Goal: Task Accomplishment & Management: Use online tool/utility

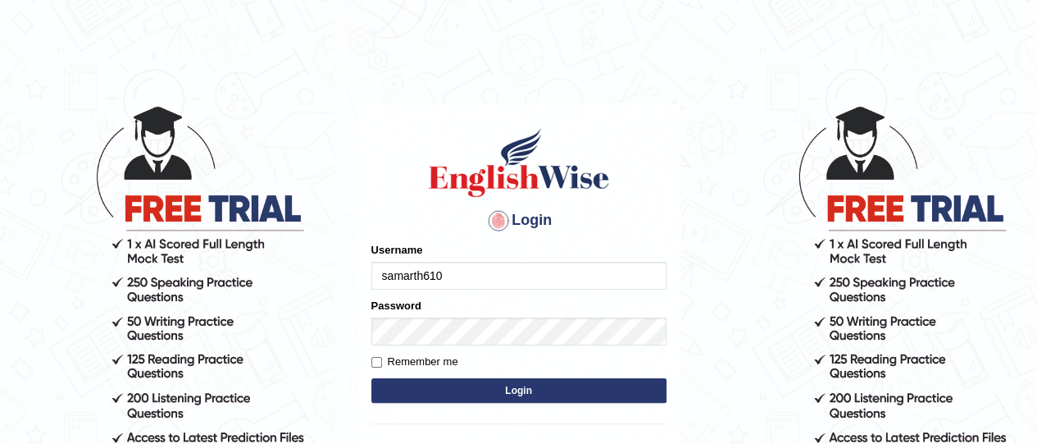
type input "samarth610"
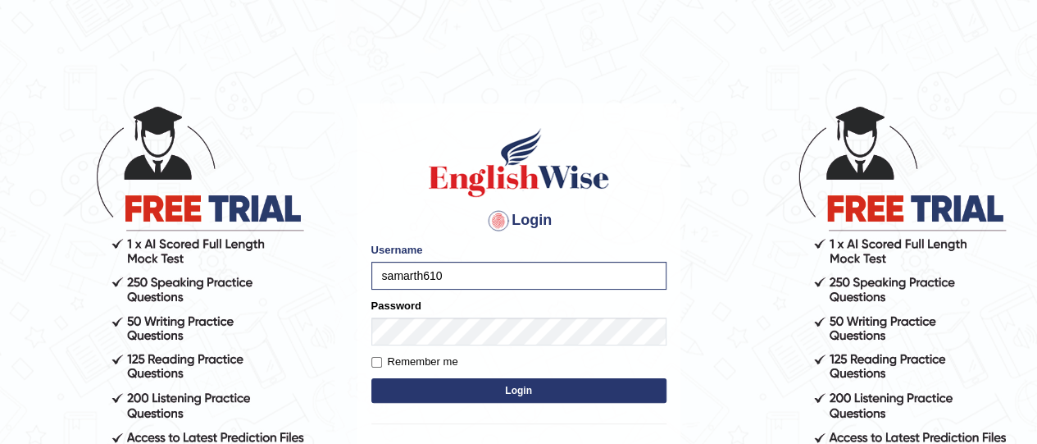
click at [404, 380] on button "Login" at bounding box center [518, 390] width 295 height 25
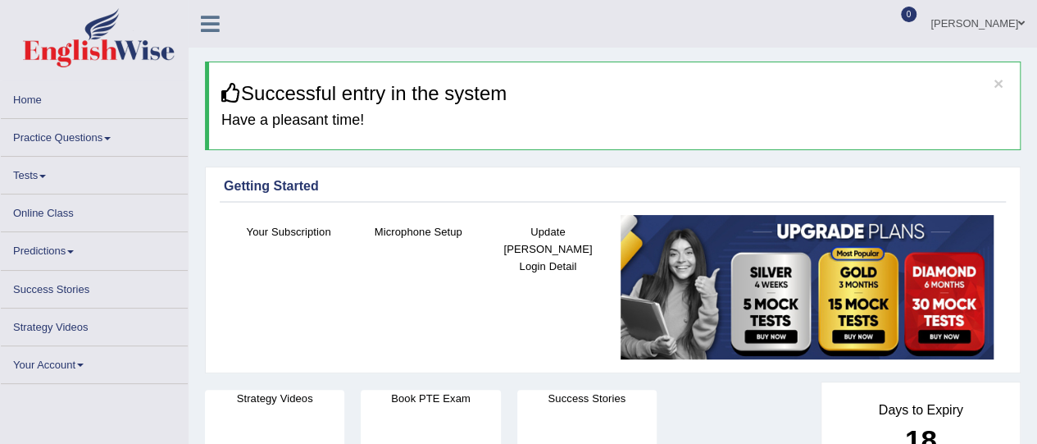
click at [107, 142] on link "Practice Questions" at bounding box center [94, 135] width 187 height 32
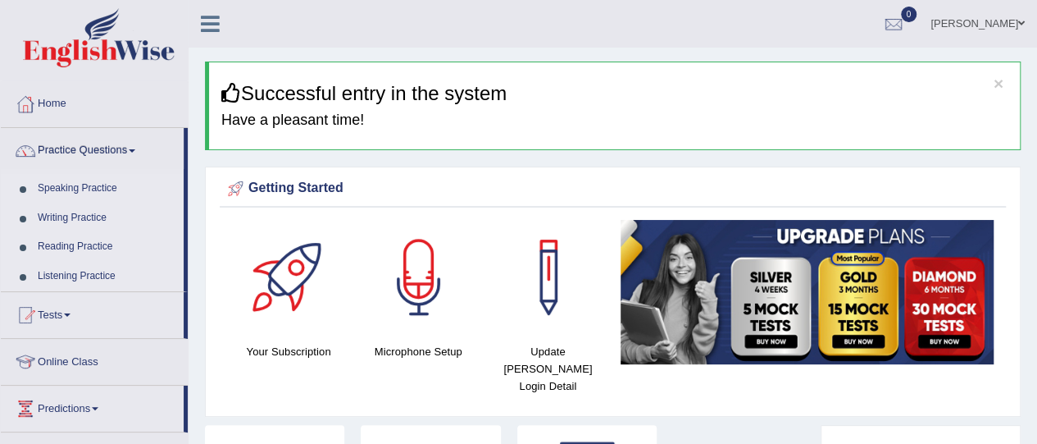
click at [91, 189] on link "Speaking Practice" at bounding box center [106, 189] width 153 height 30
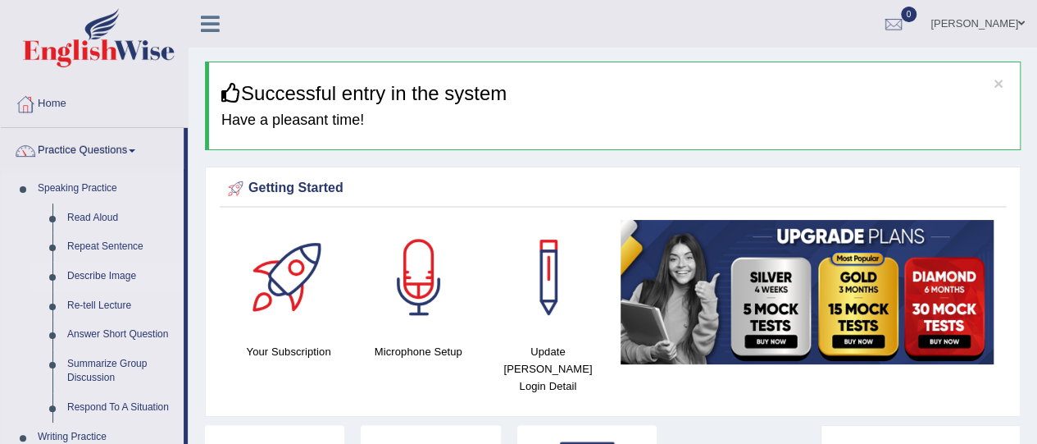
click at [110, 275] on link "Describe Image" at bounding box center [122, 277] width 124 height 30
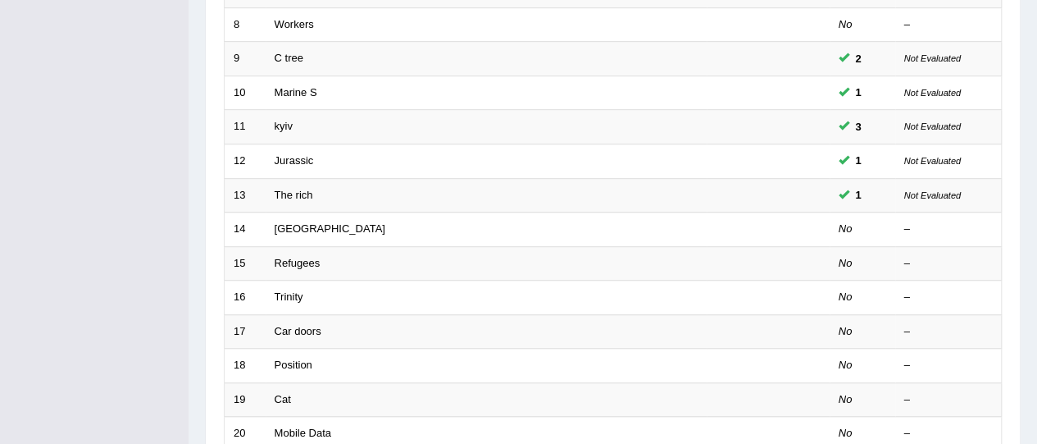
scroll to position [523, 0]
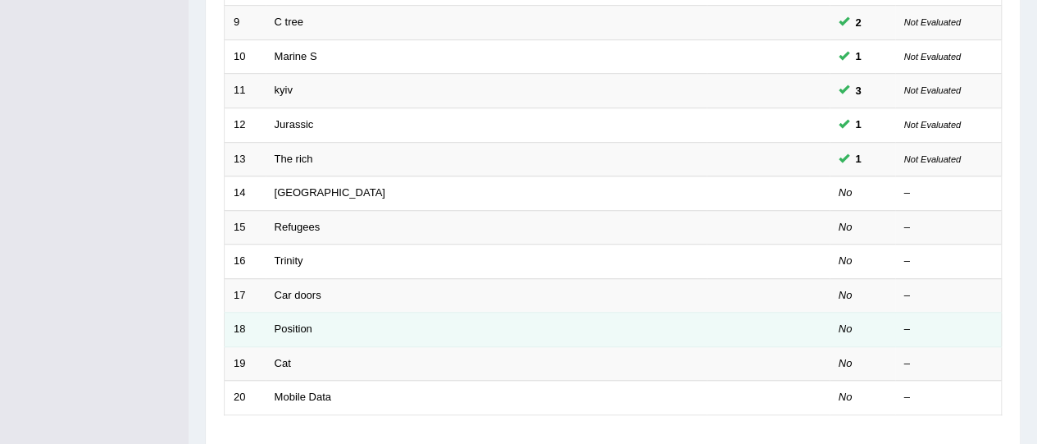
click at [325, 327] on td "Position" at bounding box center [486, 329] width 441 height 34
click at [278, 322] on link "Position" at bounding box center [294, 328] width 38 height 12
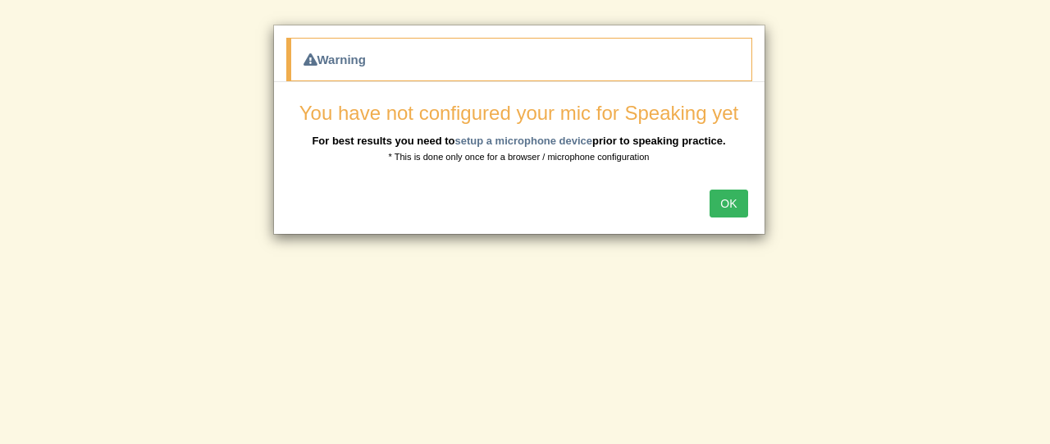
scroll to position [462, 0]
click at [741, 199] on button "OK" at bounding box center [728, 203] width 38 height 28
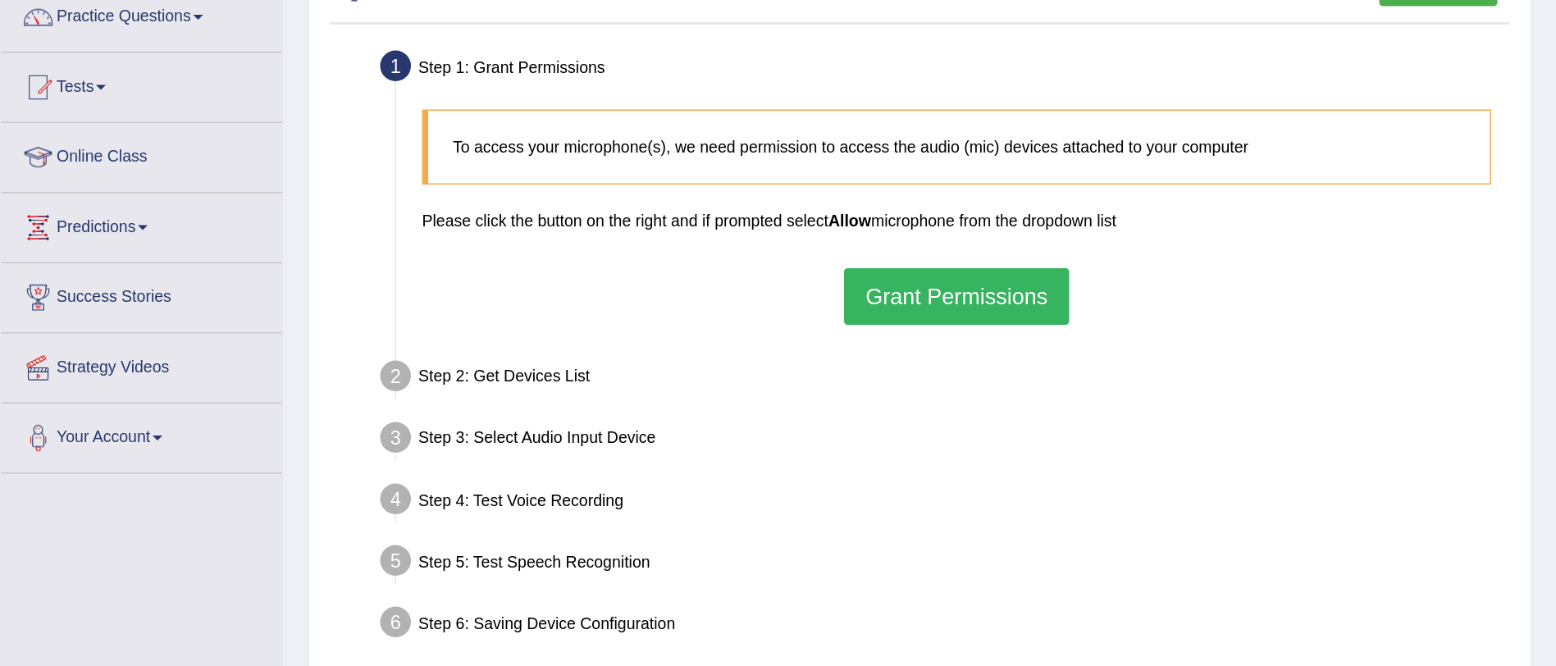
scroll to position [115, 0]
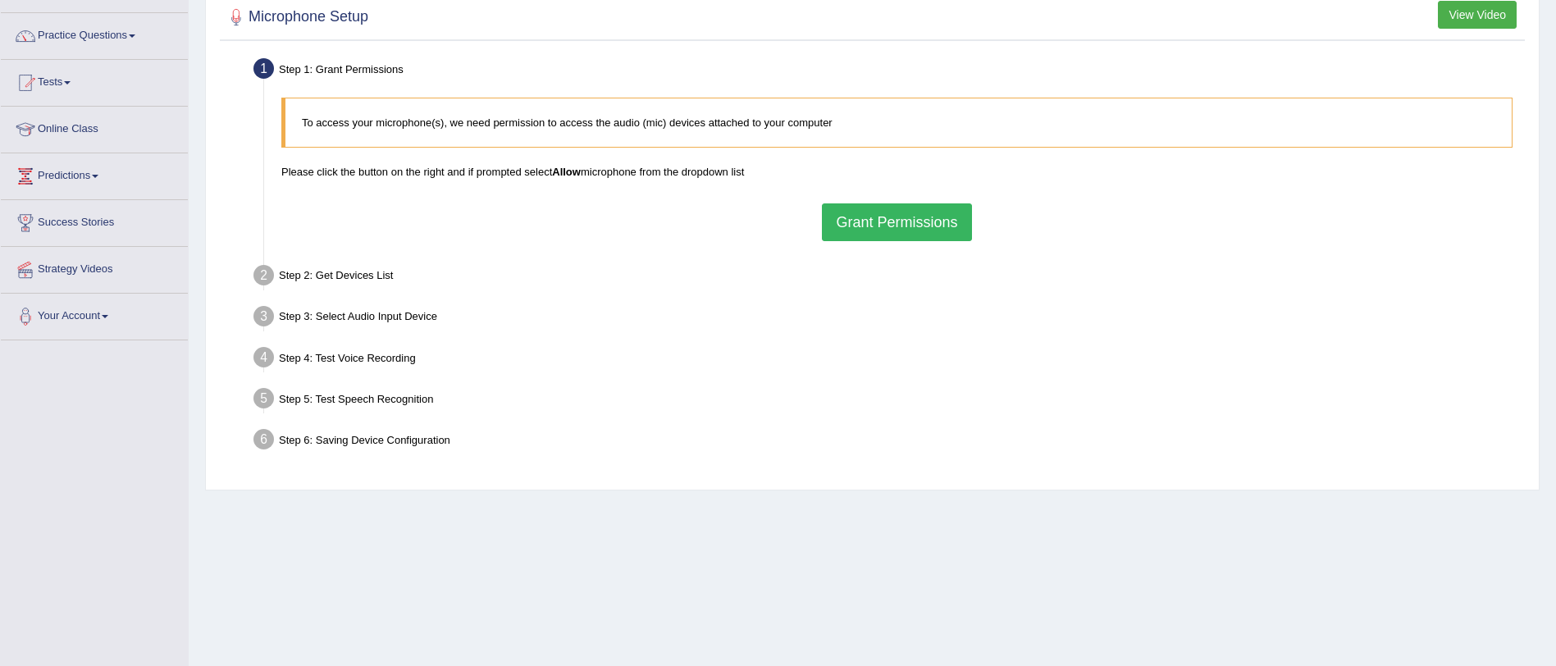
click at [868, 236] on button "Grant Permissions" at bounding box center [896, 222] width 149 height 38
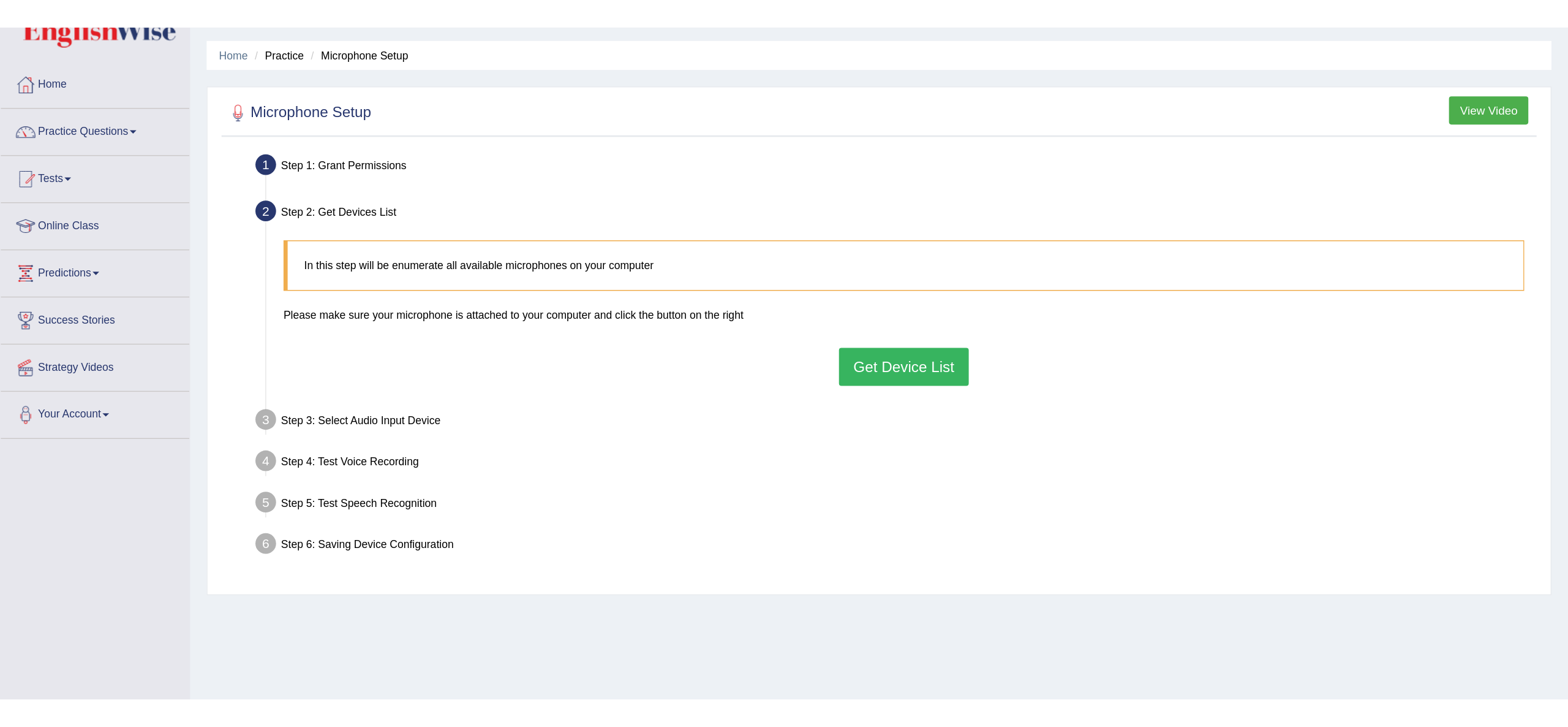
scroll to position [0, 0]
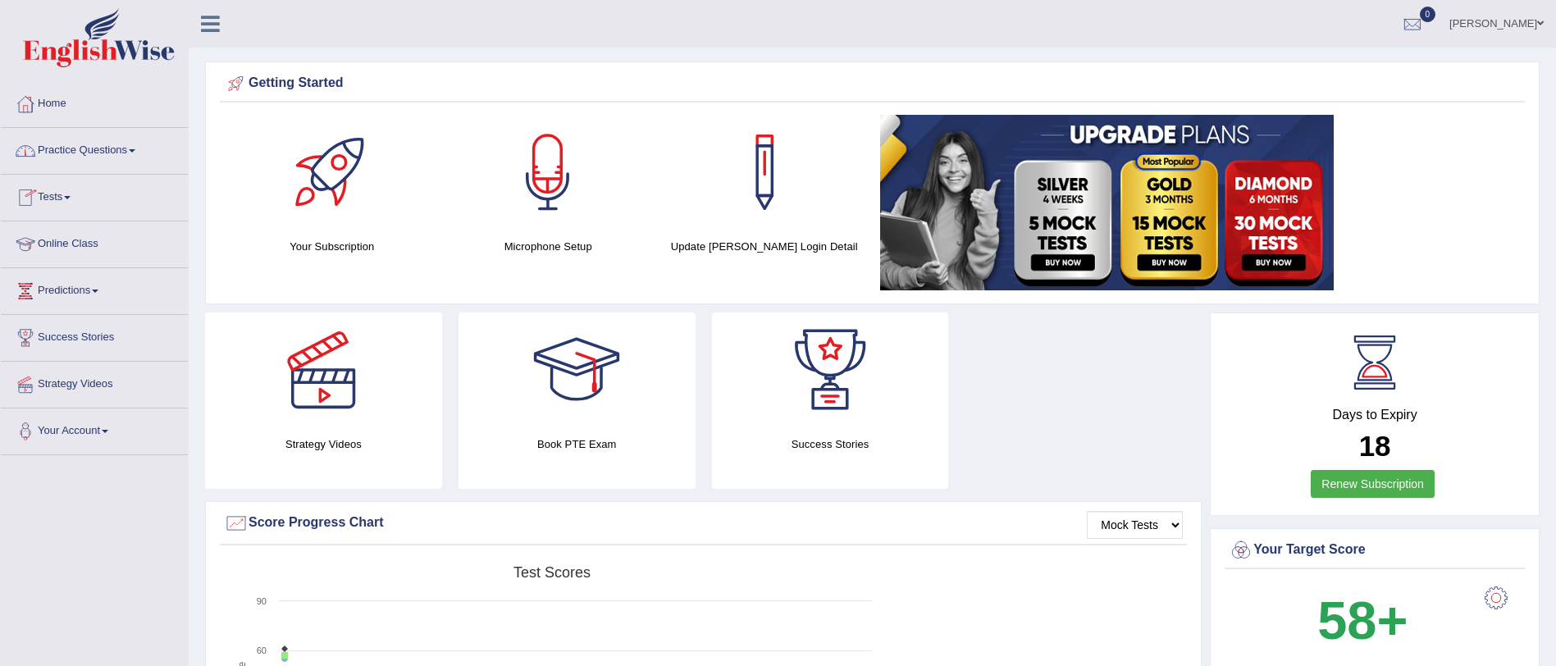
click at [112, 144] on link "Practice Questions" at bounding box center [94, 148] width 187 height 41
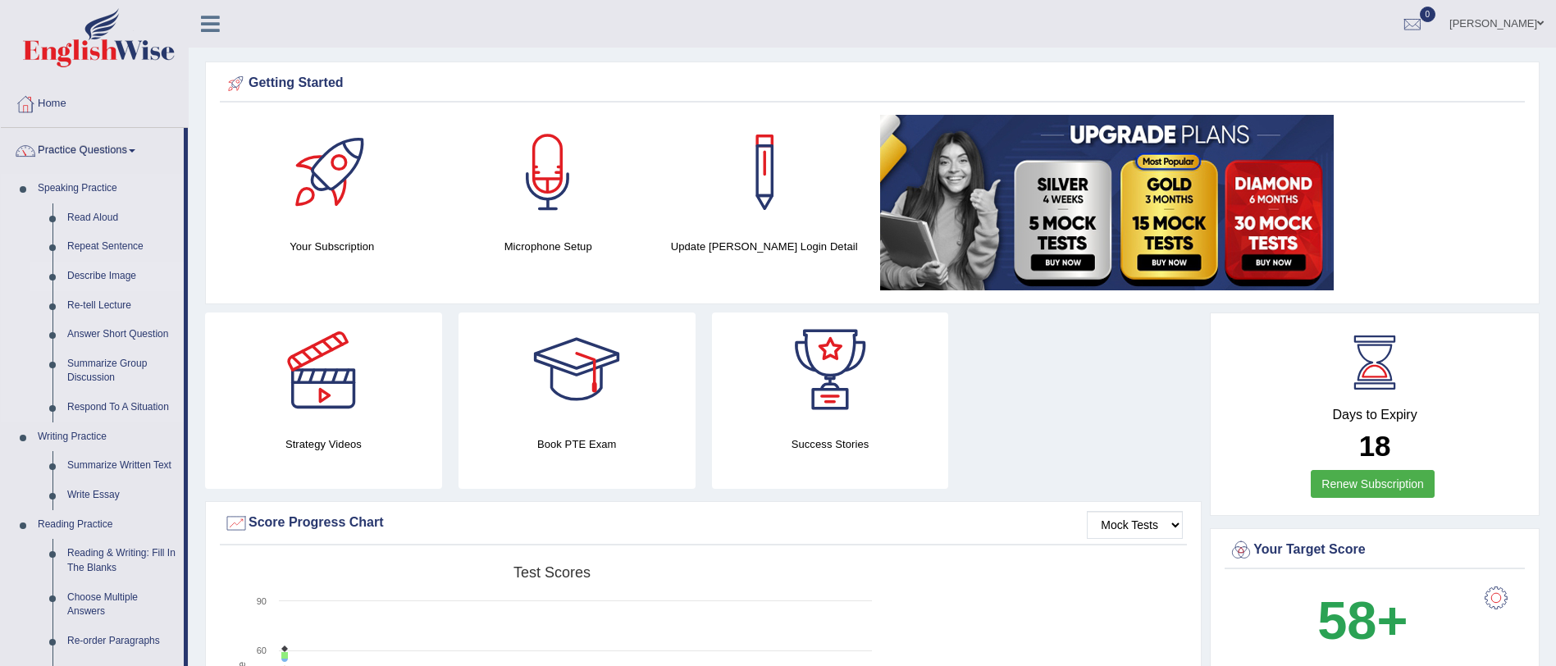
click at [92, 278] on link "Describe Image" at bounding box center [122, 277] width 124 height 30
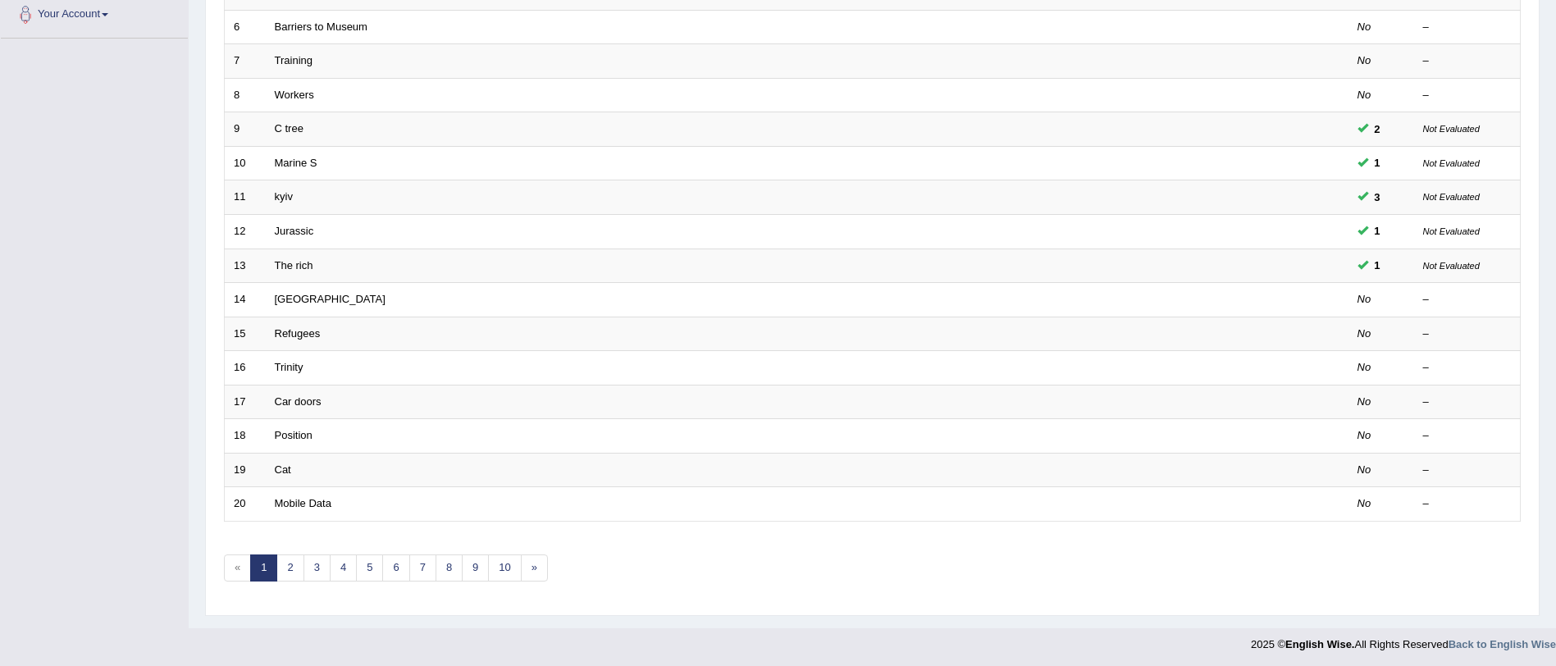
scroll to position [420, 0]
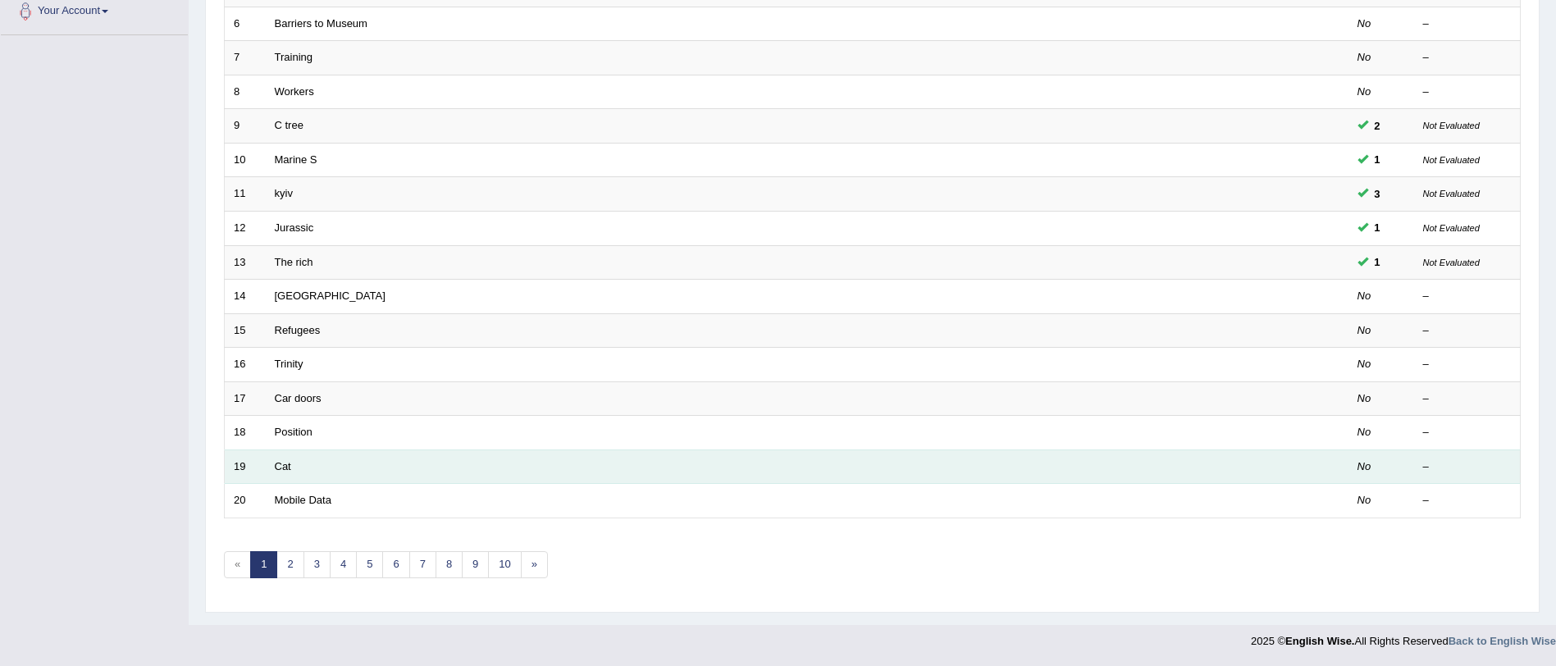
click at [269, 472] on td "Cat" at bounding box center [745, 466] width 959 height 34
click at [277, 469] on link "Cat" at bounding box center [283, 466] width 16 height 12
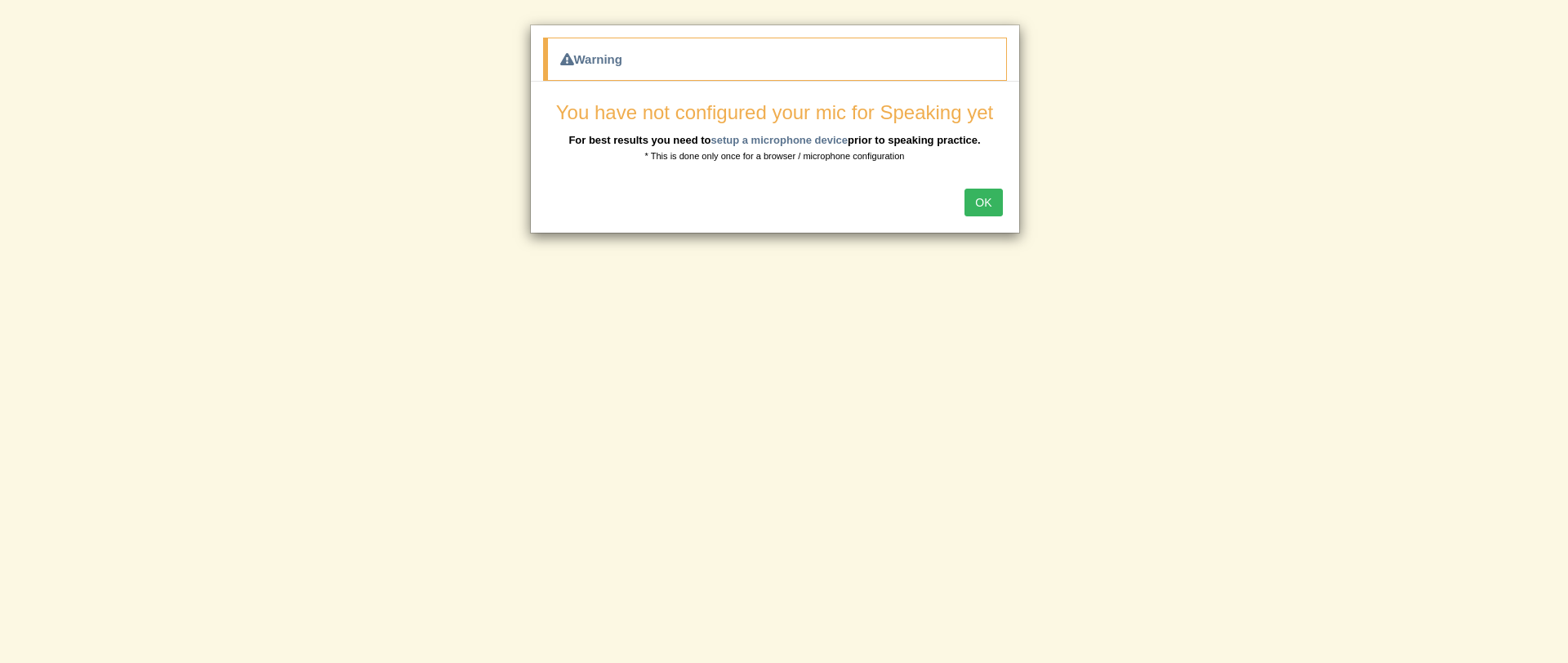
click at [979, 204] on button "OK" at bounding box center [984, 202] width 38 height 28
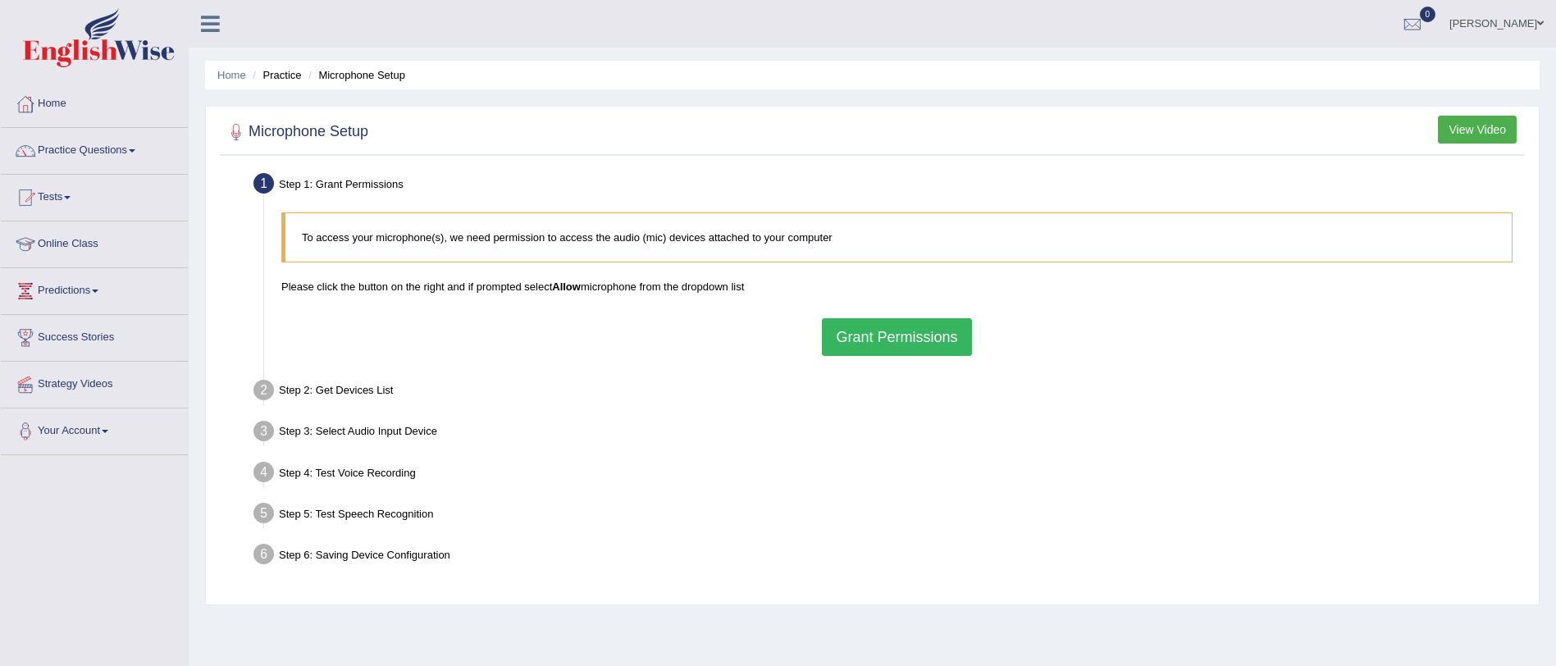
click at [895, 333] on button "Grant Permissions" at bounding box center [896, 337] width 149 height 38
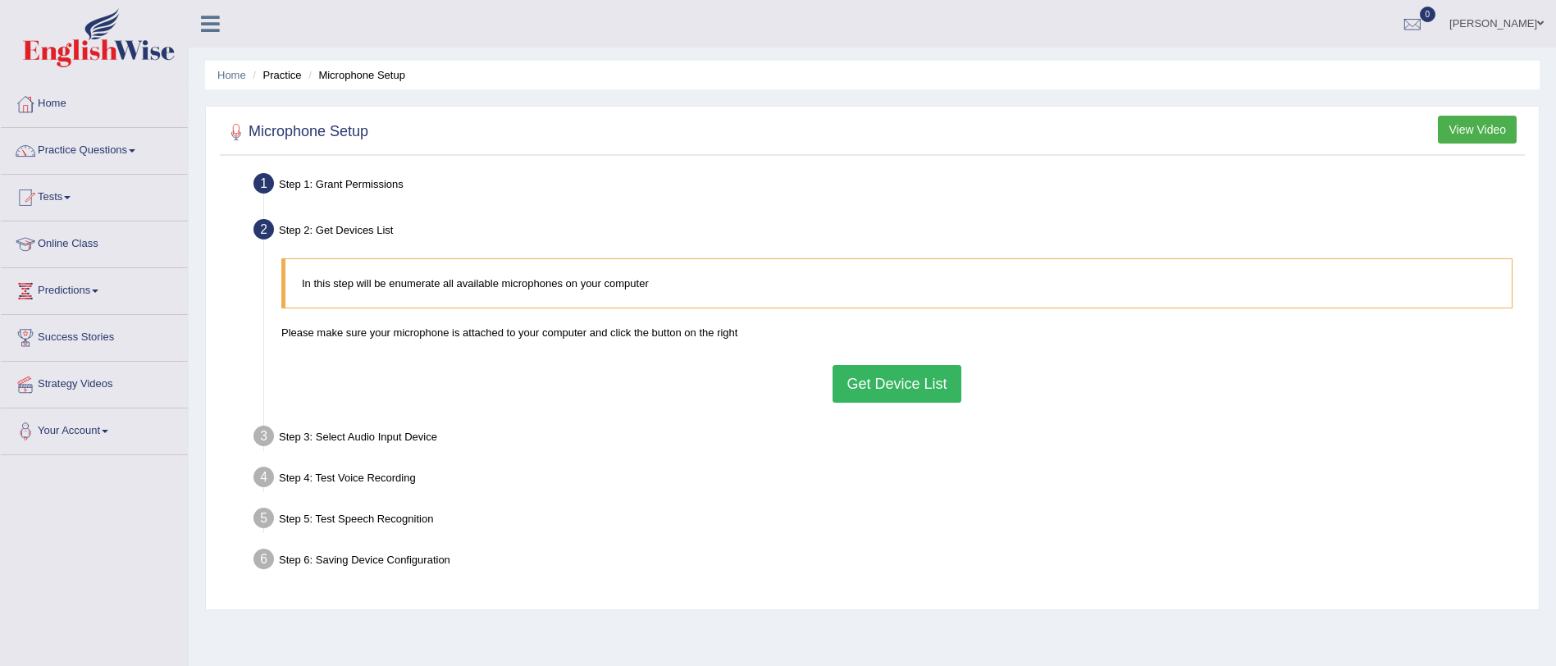
click at [885, 381] on button "Get Device List" at bounding box center [896, 384] width 128 height 38
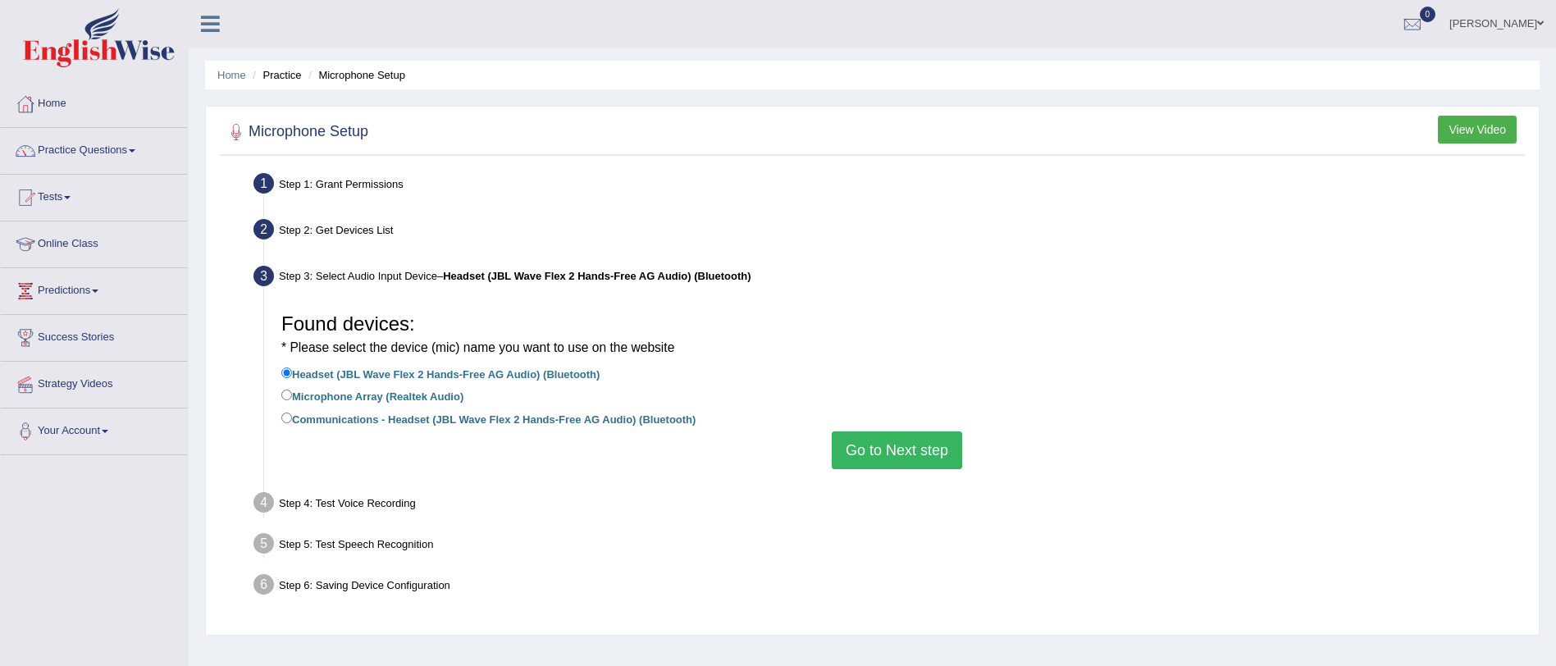
click at [879, 442] on button "Go to Next step" at bounding box center [897, 450] width 130 height 38
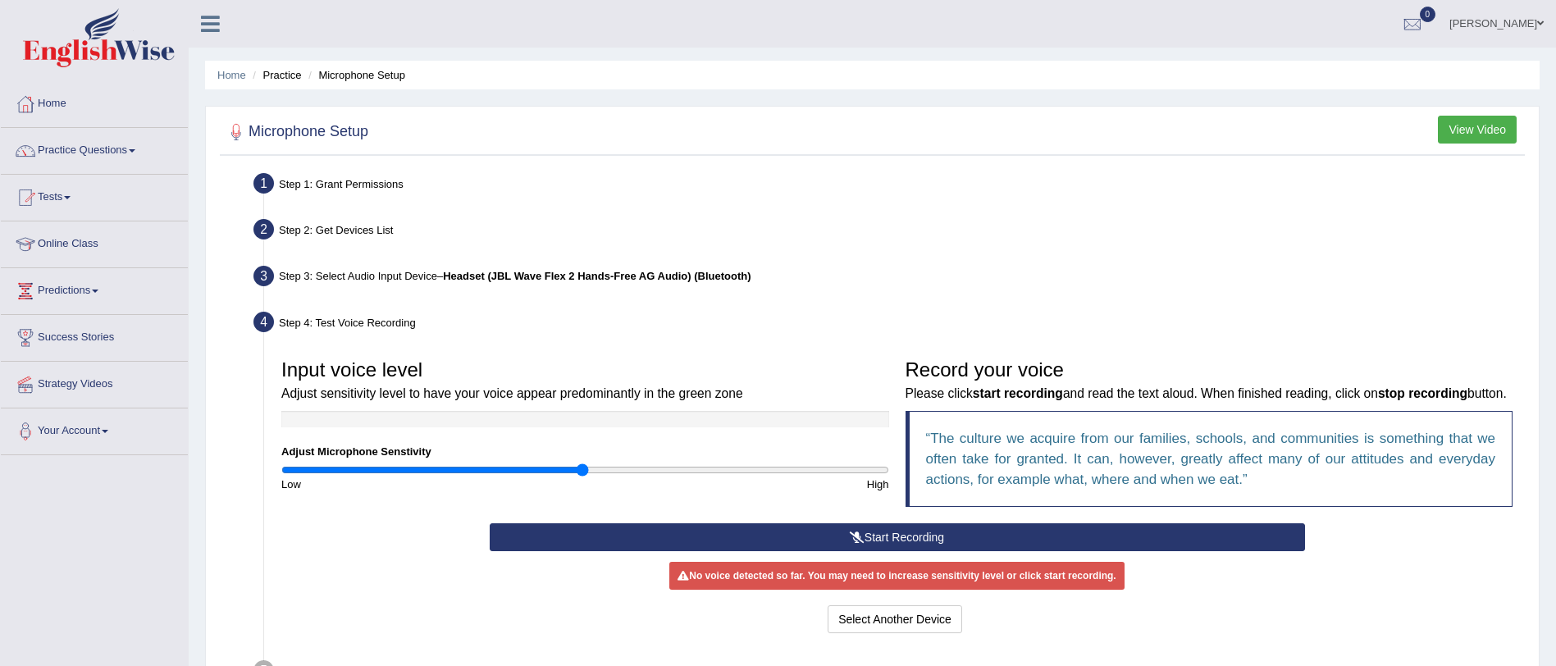
click at [886, 551] on button "Start Recording" at bounding box center [897, 537] width 815 height 28
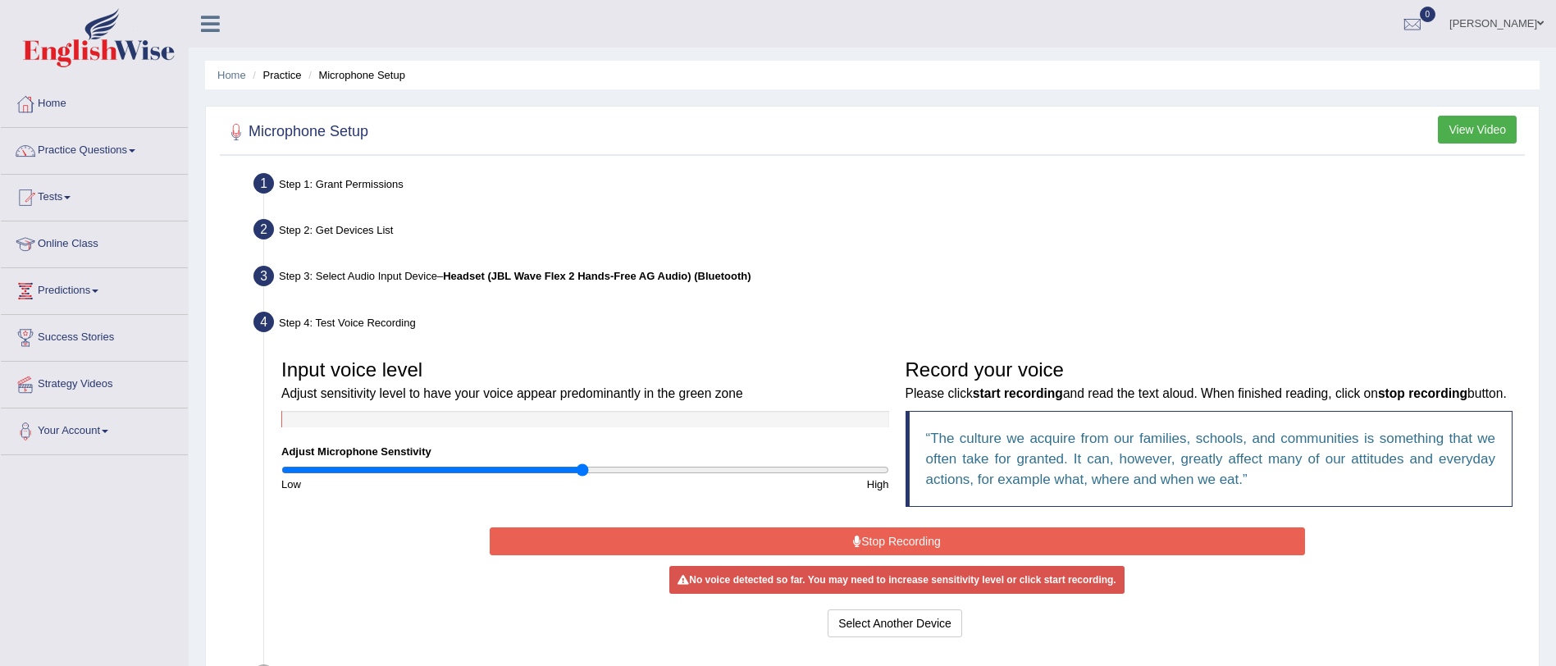
click at [886, 555] on button "Stop Recording" at bounding box center [897, 541] width 815 height 28
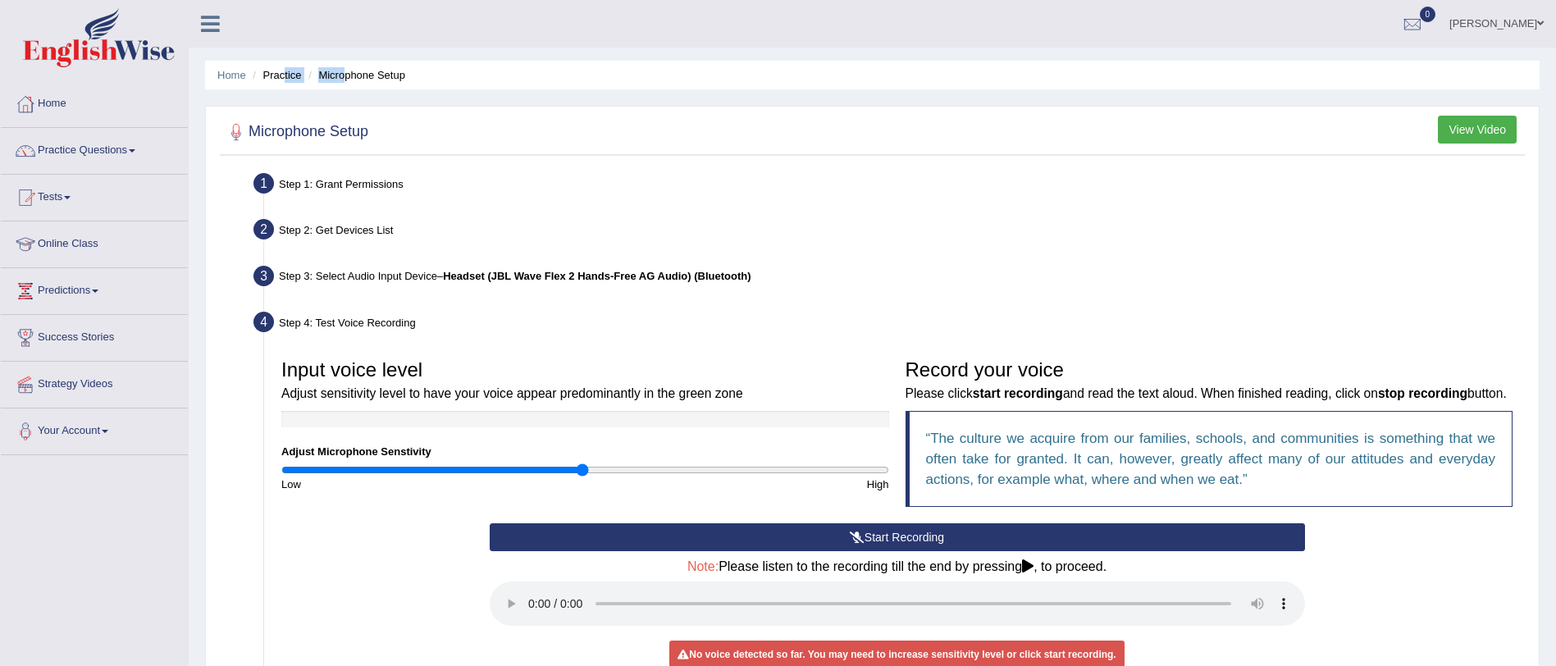
drag, startPoint x: 285, startPoint y: 75, endPoint x: 345, endPoint y: 80, distance: 60.1
click at [345, 80] on ul "Home Practice Microphone Setup" at bounding box center [872, 75] width 1334 height 29
click at [95, 153] on link "Practice Questions" at bounding box center [94, 148] width 187 height 41
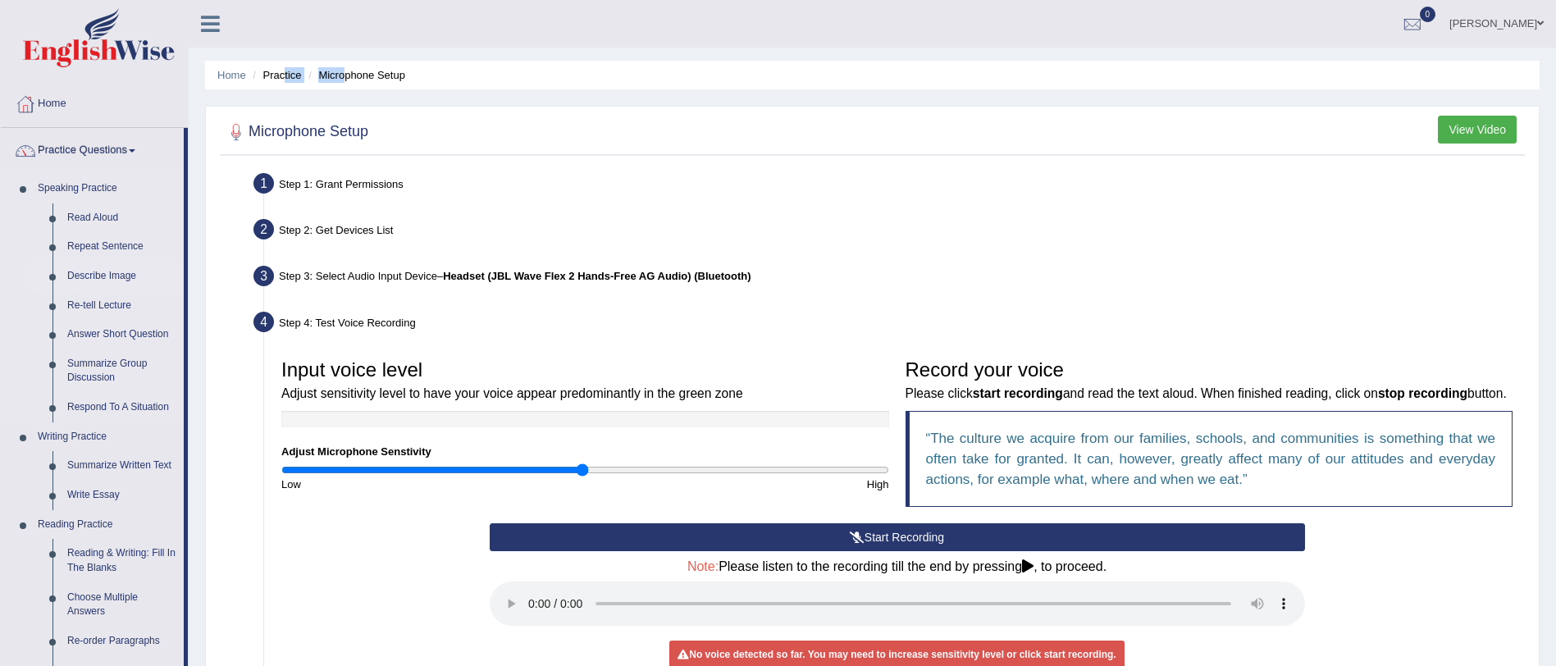
click at [97, 279] on link "Describe Image" at bounding box center [122, 277] width 124 height 30
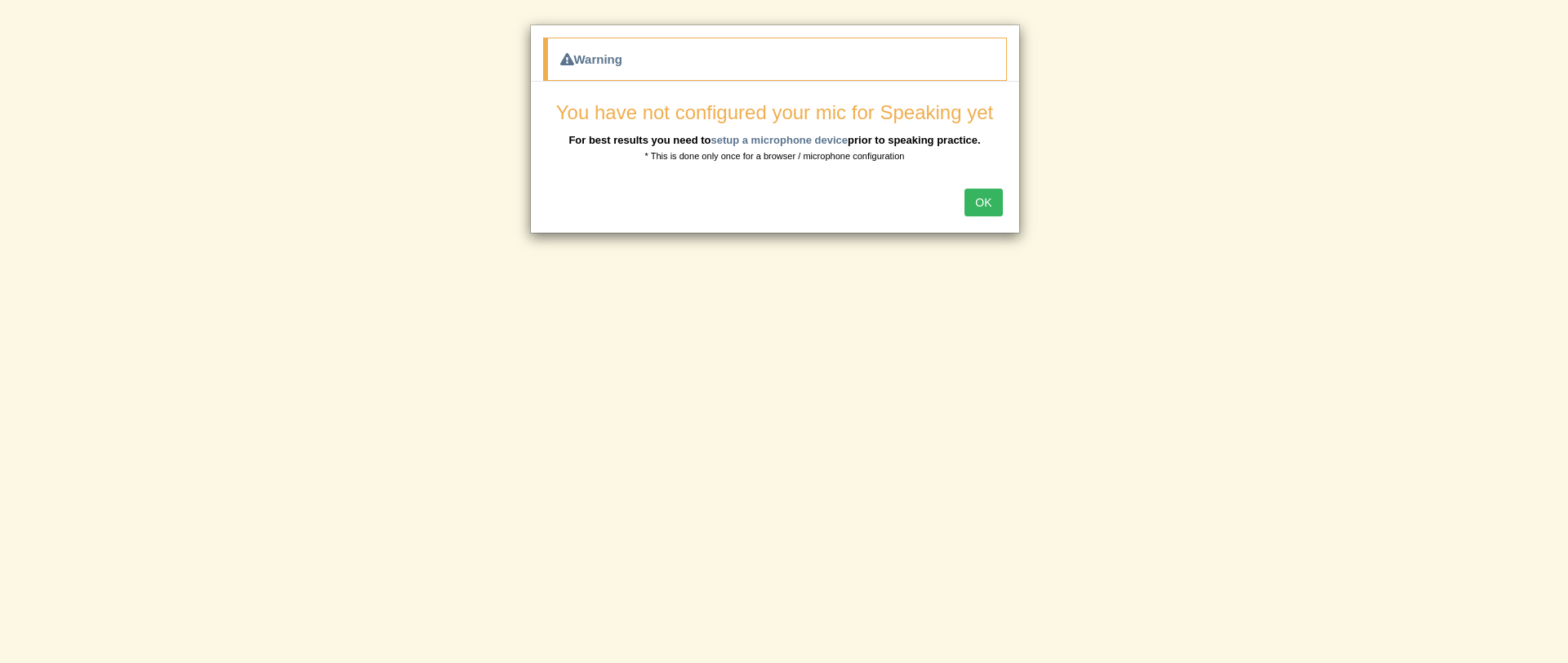
drag, startPoint x: 984, startPoint y: 211, endPoint x: 1095, endPoint y: 544, distance: 351.0
click at [1095, 544] on div "Warning You have not configured your mic for Speaking yet For best results you …" at bounding box center [784, 332] width 1568 height 663
click at [987, 204] on button "OK" at bounding box center [984, 202] width 38 height 28
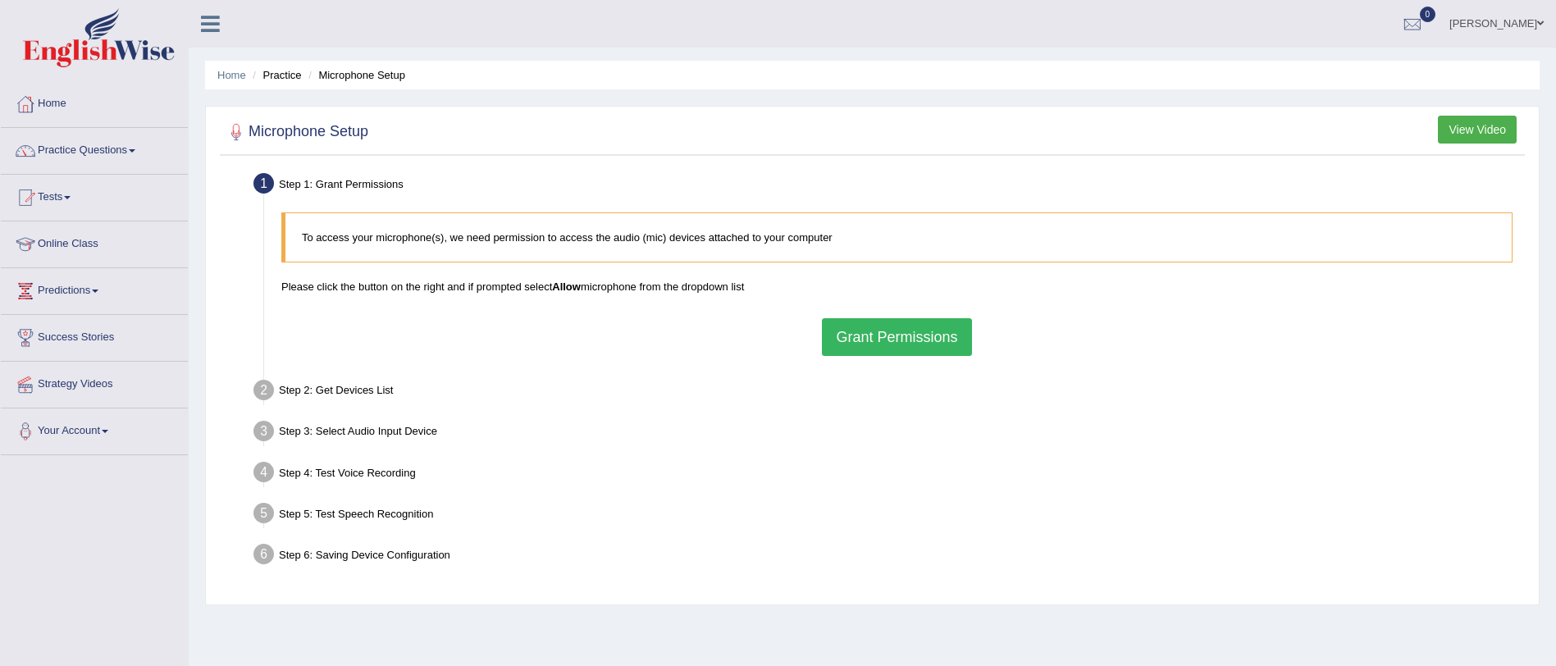
click at [894, 330] on button "Grant Permissions" at bounding box center [896, 337] width 149 height 38
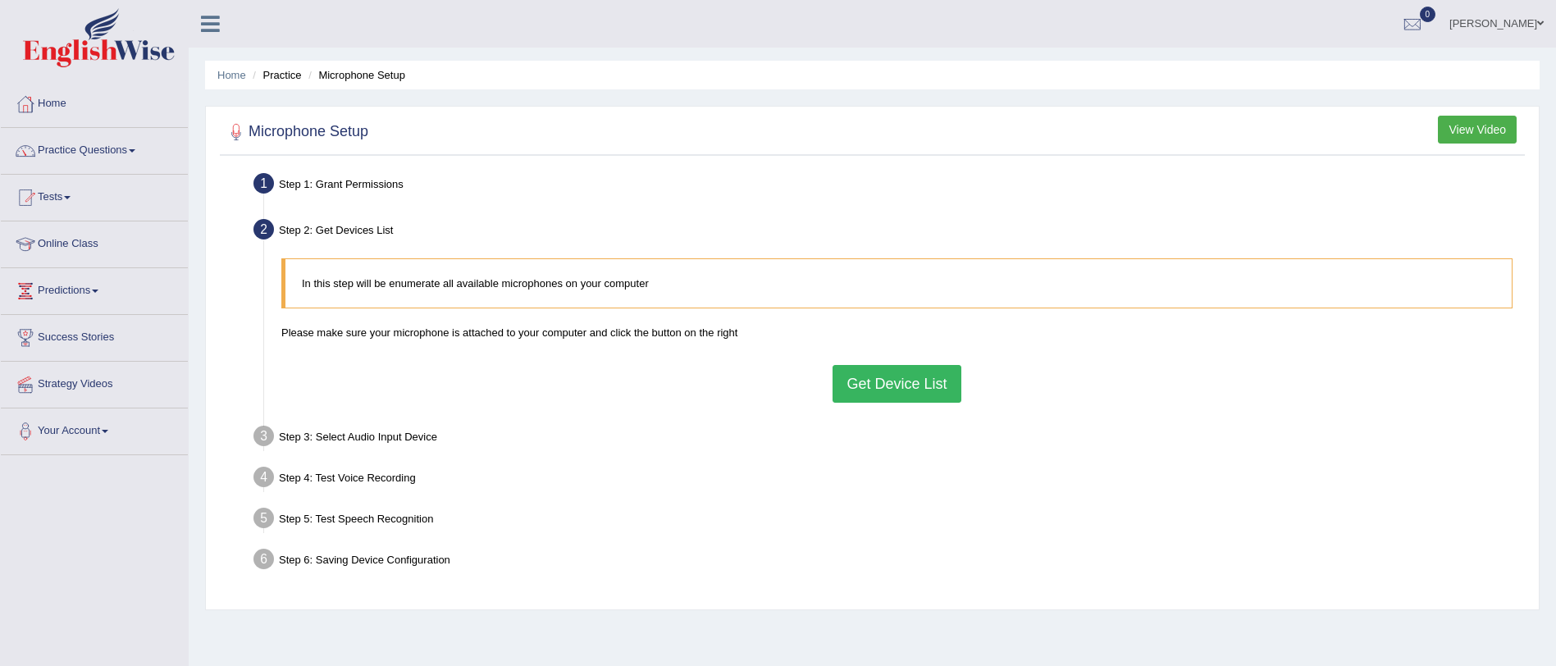
click at [882, 391] on button "Get Device List" at bounding box center [896, 384] width 128 height 38
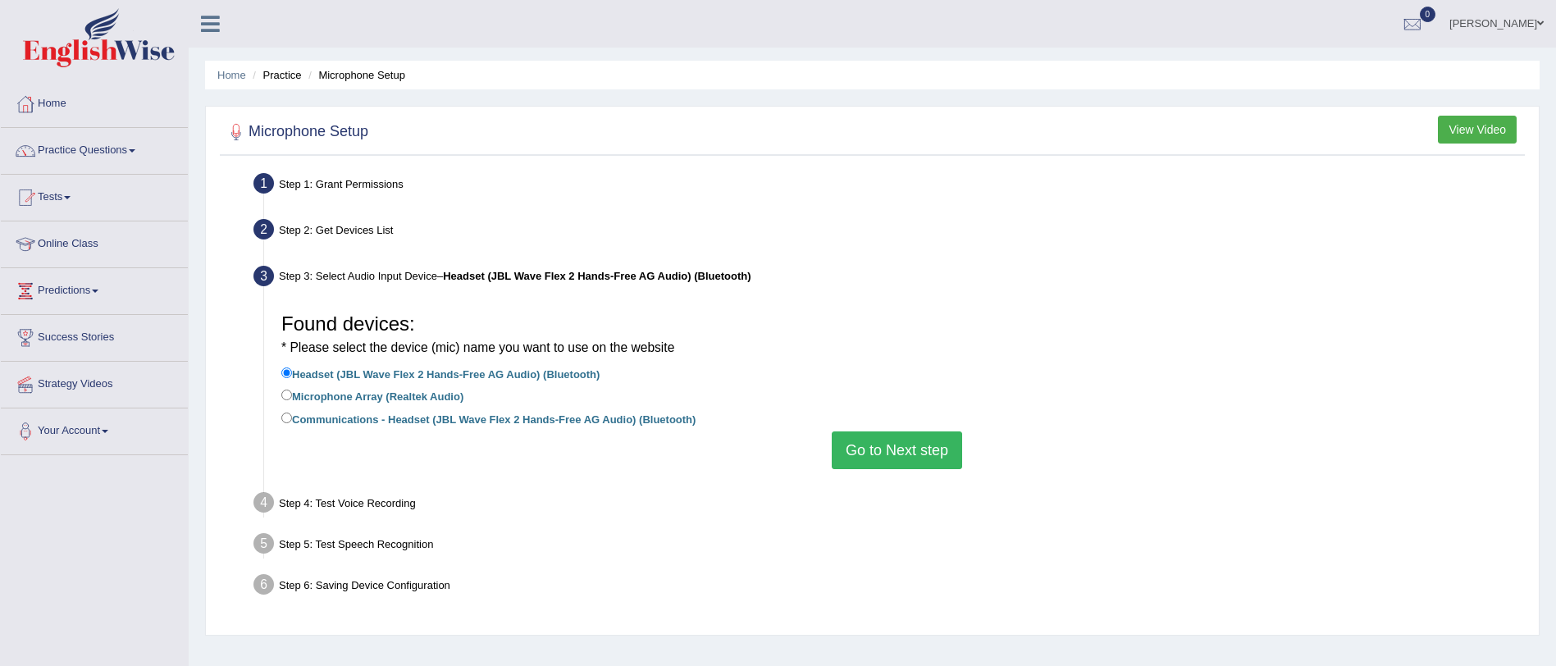
click at [900, 440] on button "Go to Next step" at bounding box center [897, 450] width 130 height 38
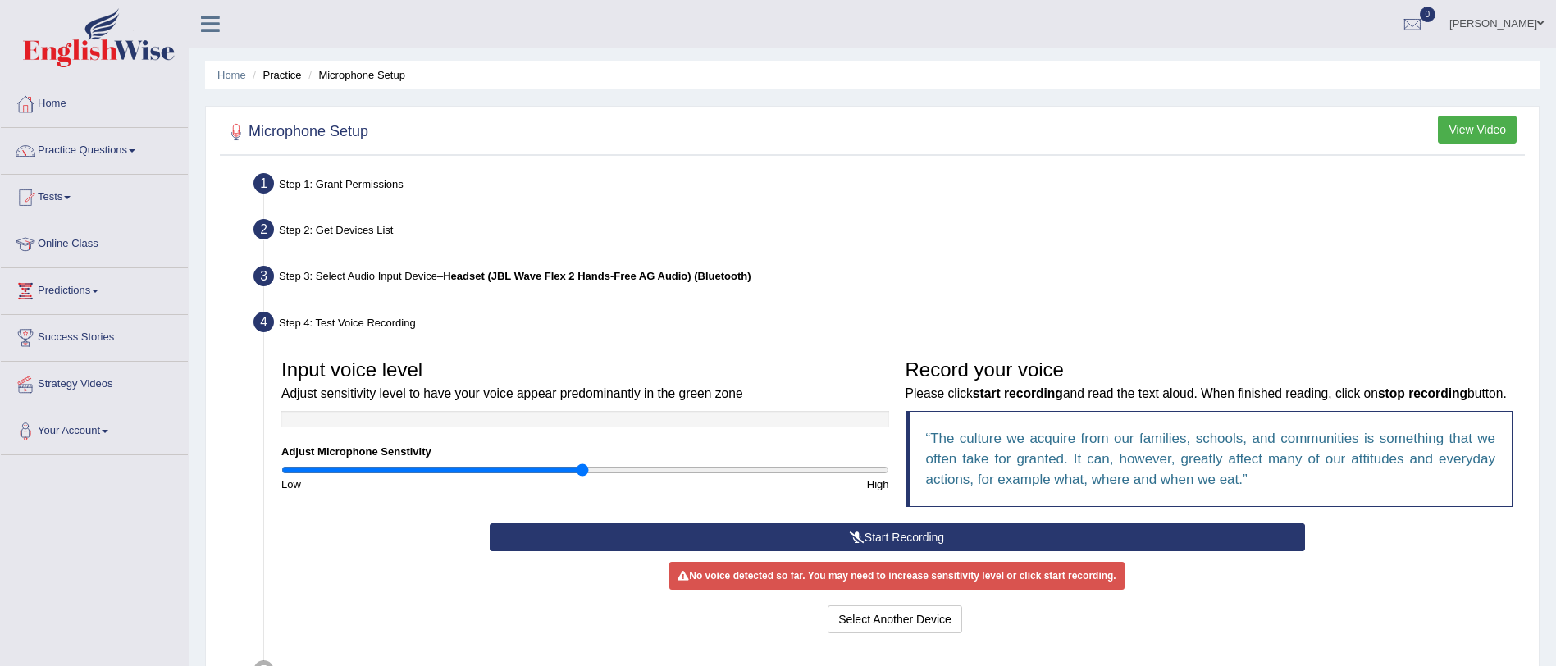
click at [850, 543] on icon at bounding box center [857, 536] width 15 height 11
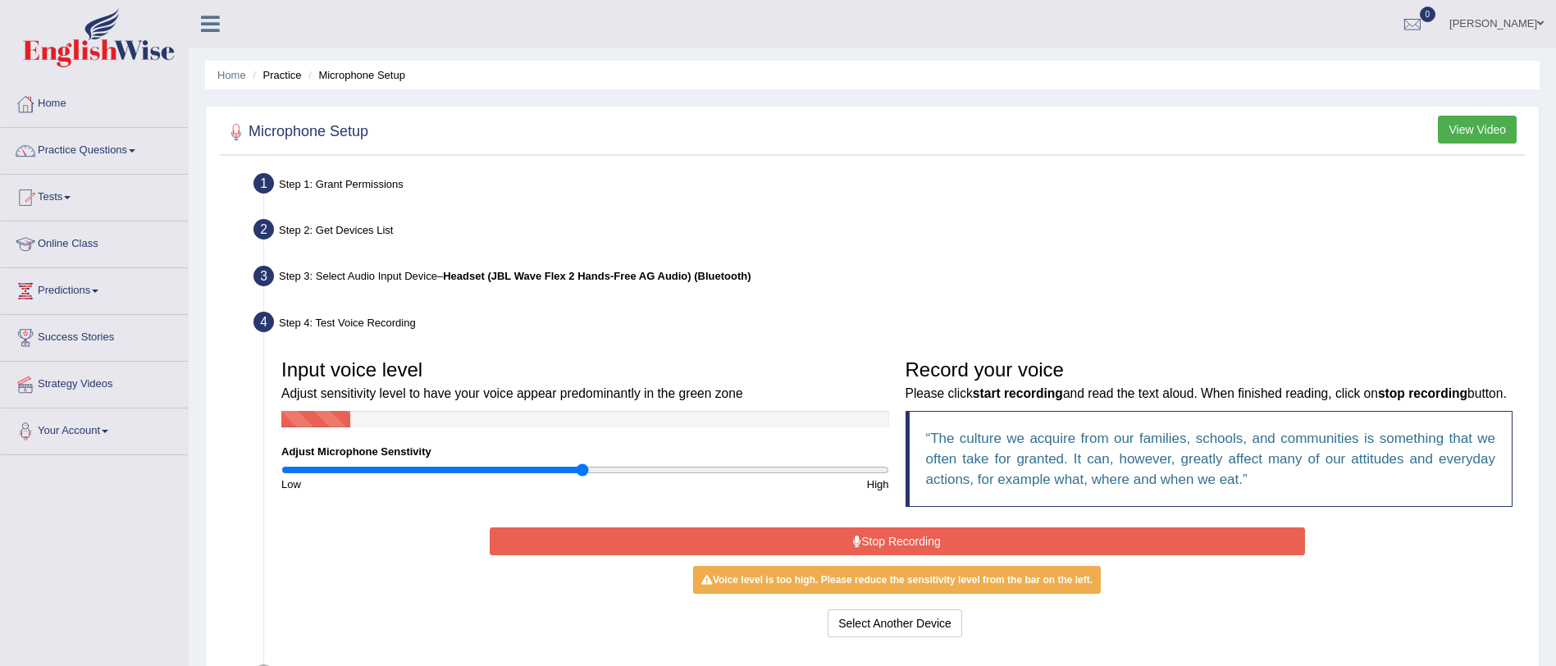
click at [849, 555] on button "Stop Recording" at bounding box center [897, 541] width 815 height 28
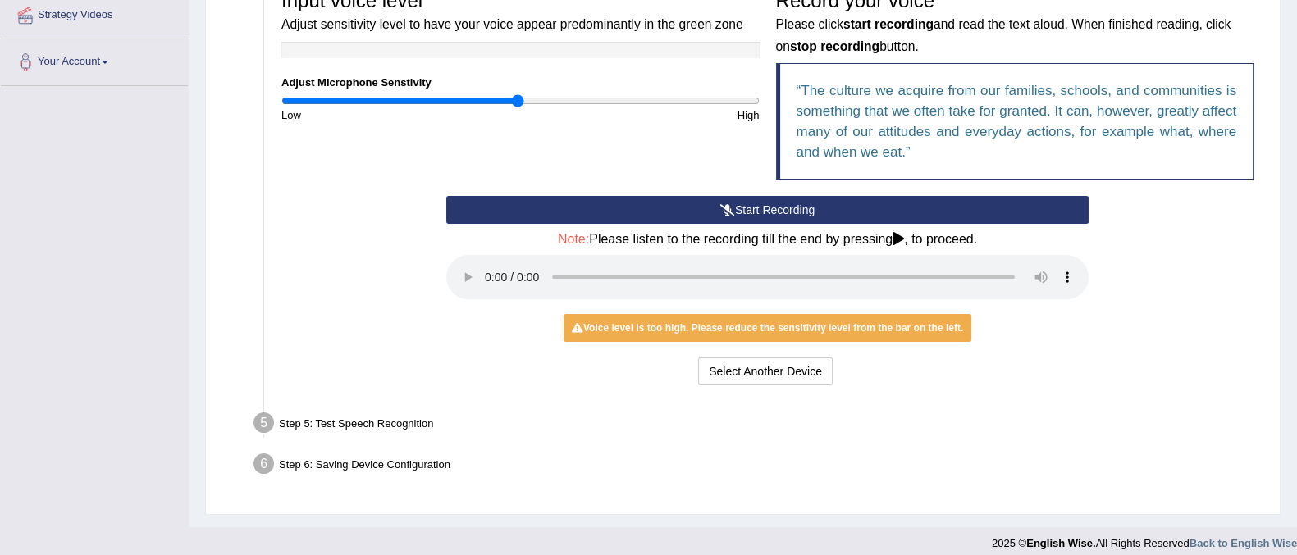
scroll to position [374, 0]
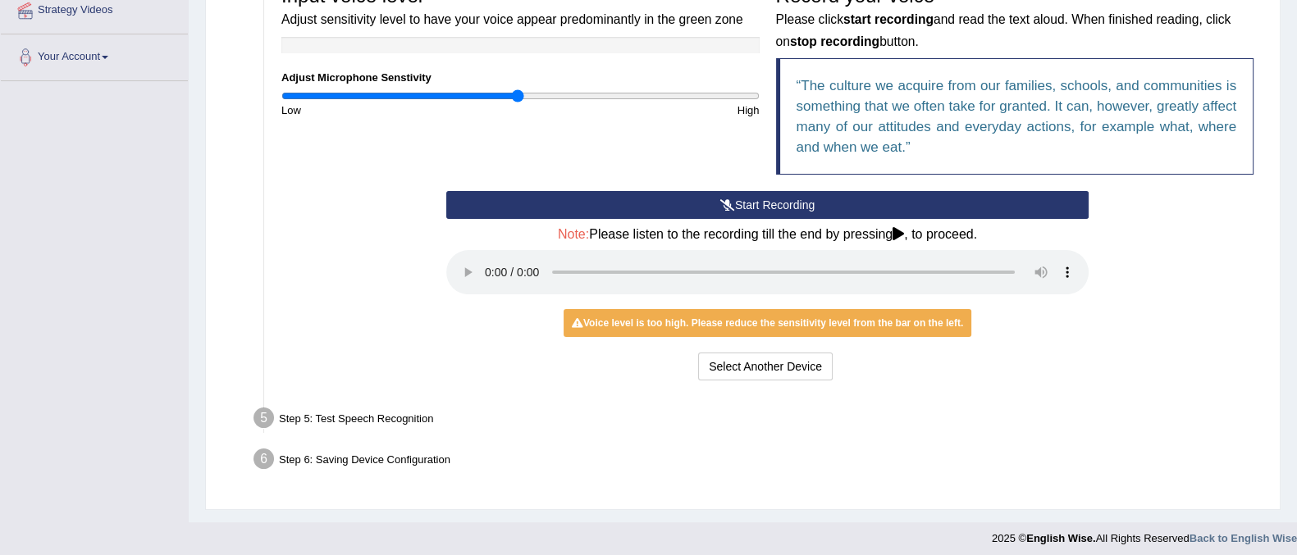
click at [899, 234] on icon at bounding box center [897, 233] width 11 height 13
click at [803, 197] on button "Start Recording" at bounding box center [767, 205] width 642 height 28
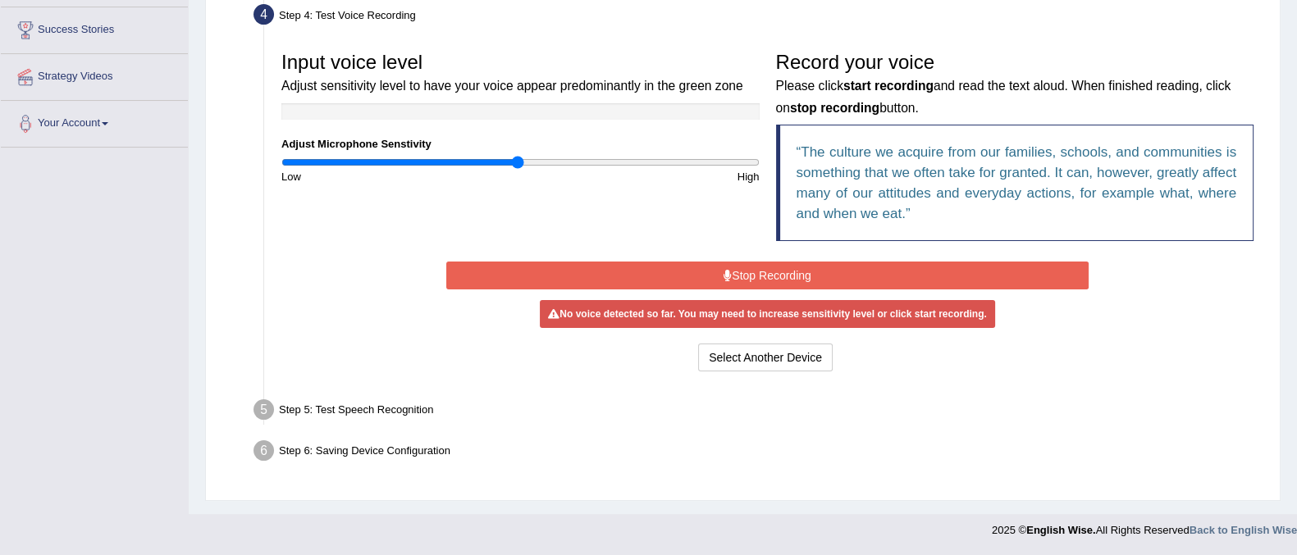
scroll to position [307, 0]
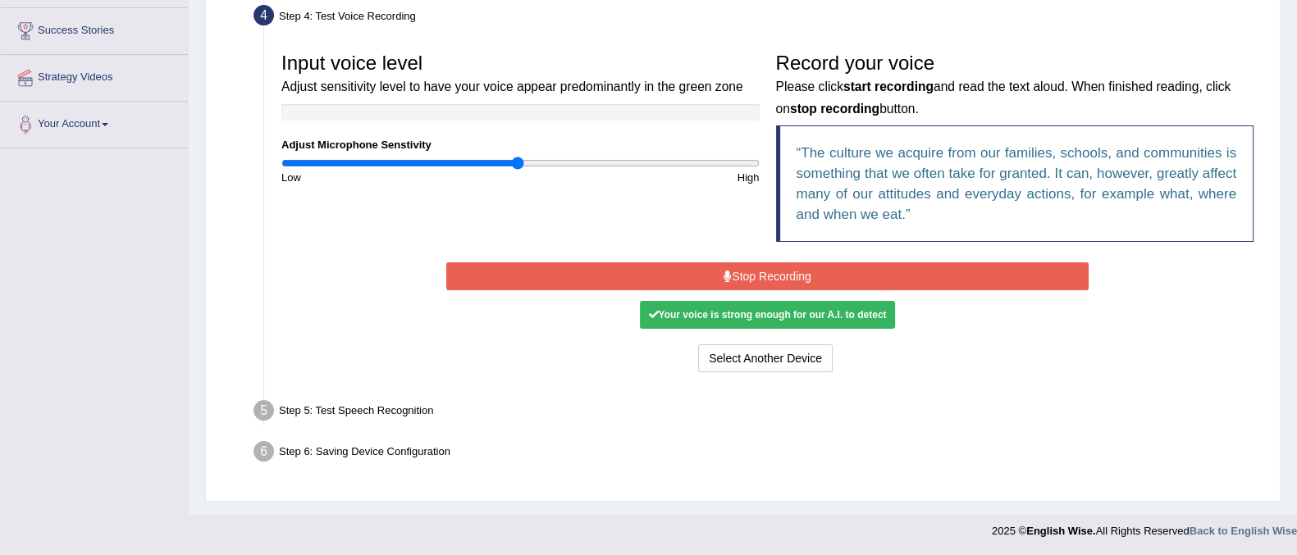
click at [744, 268] on button "Stop Recording" at bounding box center [767, 276] width 642 height 28
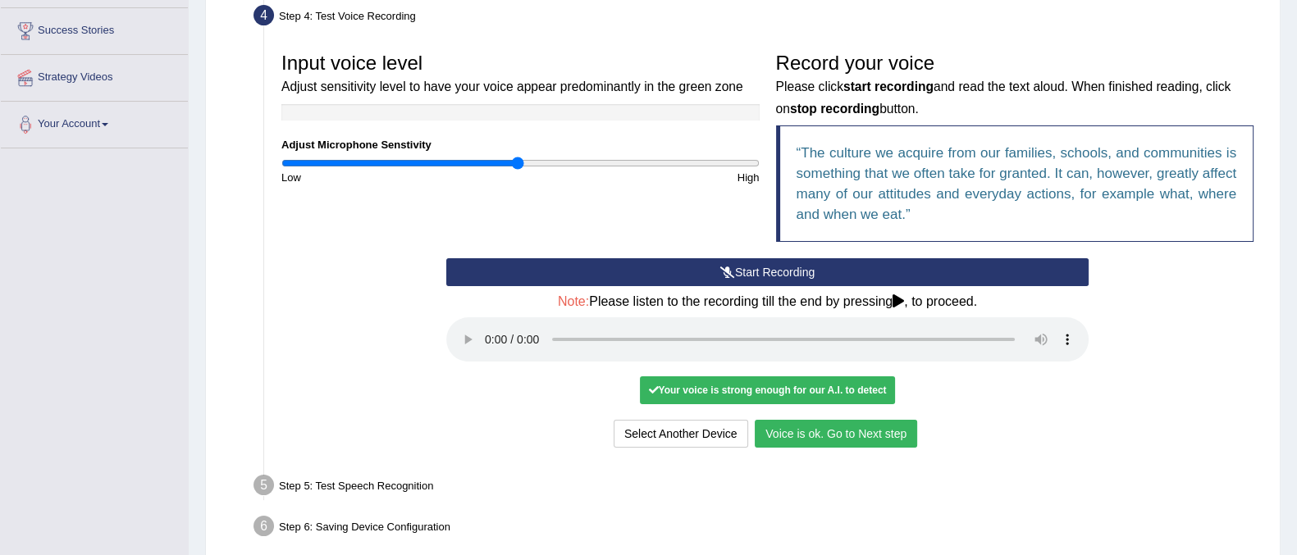
click at [717, 508] on ul "Step 1: Grant Permissions To access your microphone(s), we need permission to a…" at bounding box center [742, 204] width 1037 height 686
click at [845, 432] on button "Voice is ok. Go to Next step" at bounding box center [835, 434] width 162 height 28
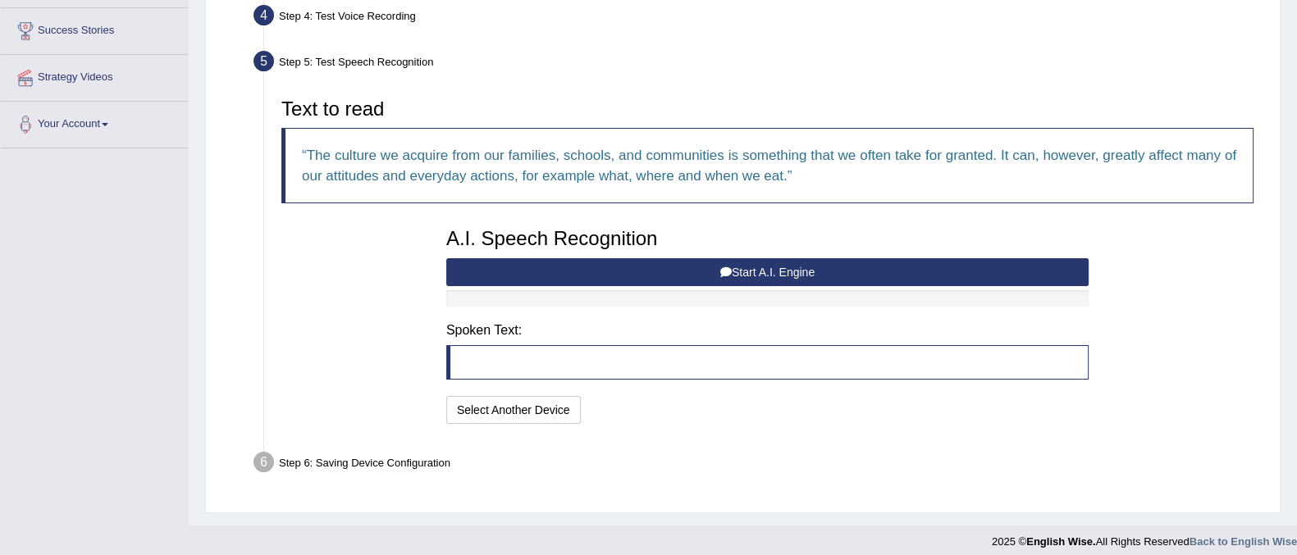
click at [648, 353] on blockquote at bounding box center [767, 362] width 642 height 34
click at [528, 358] on blockquote at bounding box center [767, 362] width 642 height 34
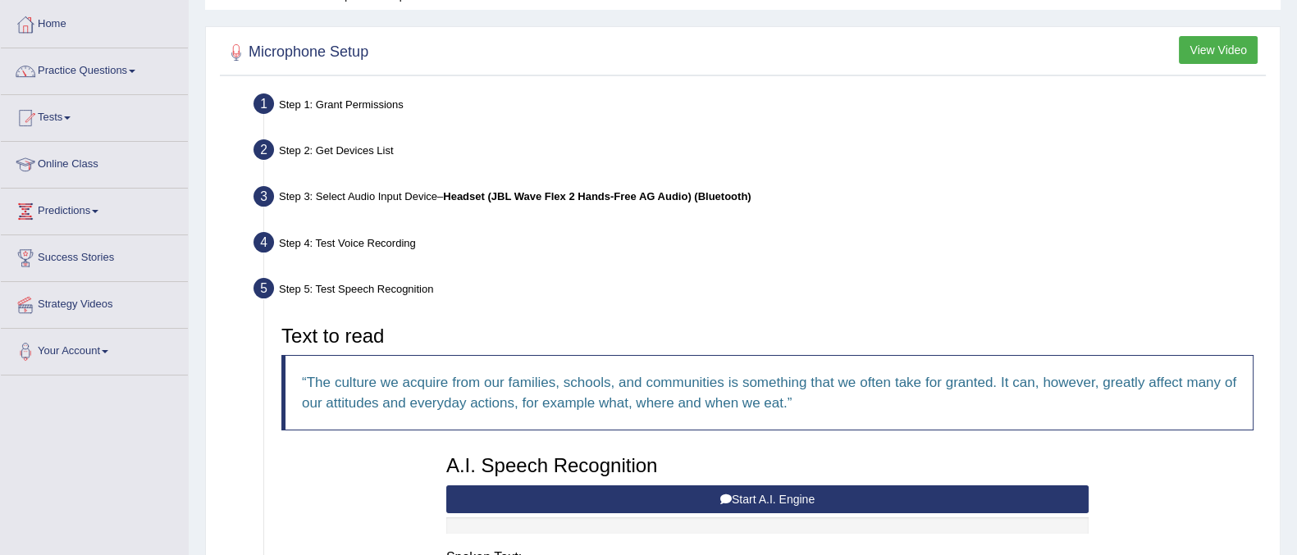
scroll to position [0, 0]
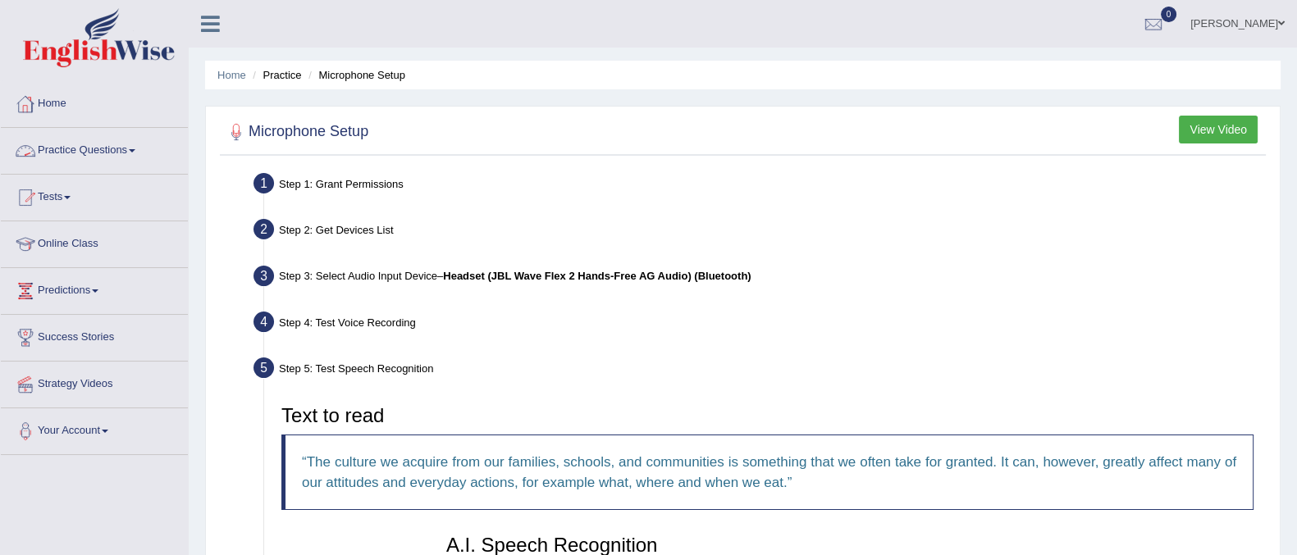
click at [129, 150] on link "Practice Questions" at bounding box center [94, 148] width 187 height 41
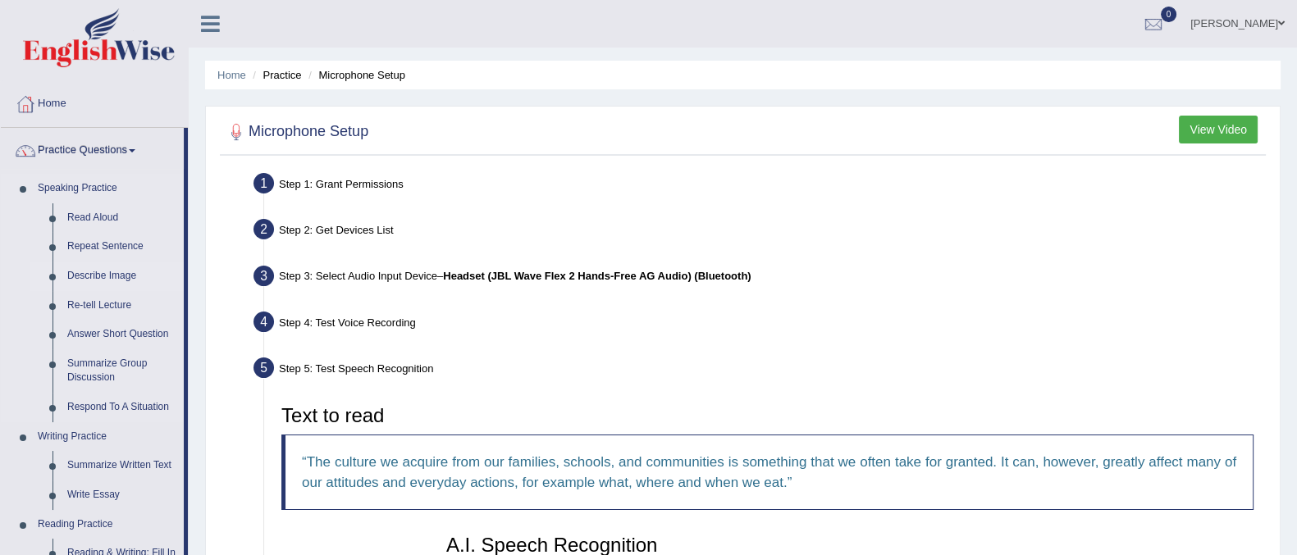
click at [74, 272] on link "Describe Image" at bounding box center [122, 277] width 124 height 30
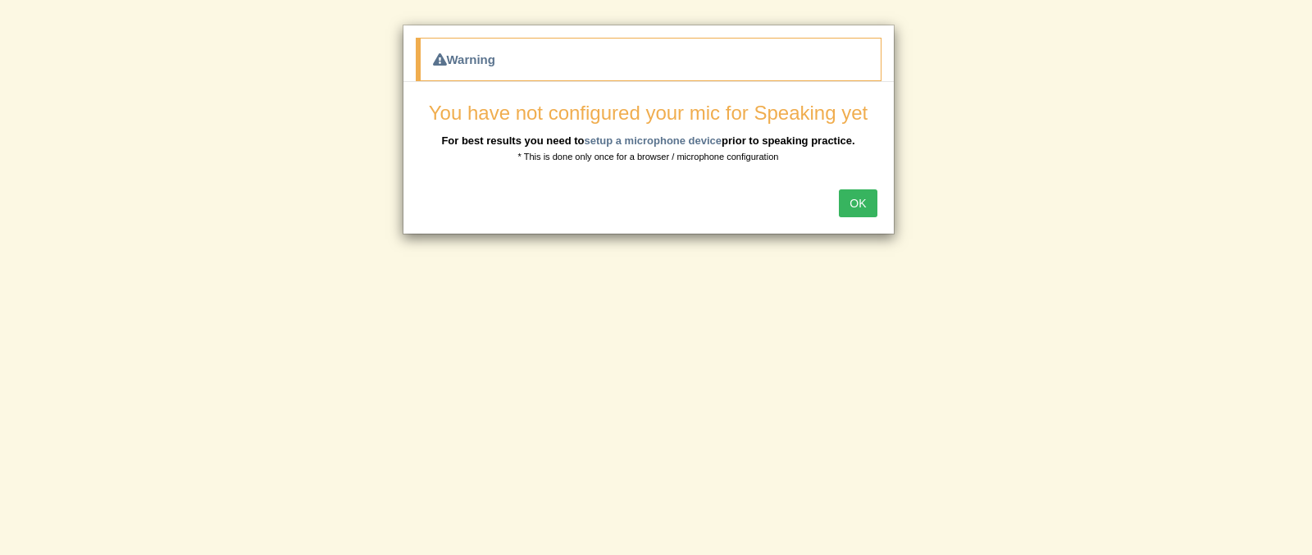
click at [858, 203] on button "OK" at bounding box center [858, 203] width 38 height 28
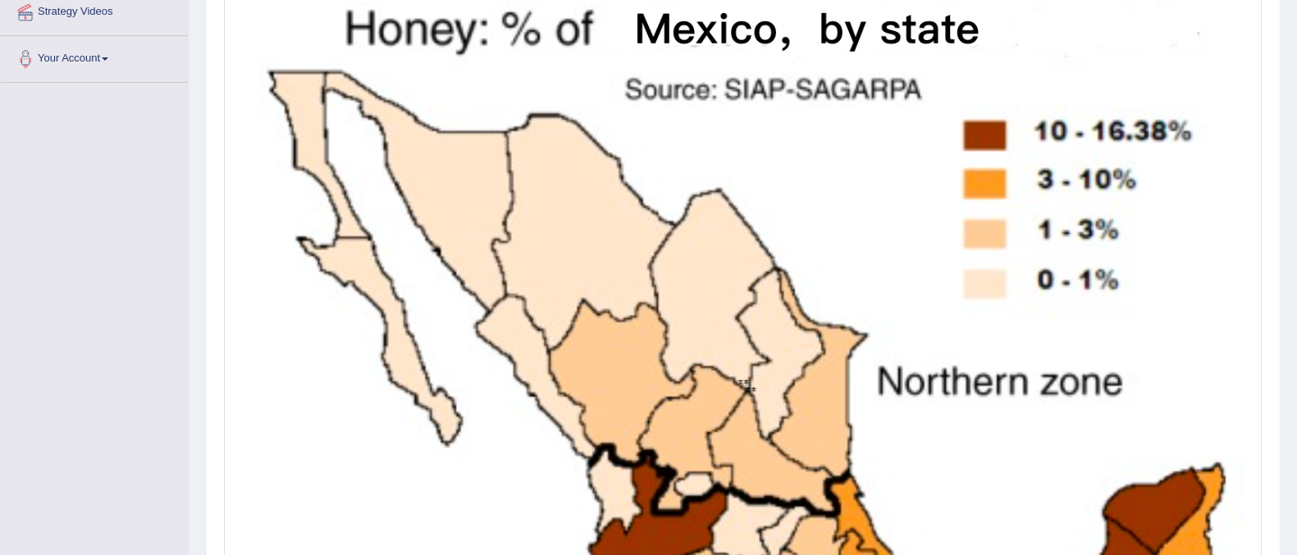
scroll to position [358, 0]
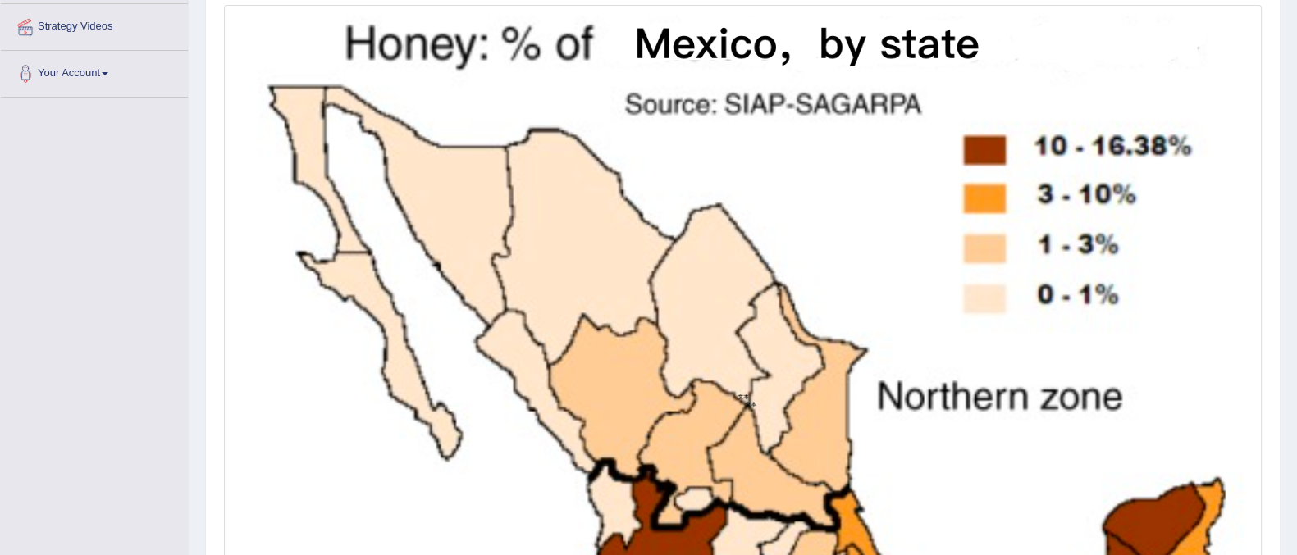
click at [858, 203] on img at bounding box center [742, 396] width 1029 height 775
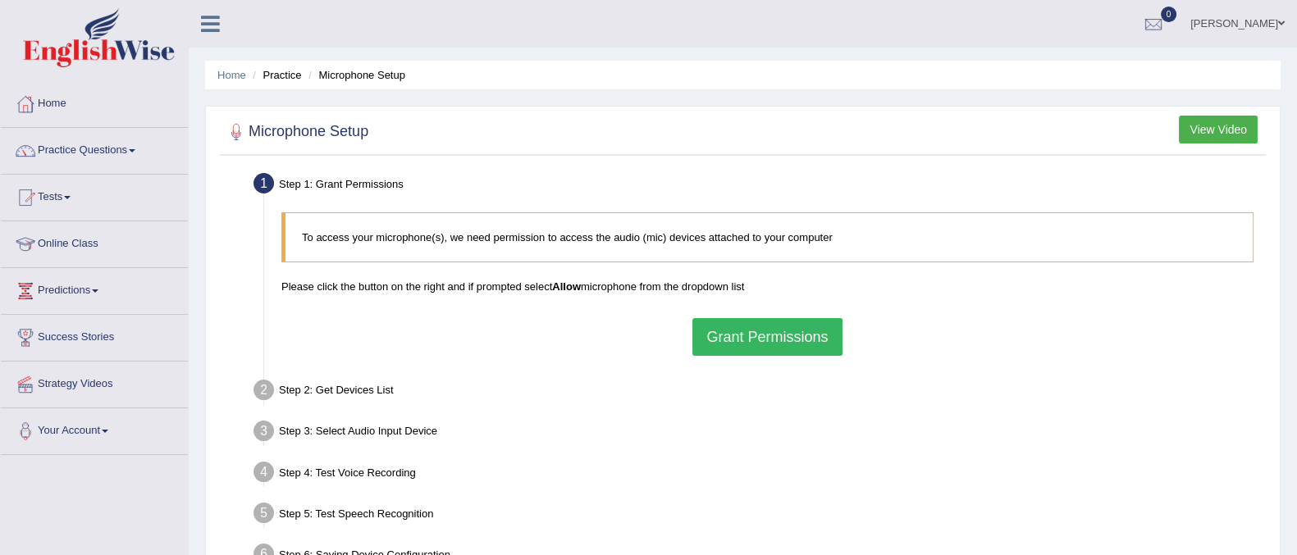
click at [765, 346] on button "Grant Permissions" at bounding box center [766, 337] width 149 height 38
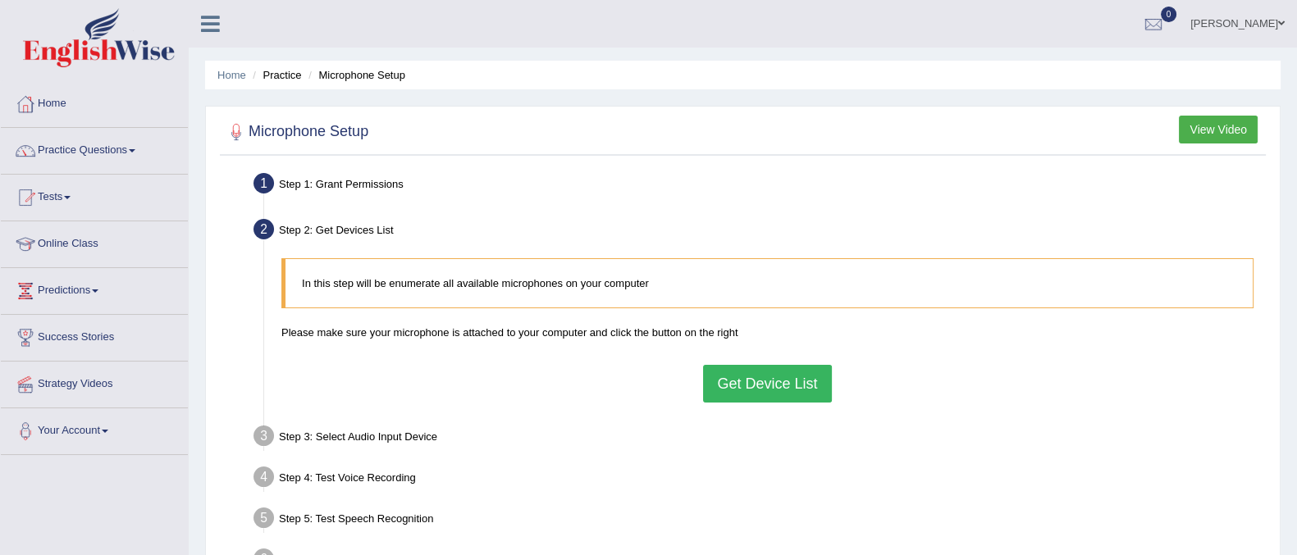
click at [765, 387] on button "Get Device List" at bounding box center [767, 384] width 128 height 38
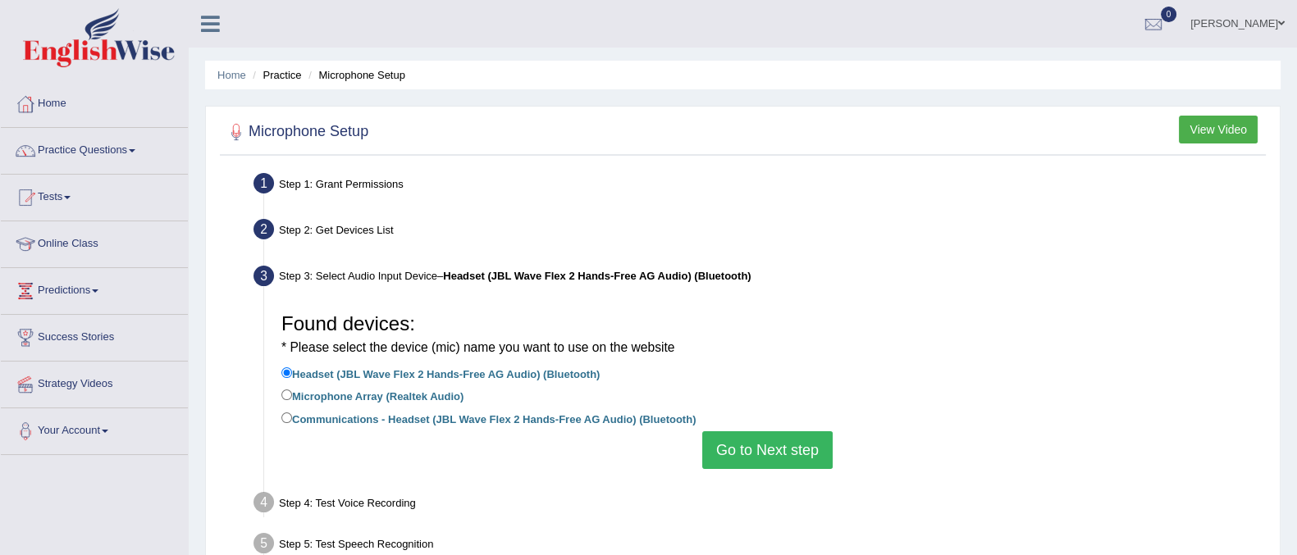
click at [751, 449] on button "Go to Next step" at bounding box center [767, 450] width 130 height 38
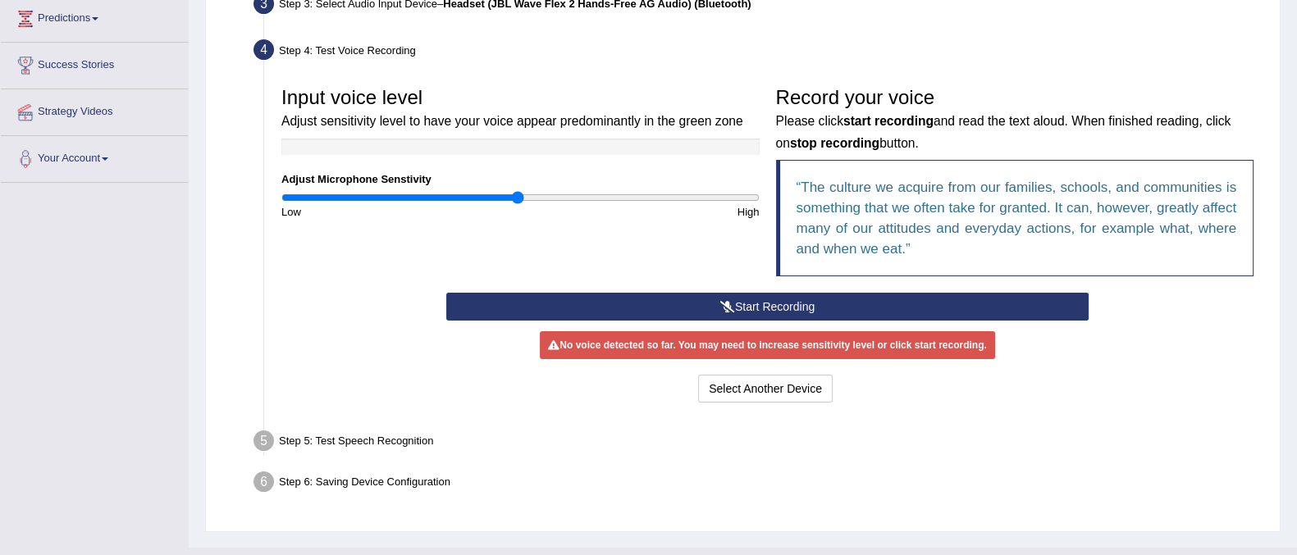
scroll to position [267, 0]
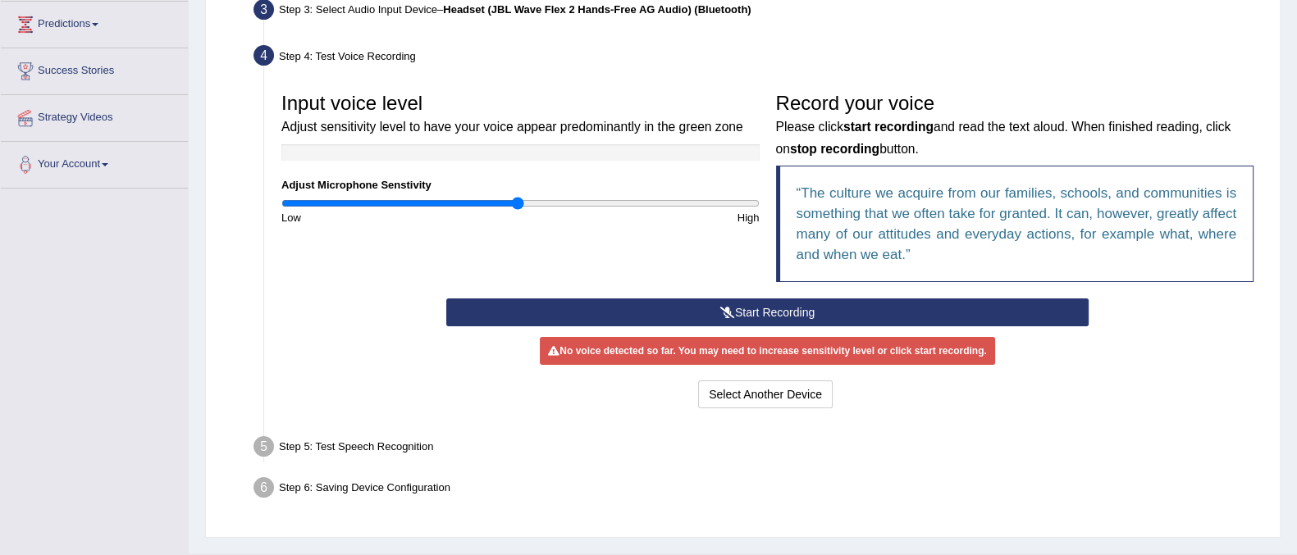
click at [726, 313] on icon at bounding box center [727, 312] width 15 height 11
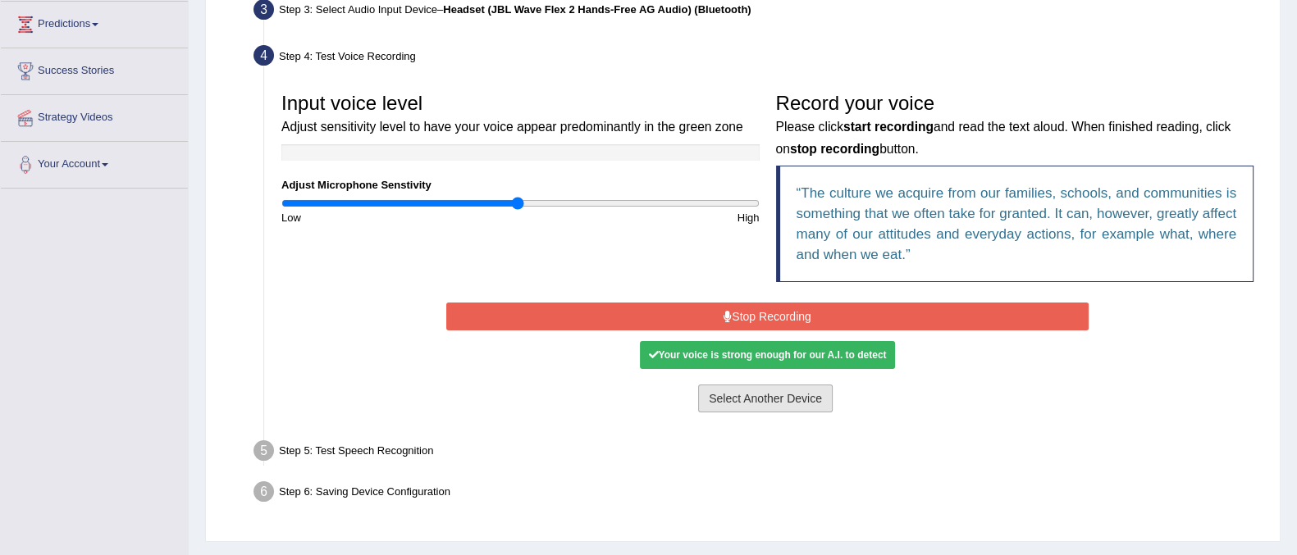
click at [706, 399] on button "Select Another Device" at bounding box center [765, 399] width 134 height 28
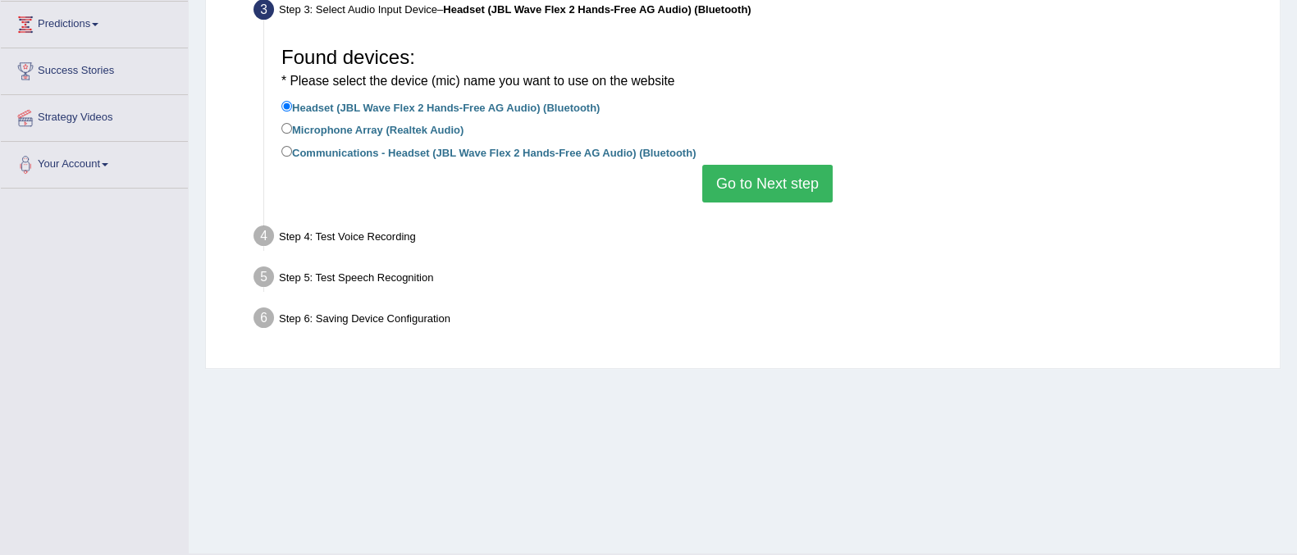
click at [814, 198] on button "Go to Next step" at bounding box center [767, 184] width 130 height 38
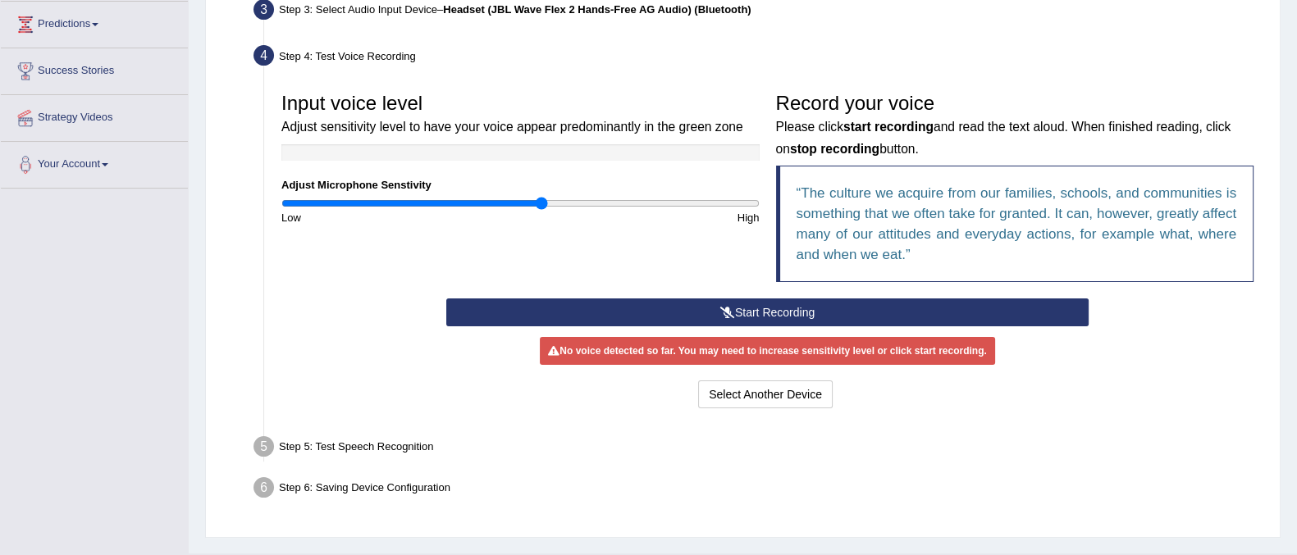
type input "1.1"
click at [540, 205] on input "range" at bounding box center [520, 203] width 478 height 13
click at [750, 311] on button "Start Recording" at bounding box center [767, 313] width 642 height 28
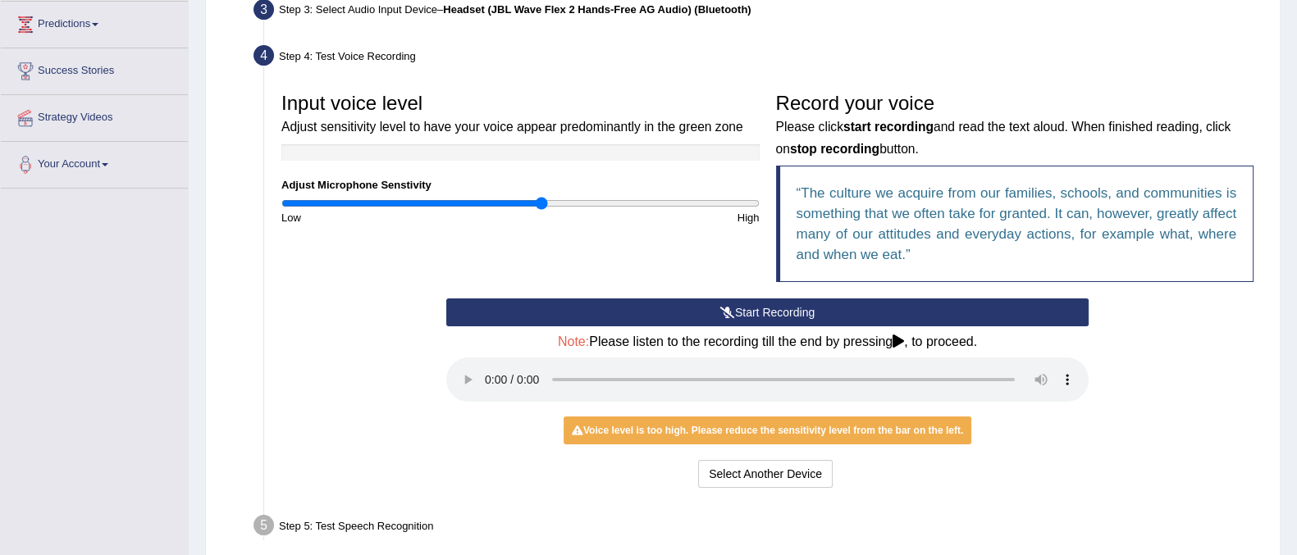
click at [750, 311] on button "Start Recording" at bounding box center [767, 313] width 642 height 28
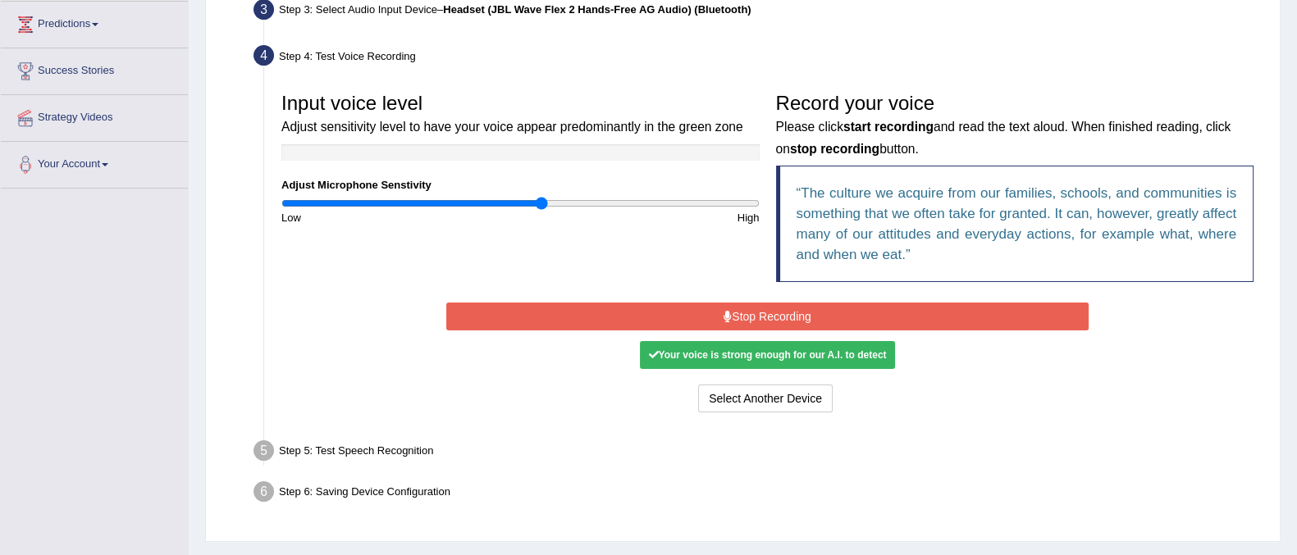
scroll to position [307, 0]
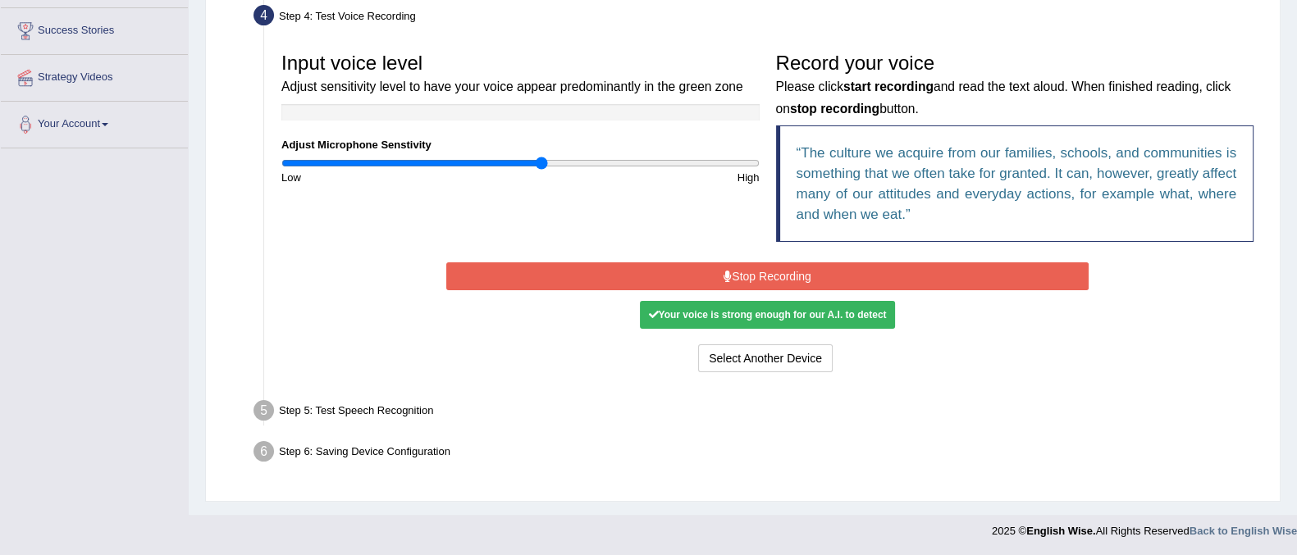
click at [832, 317] on div "Your voice is strong enough for our A.I. to detect" at bounding box center [767, 315] width 254 height 28
click at [712, 304] on div "Your voice is strong enough for our A.I. to detect" at bounding box center [767, 315] width 254 height 28
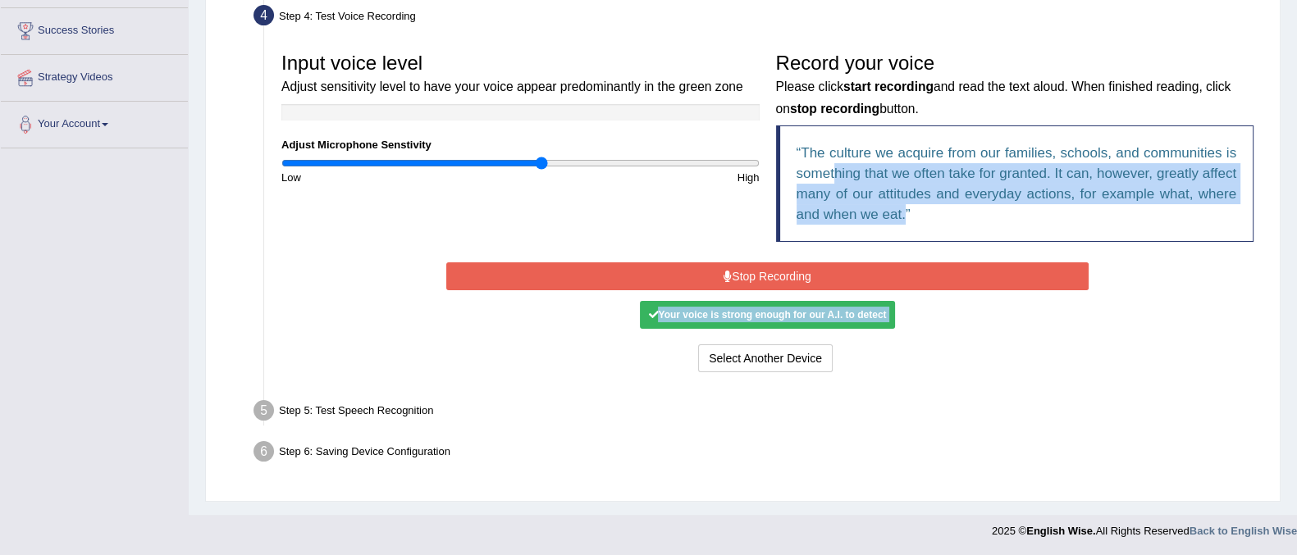
drag, startPoint x: 836, startPoint y: 178, endPoint x: 799, endPoint y: 379, distance: 204.3
click at [799, 379] on div "Input voice level Adjust sensitivity level to have your voice appear predominan…" at bounding box center [767, 210] width 988 height 349
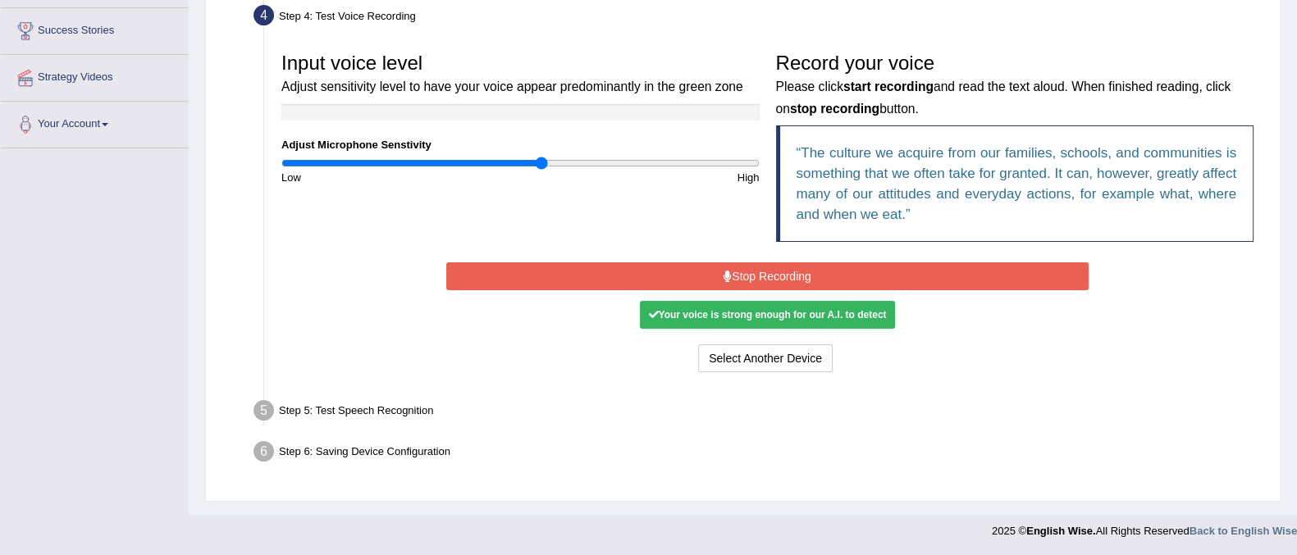
scroll to position [0, 0]
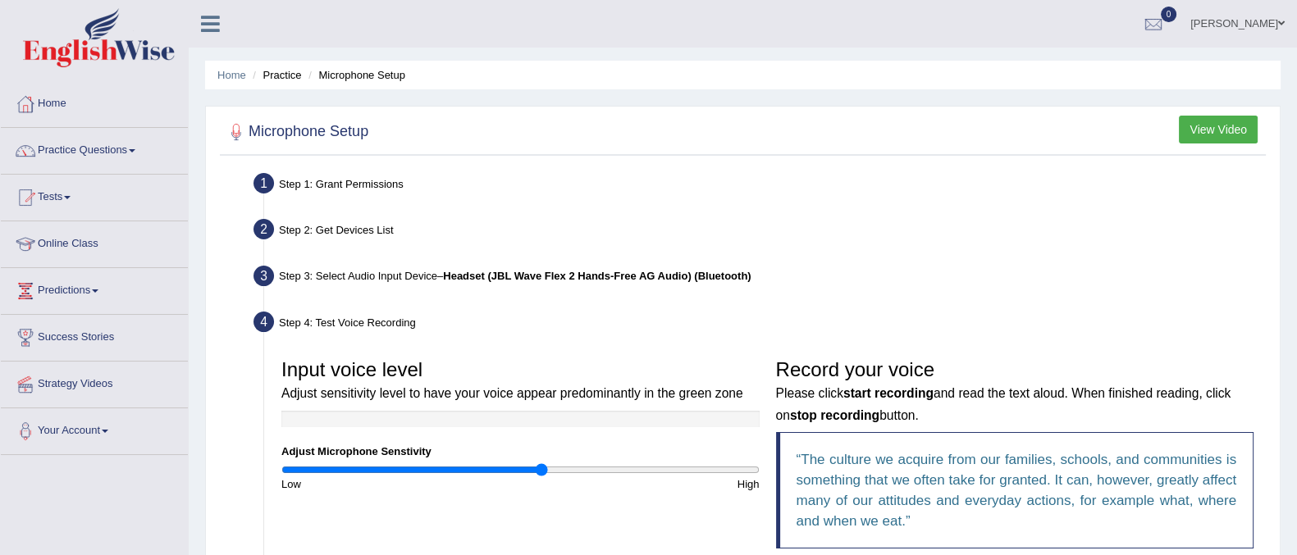
click at [374, 75] on li "Microphone Setup" at bounding box center [354, 75] width 101 height 16
click at [1278, 18] on span at bounding box center [1281, 23] width 7 height 11
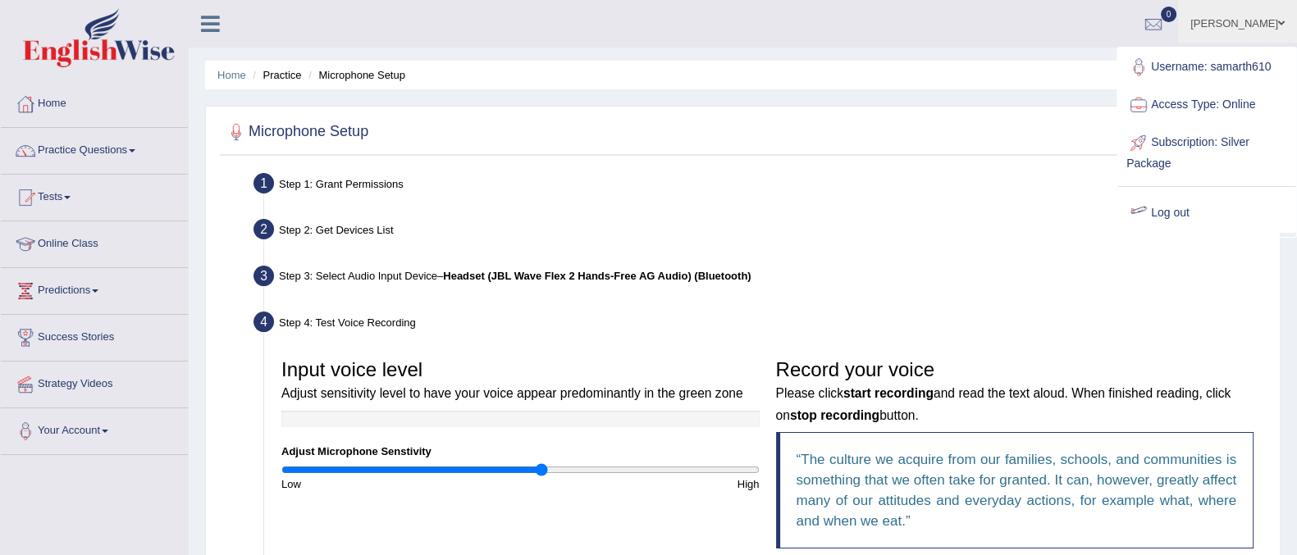
click at [1048, 219] on div "Step 2: Get Devices List" at bounding box center [759, 232] width 1026 height 36
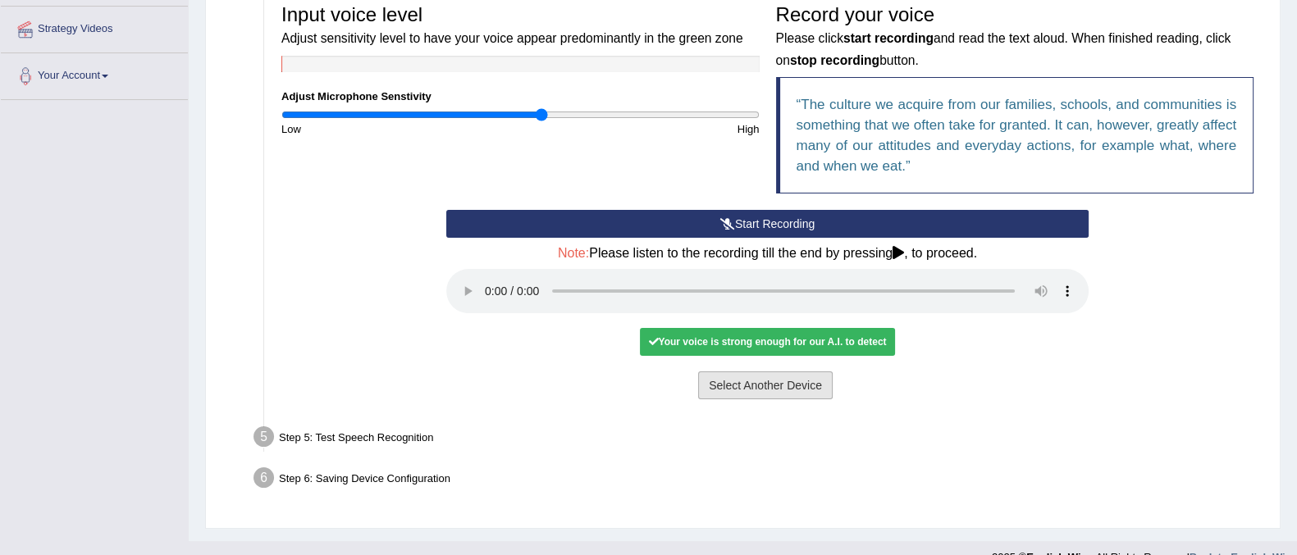
scroll to position [381, 0]
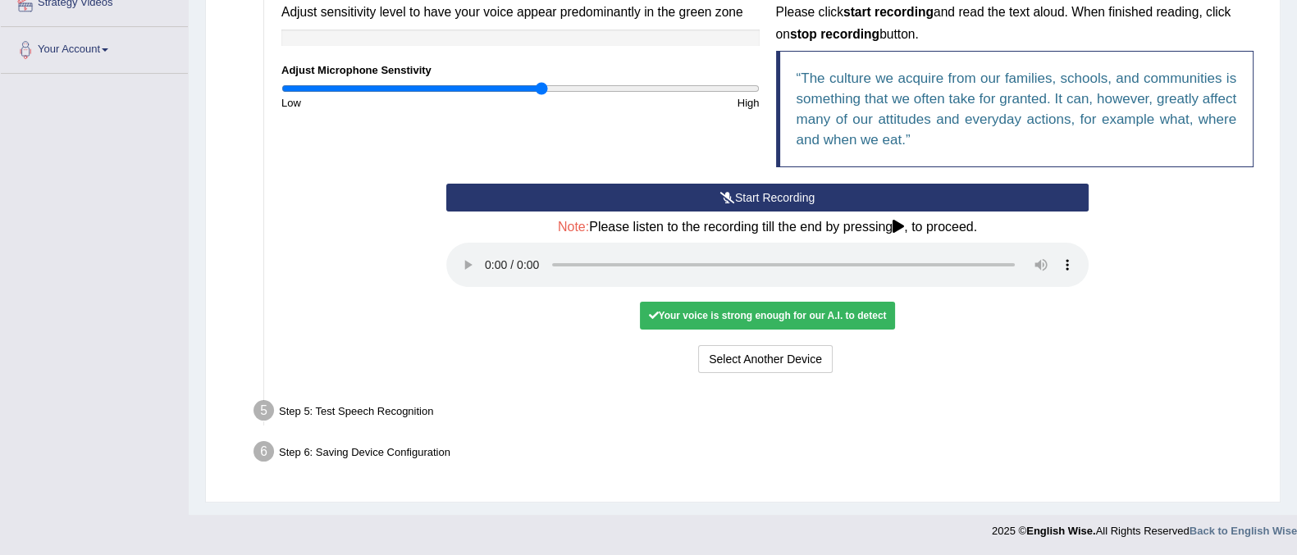
click at [901, 222] on icon at bounding box center [897, 226] width 11 height 13
click at [820, 193] on button "Start Recording" at bounding box center [767, 198] width 642 height 28
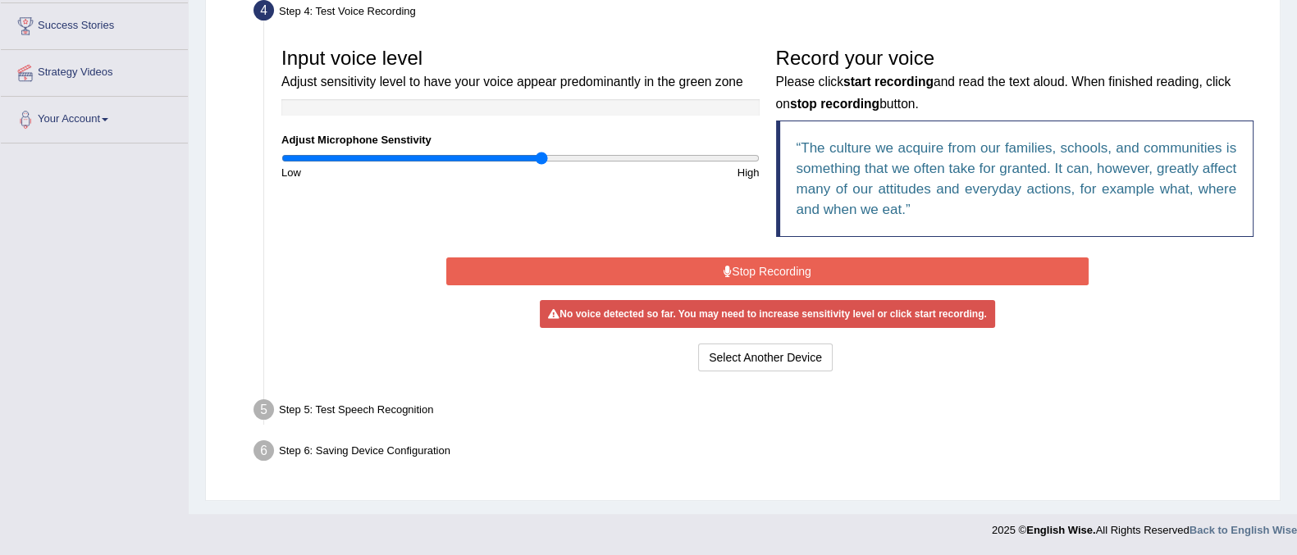
scroll to position [307, 0]
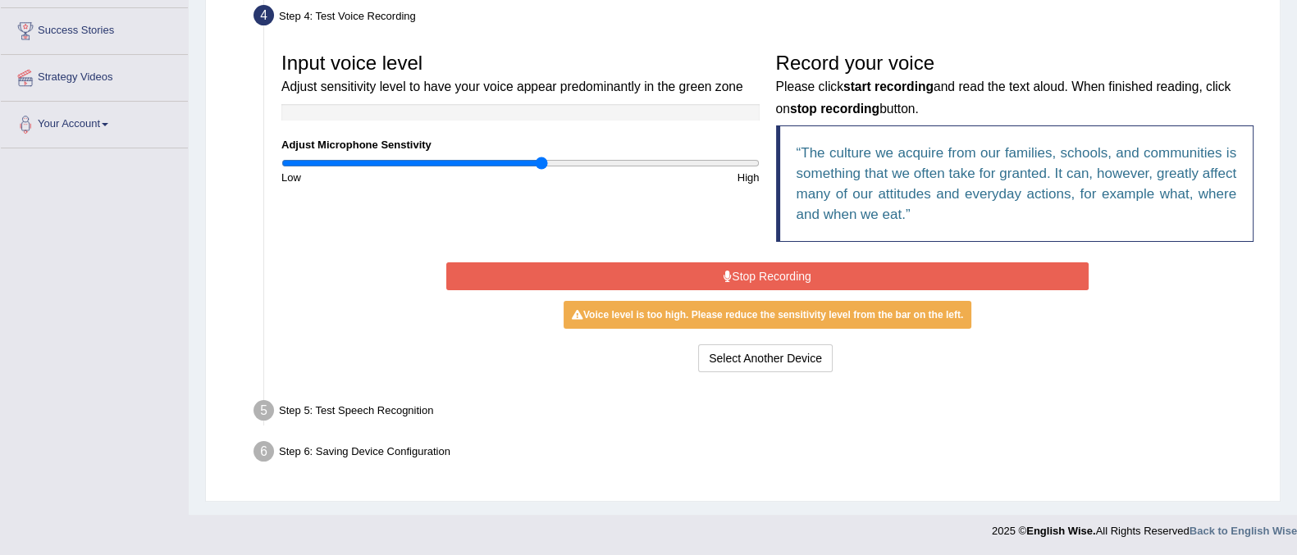
click at [654, 276] on button "Stop Recording" at bounding box center [767, 276] width 642 height 28
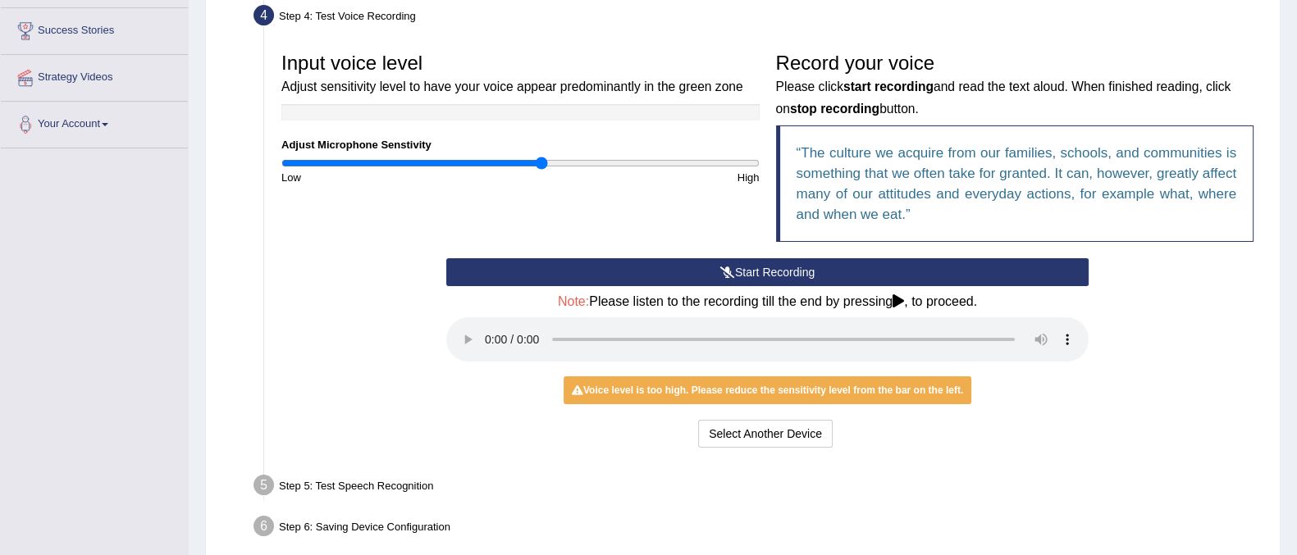
click at [1066, 416] on div "Start Recording Stop Recording Note: Please listen to the recording till the en…" at bounding box center [767, 355] width 659 height 194
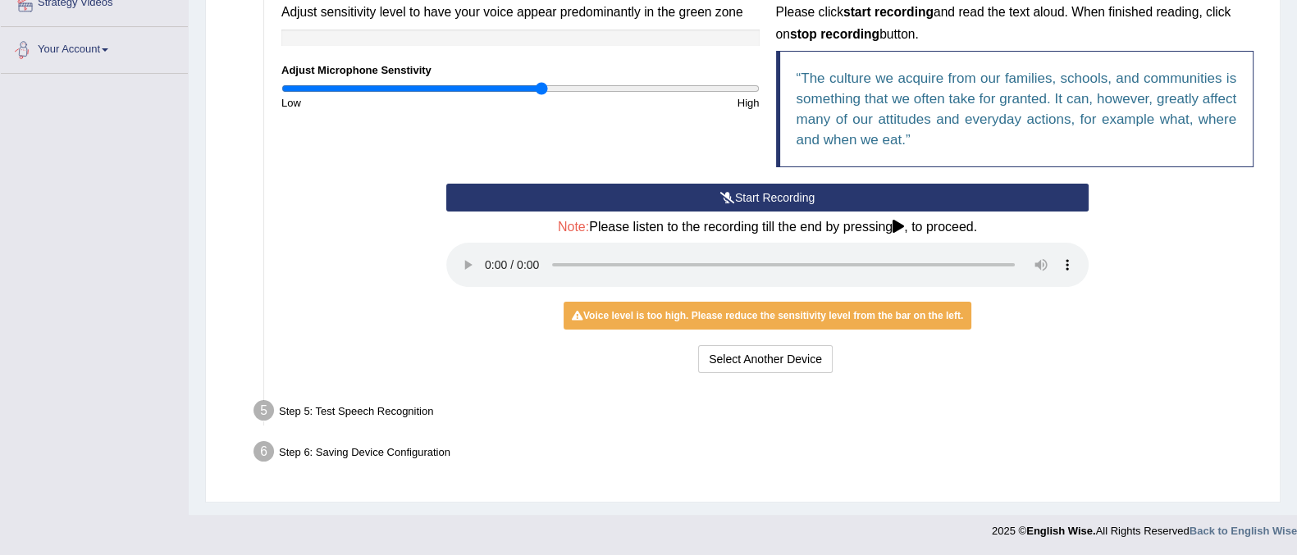
scroll to position [0, 0]
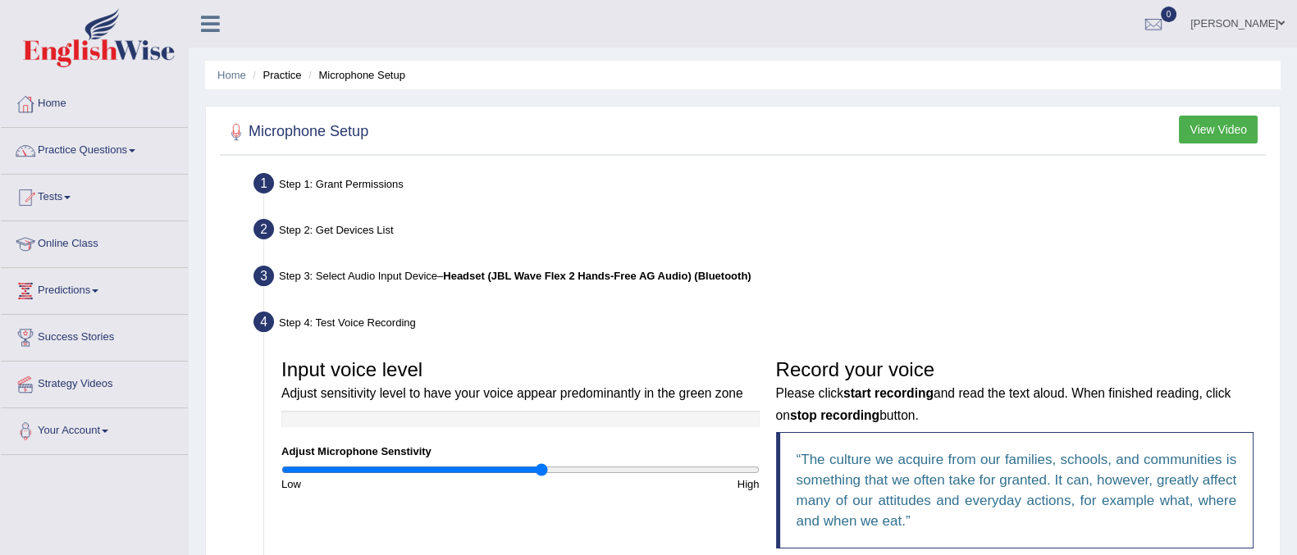
click at [99, 152] on link "Practice Questions" at bounding box center [94, 148] width 187 height 41
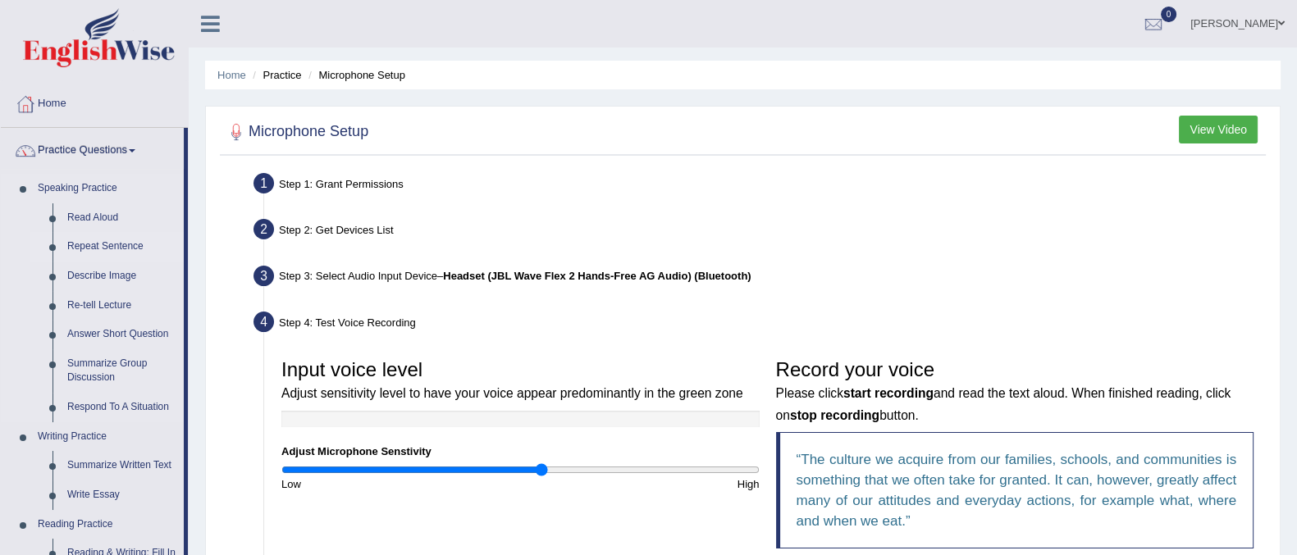
click at [98, 239] on link "Repeat Sentence" at bounding box center [122, 247] width 124 height 30
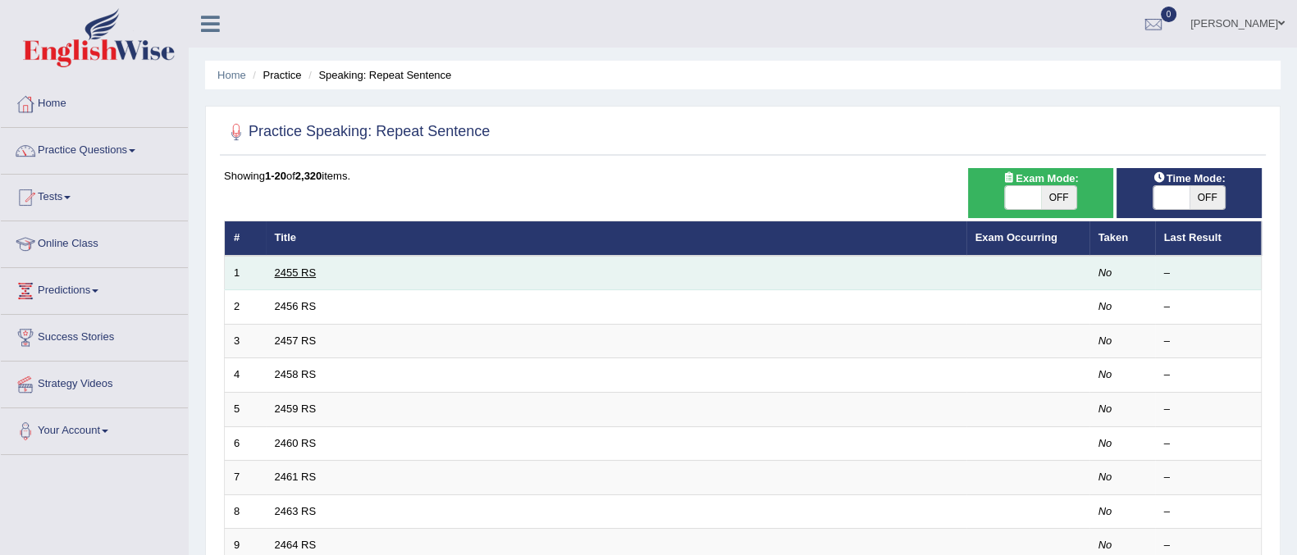
click at [291, 271] on link "2455 RS" at bounding box center [296, 273] width 42 height 12
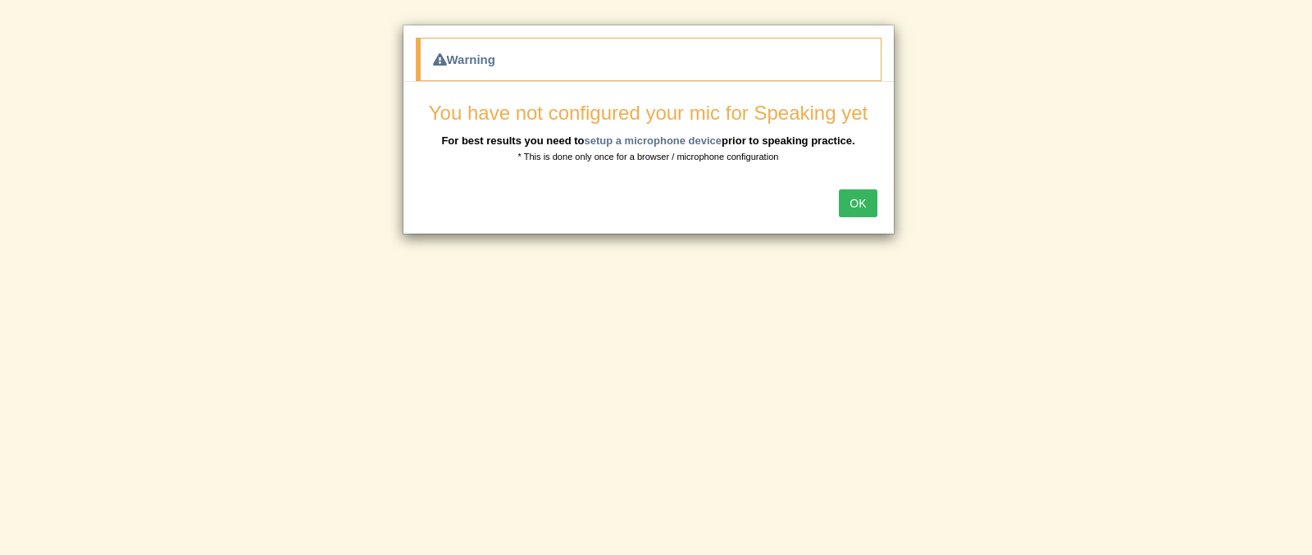
click at [867, 200] on button "OK" at bounding box center [858, 203] width 38 height 28
click at [867, 200] on div "OK" at bounding box center [648, 204] width 490 height 57
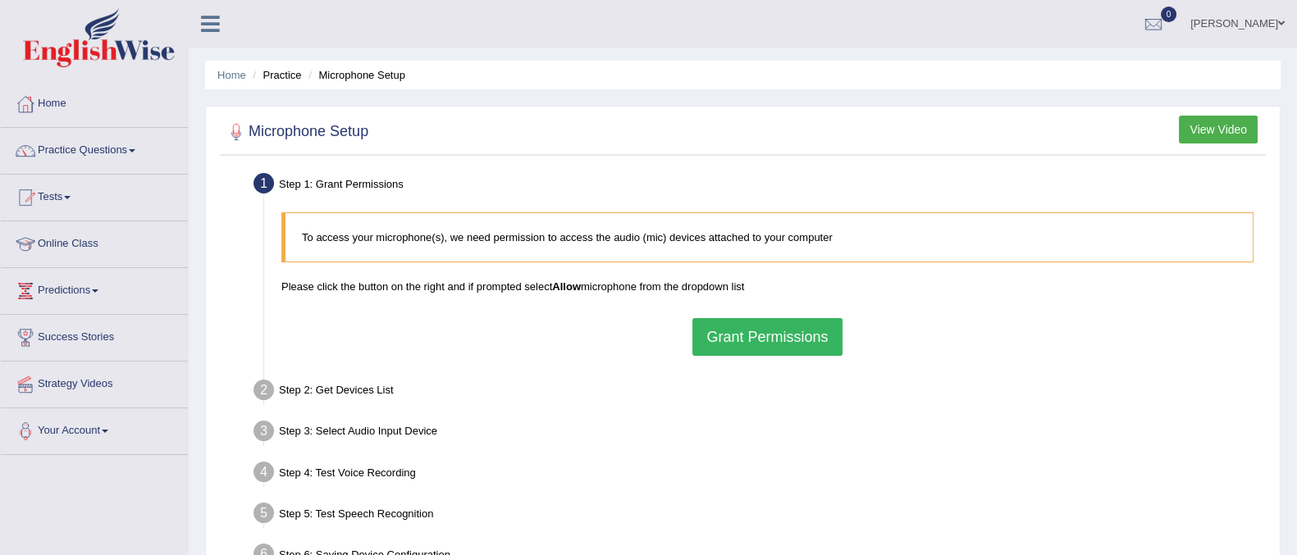
click at [787, 330] on button "Grant Permissions" at bounding box center [766, 337] width 149 height 38
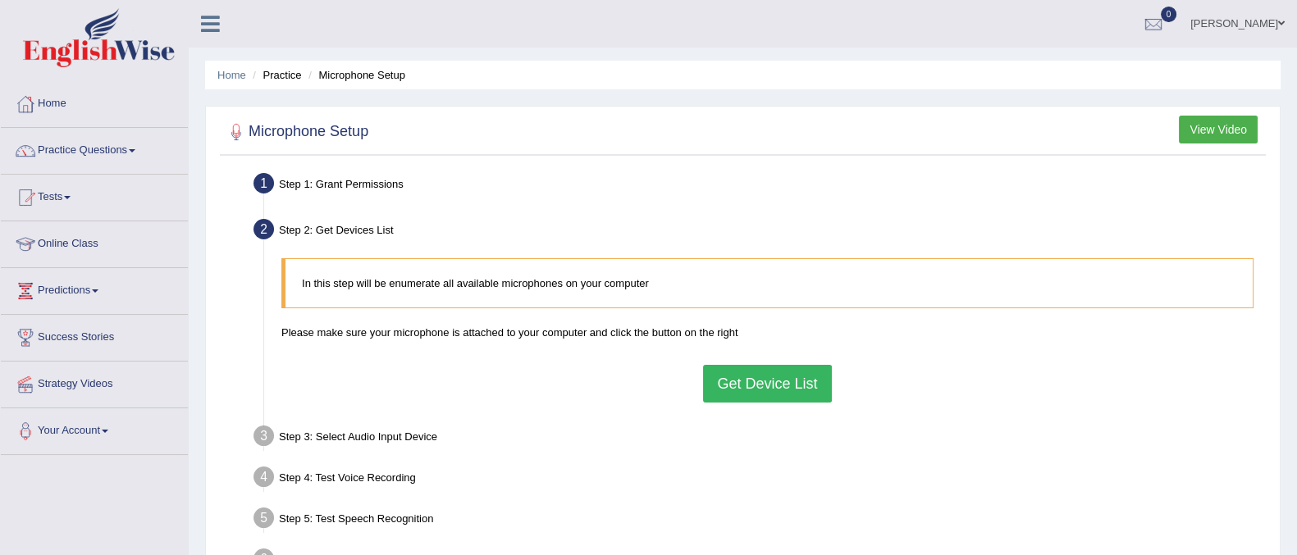
click at [767, 392] on button "Get Device List" at bounding box center [767, 384] width 128 height 38
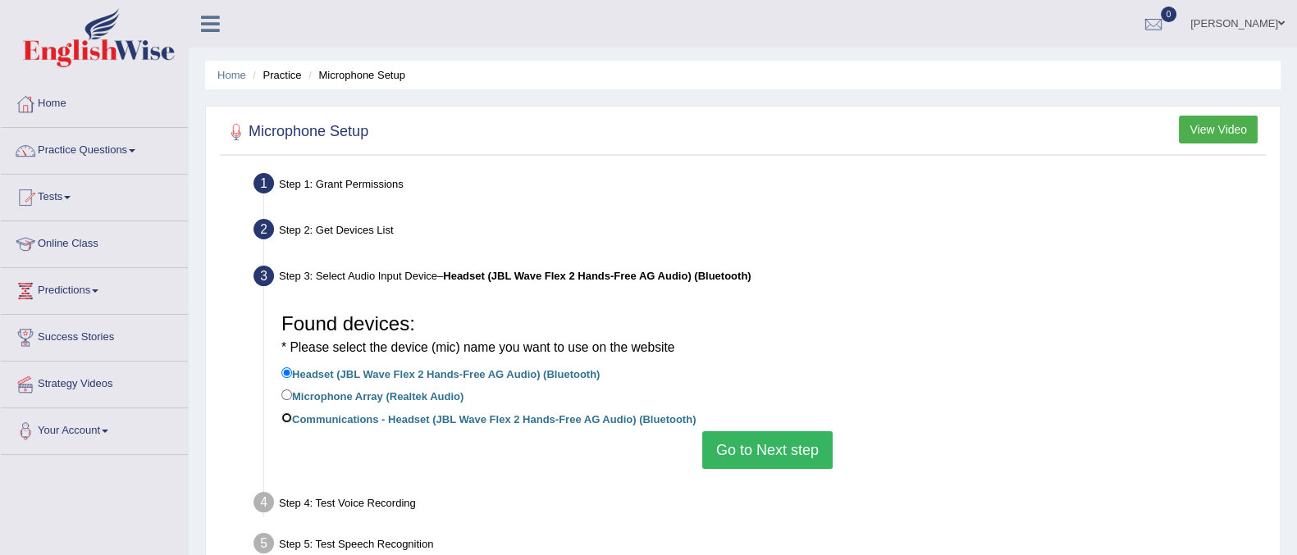
click at [287, 419] on input "Communications - Headset (JBL Wave Flex 2 Hands-Free AG Audio) (Bluetooth)" at bounding box center [286, 417] width 11 height 11
radio input "true"
click at [732, 453] on button "Go to Next step" at bounding box center [767, 450] width 130 height 38
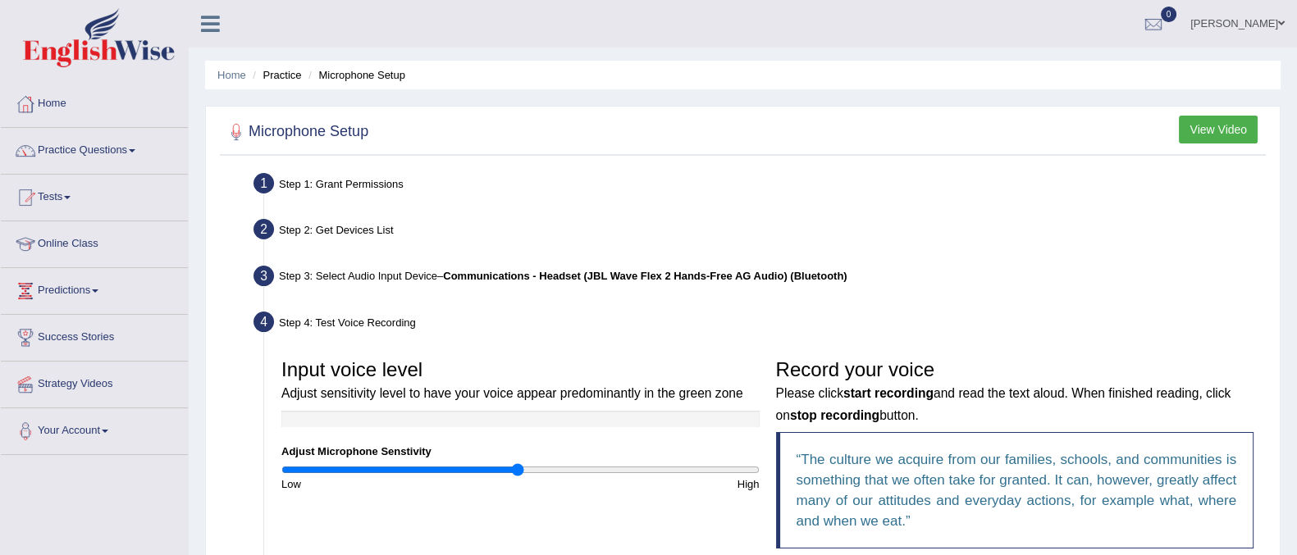
scroll to position [306, 0]
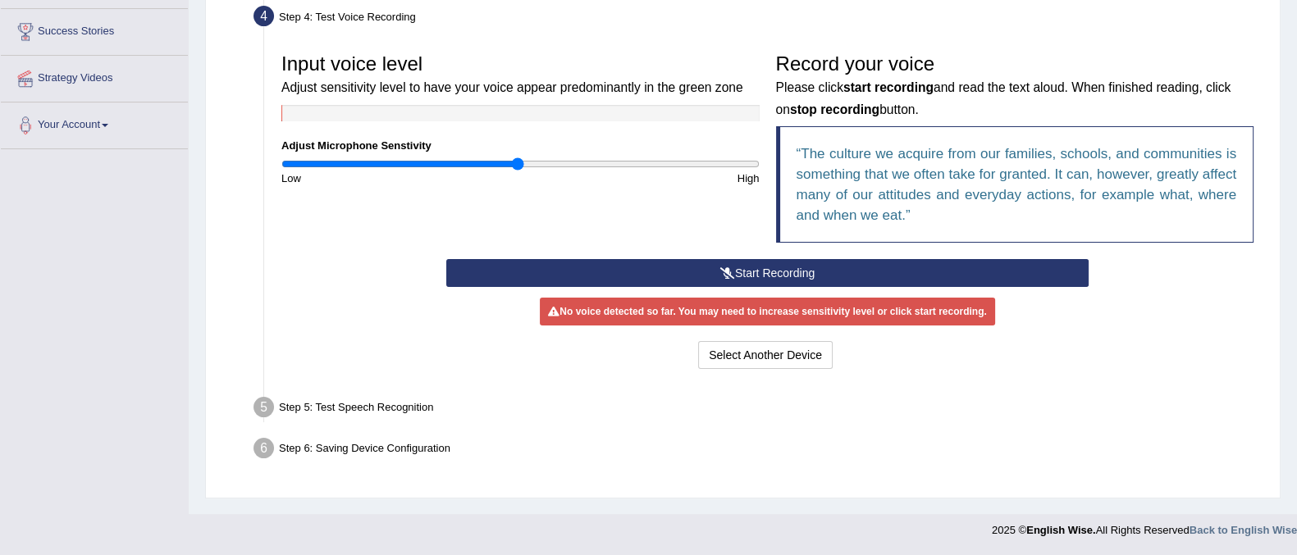
click at [747, 268] on button "Start Recording" at bounding box center [767, 273] width 642 height 28
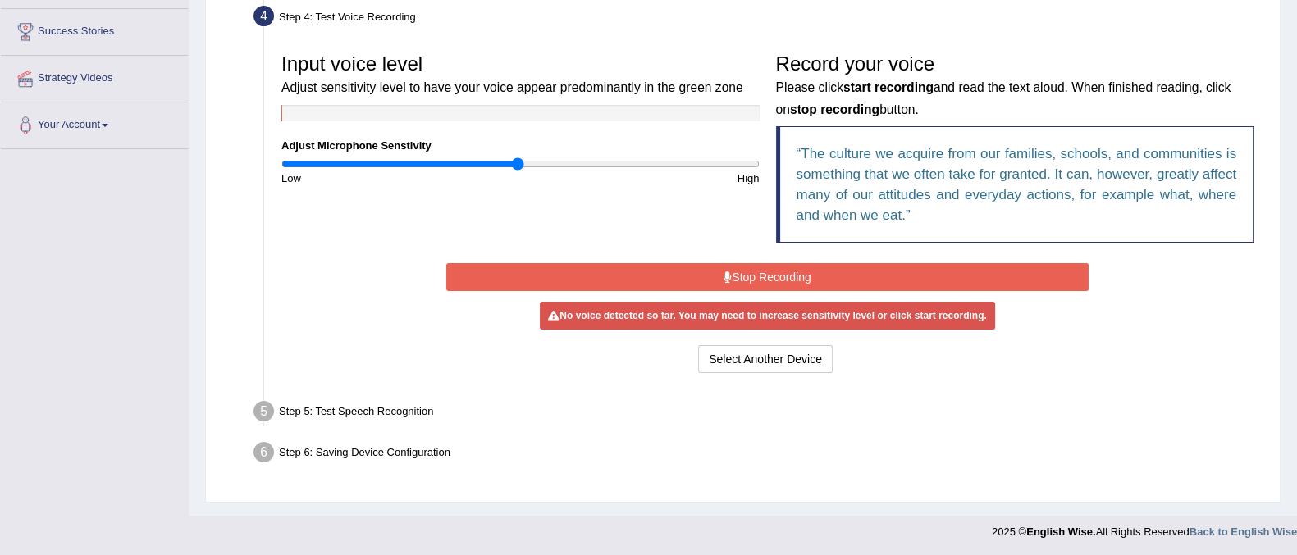
click at [747, 268] on button "Stop Recording" at bounding box center [767, 277] width 642 height 28
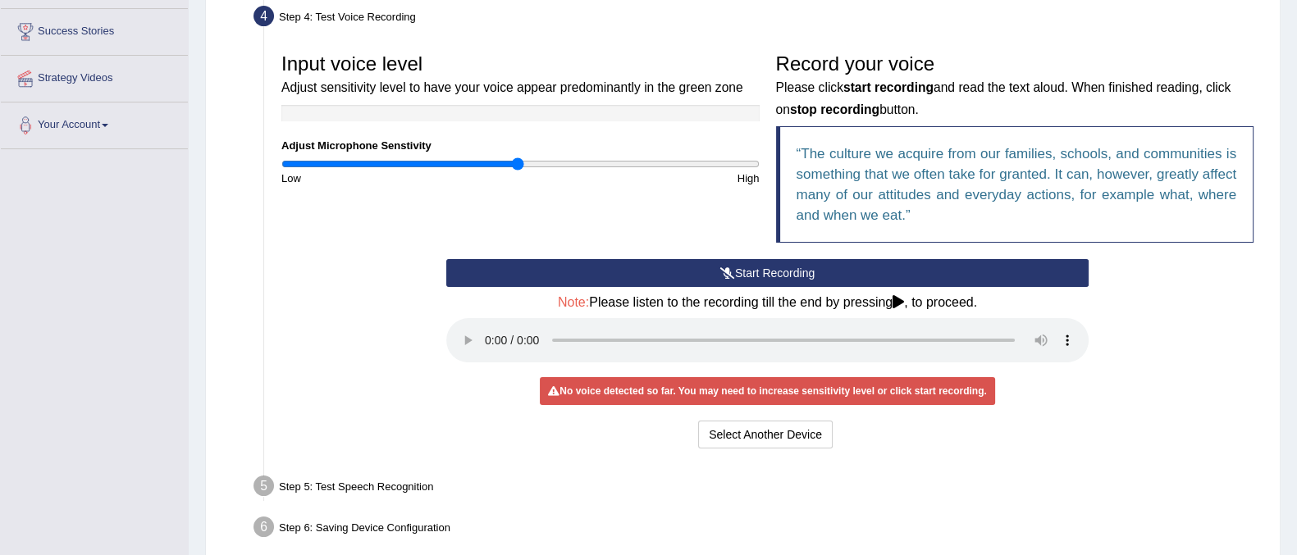
click at [728, 268] on icon at bounding box center [727, 272] width 15 height 11
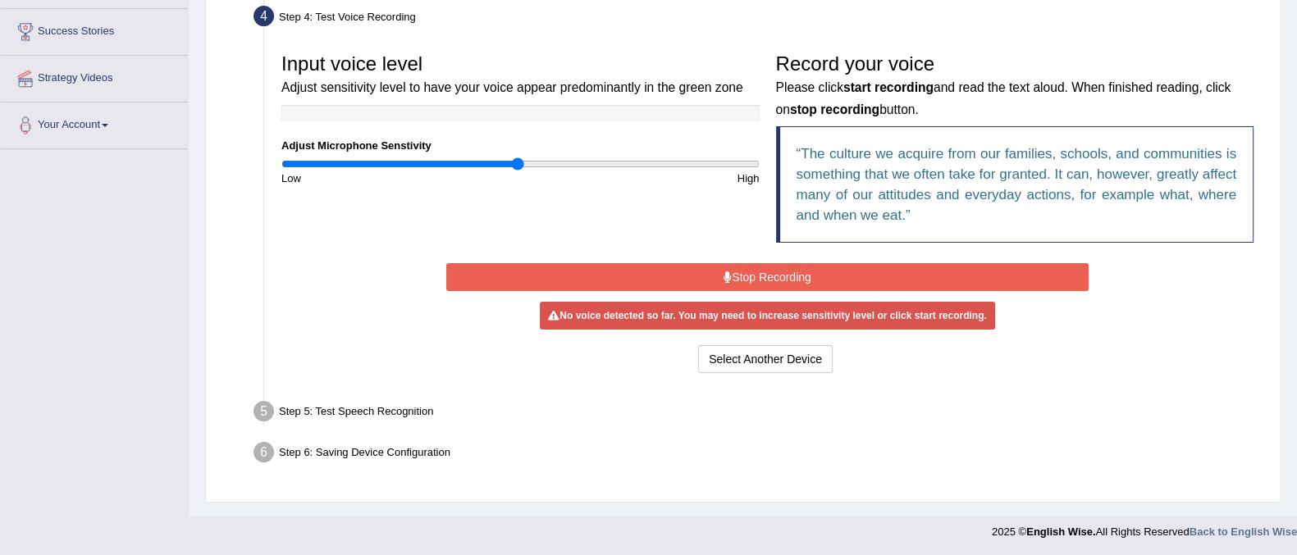
click at [728, 268] on button "Stop Recording" at bounding box center [767, 277] width 642 height 28
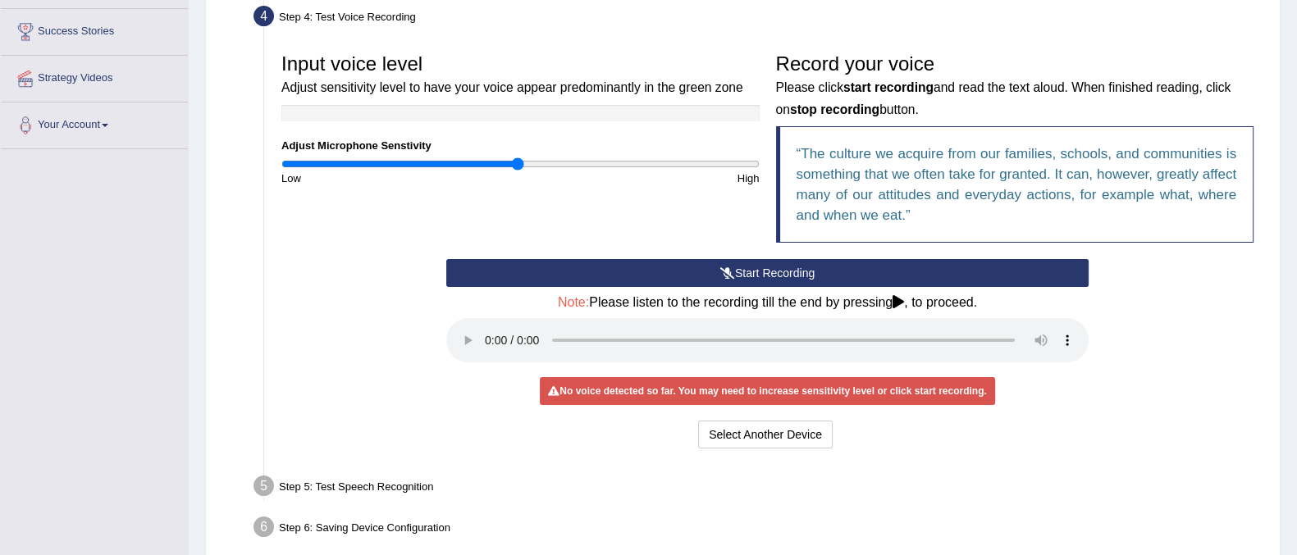
click at [702, 276] on button "Start Recording" at bounding box center [767, 273] width 642 height 28
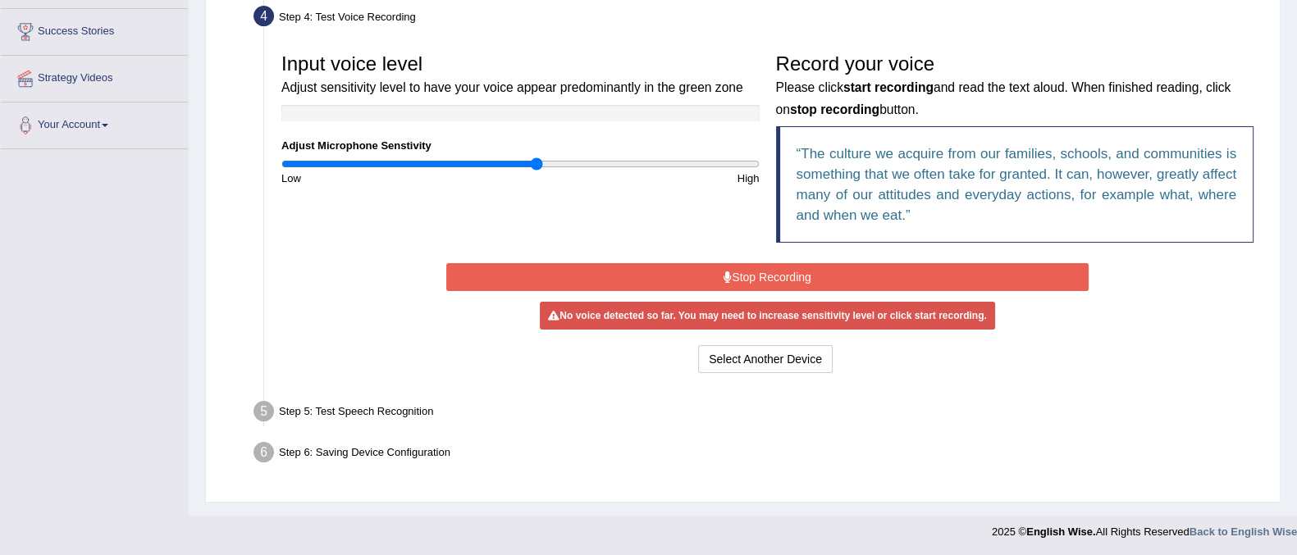
type input "1.08"
click at [537, 166] on input "range" at bounding box center [520, 163] width 478 height 13
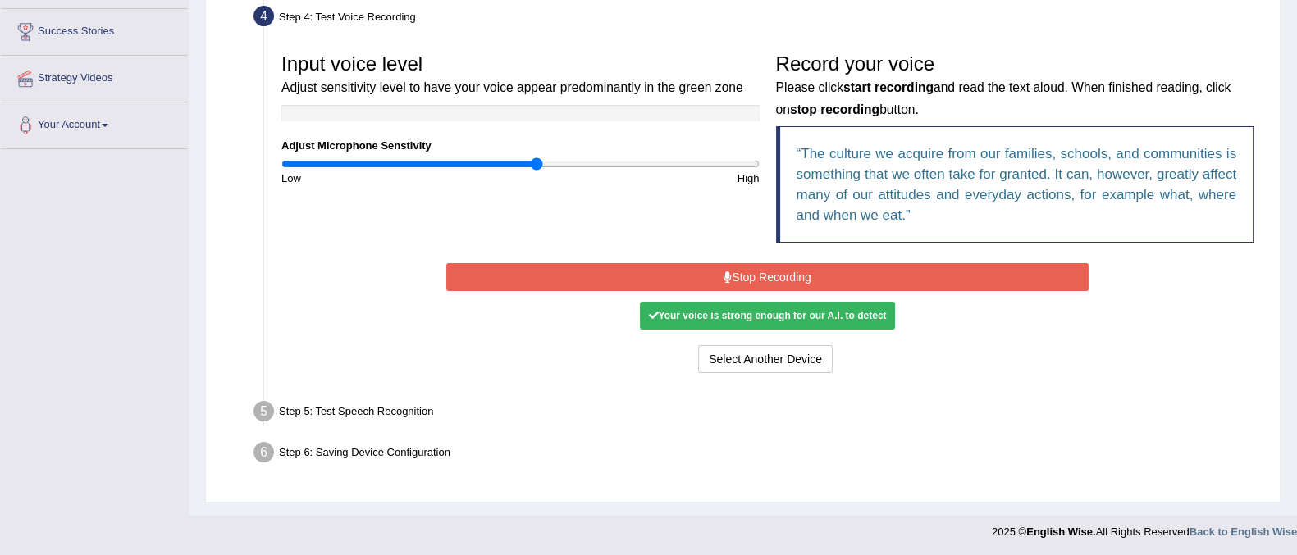
click at [666, 319] on div "Your voice is strong enough for our A.I. to detect" at bounding box center [767, 316] width 254 height 28
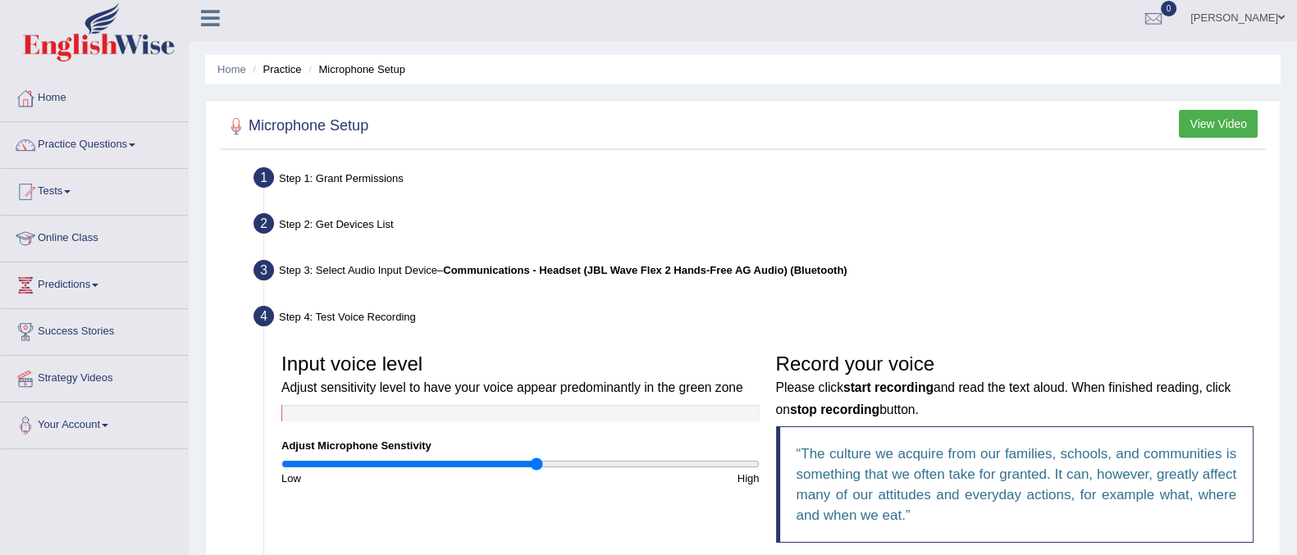
scroll to position [8, 0]
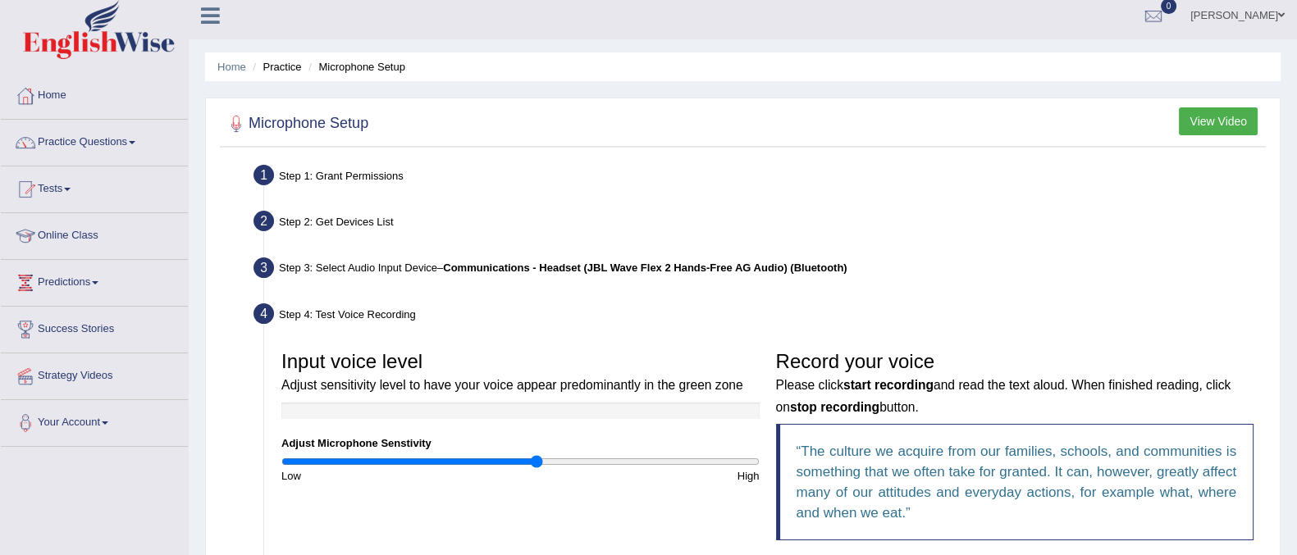
click at [1205, 122] on button "View Video" at bounding box center [1217, 121] width 79 height 28
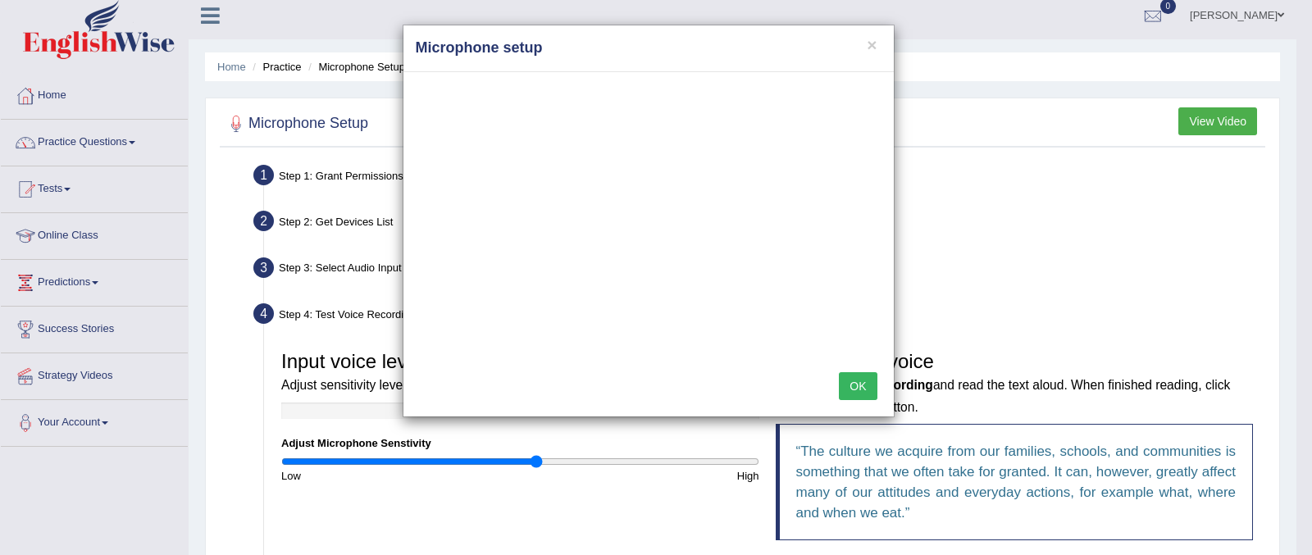
click at [856, 377] on button "OK" at bounding box center [858, 386] width 38 height 28
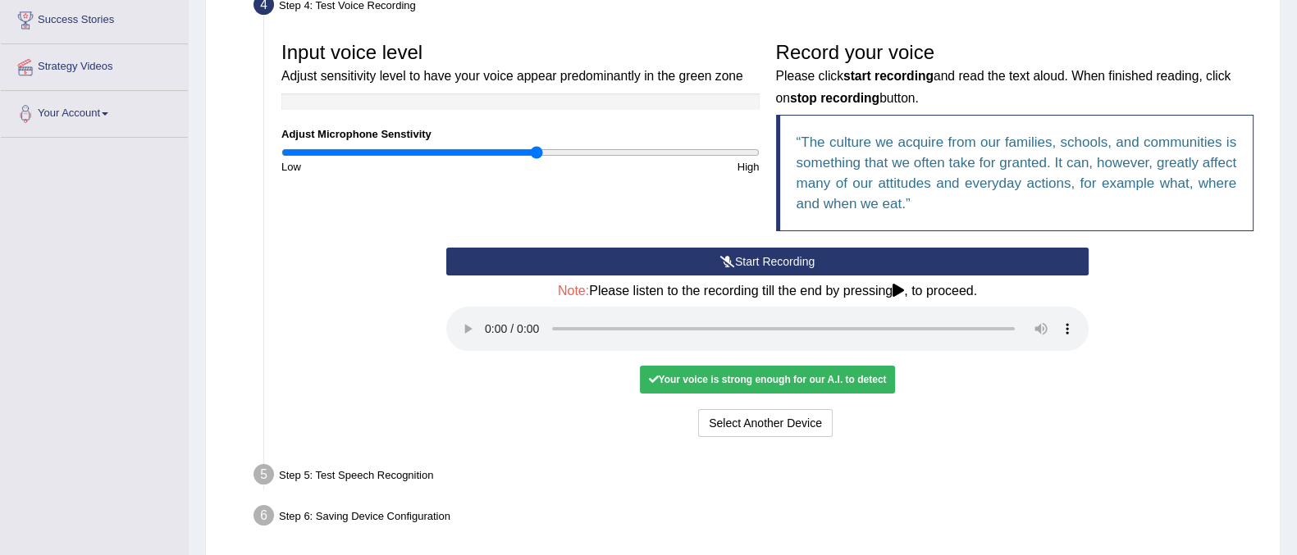
scroll to position [319, 0]
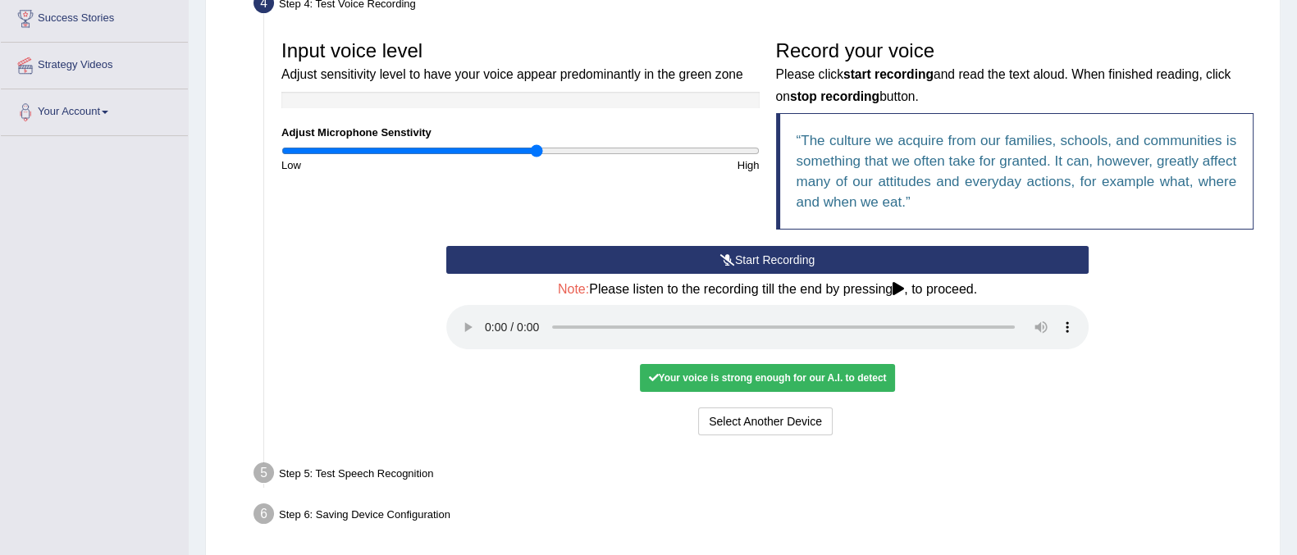
click at [753, 252] on button "Start Recording" at bounding box center [767, 260] width 642 height 28
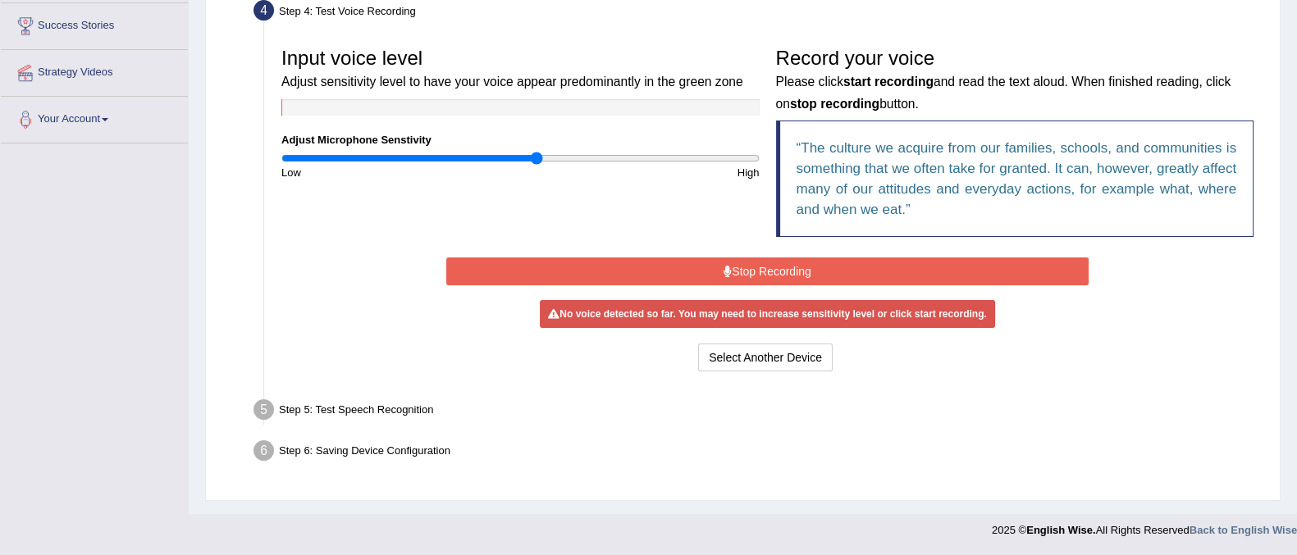
scroll to position [307, 0]
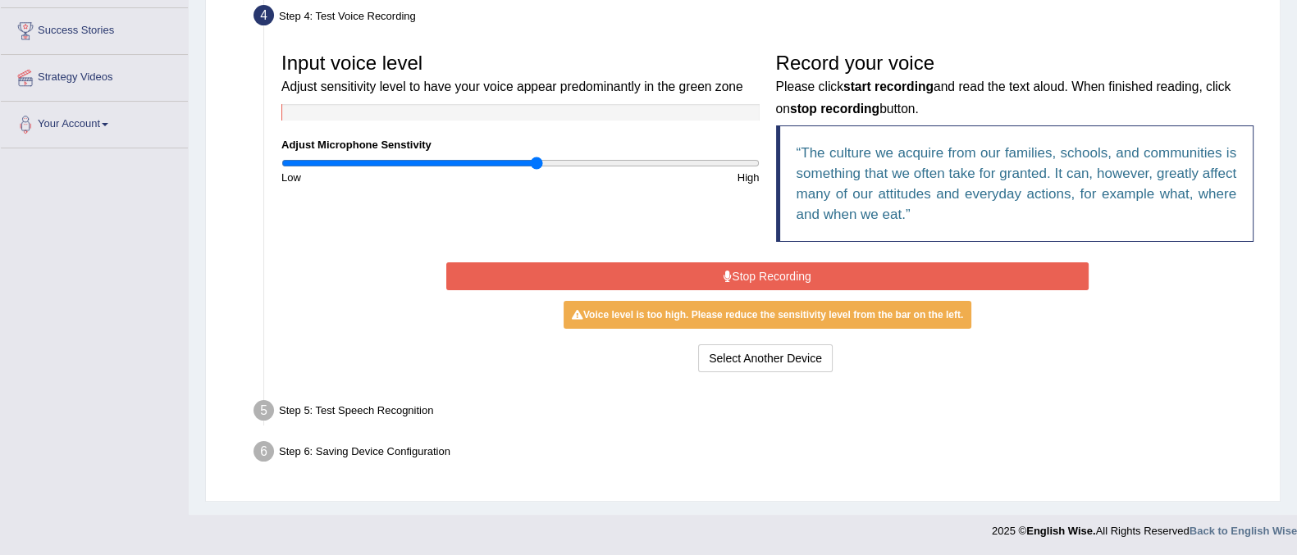
click at [750, 276] on button "Stop Recording" at bounding box center [767, 276] width 642 height 28
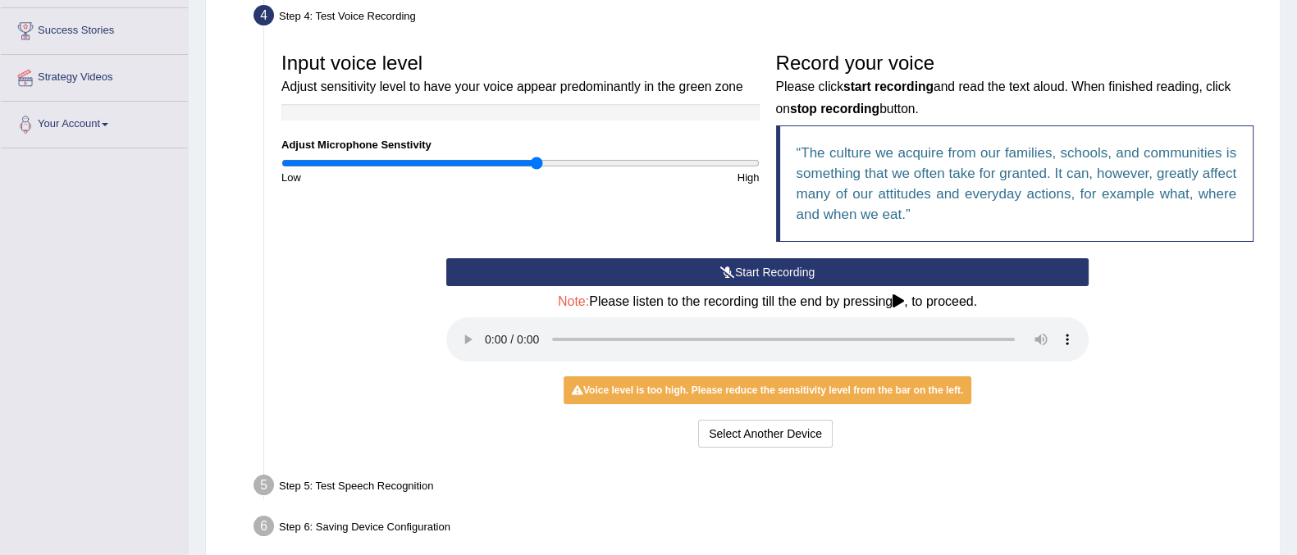
click at [1037, 412] on div "Start Recording Stop Recording Note: Please listen to the recording till the en…" at bounding box center [767, 355] width 659 height 194
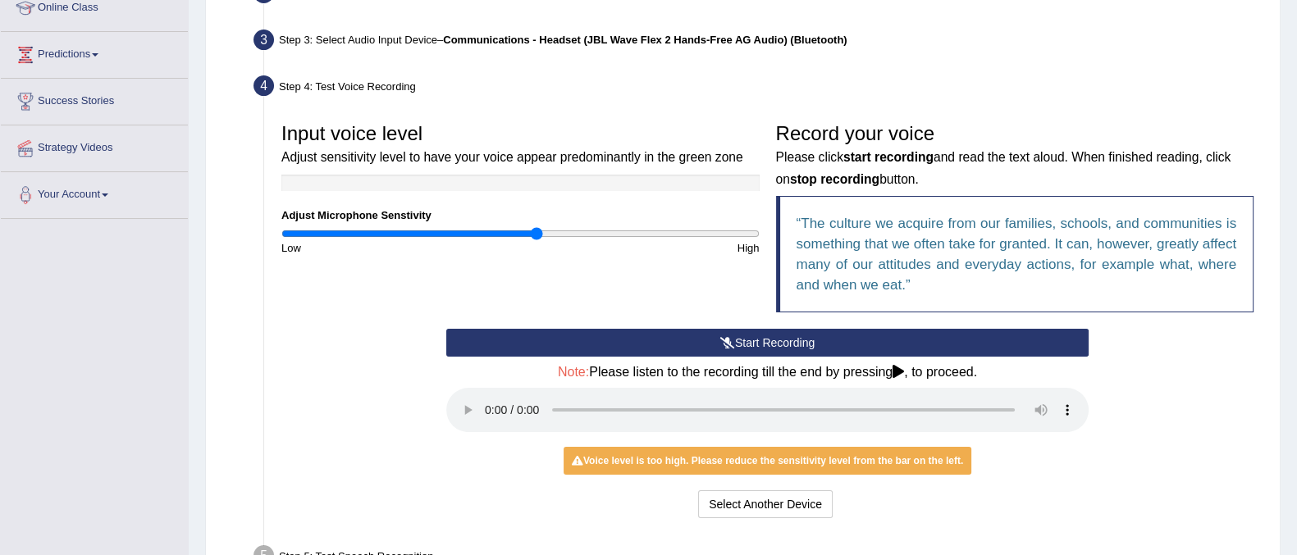
scroll to position [239, 0]
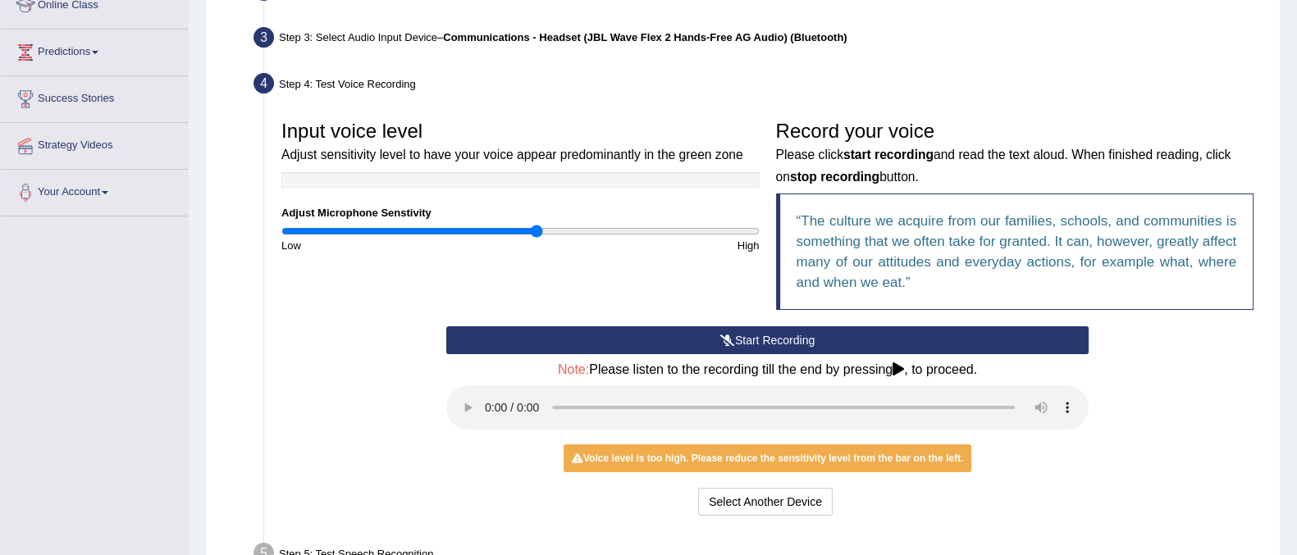
click at [725, 340] on icon at bounding box center [727, 340] width 15 height 11
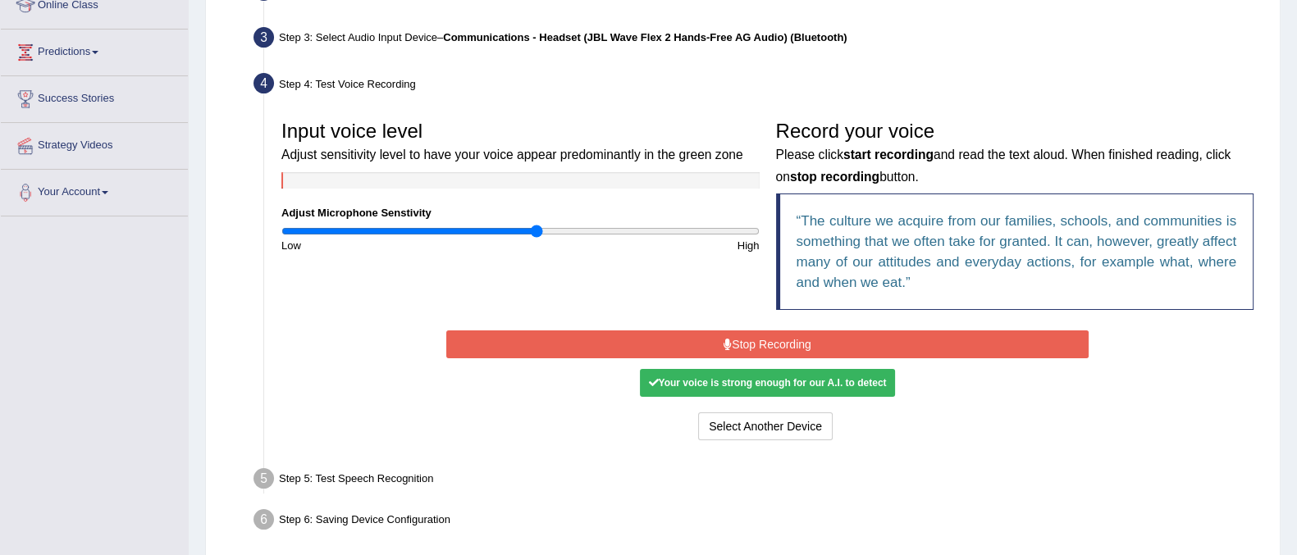
click at [725, 340] on icon at bounding box center [727, 344] width 8 height 11
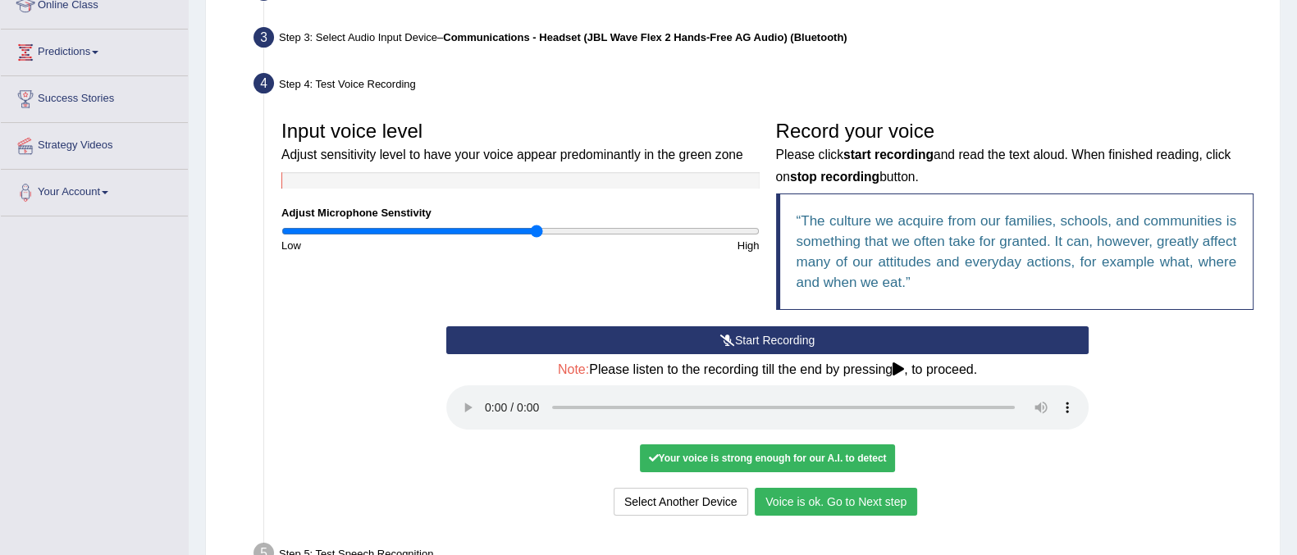
click at [795, 505] on button "Voice is ok. Go to Next step" at bounding box center [835, 502] width 162 height 28
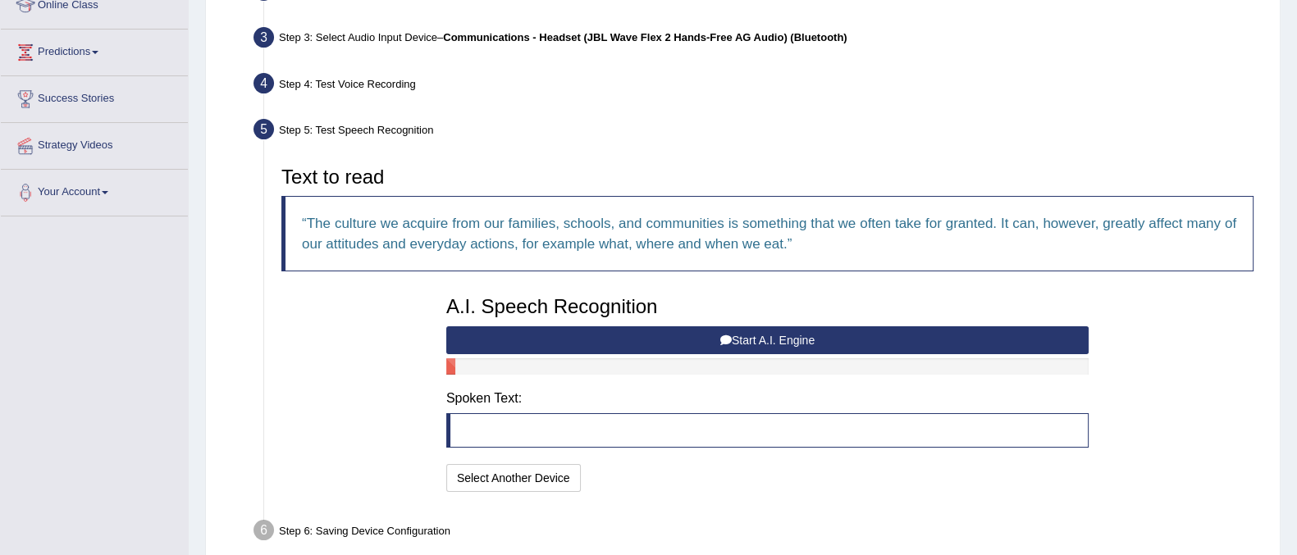
click at [752, 335] on button "Start A.I. Engine" at bounding box center [767, 340] width 642 height 28
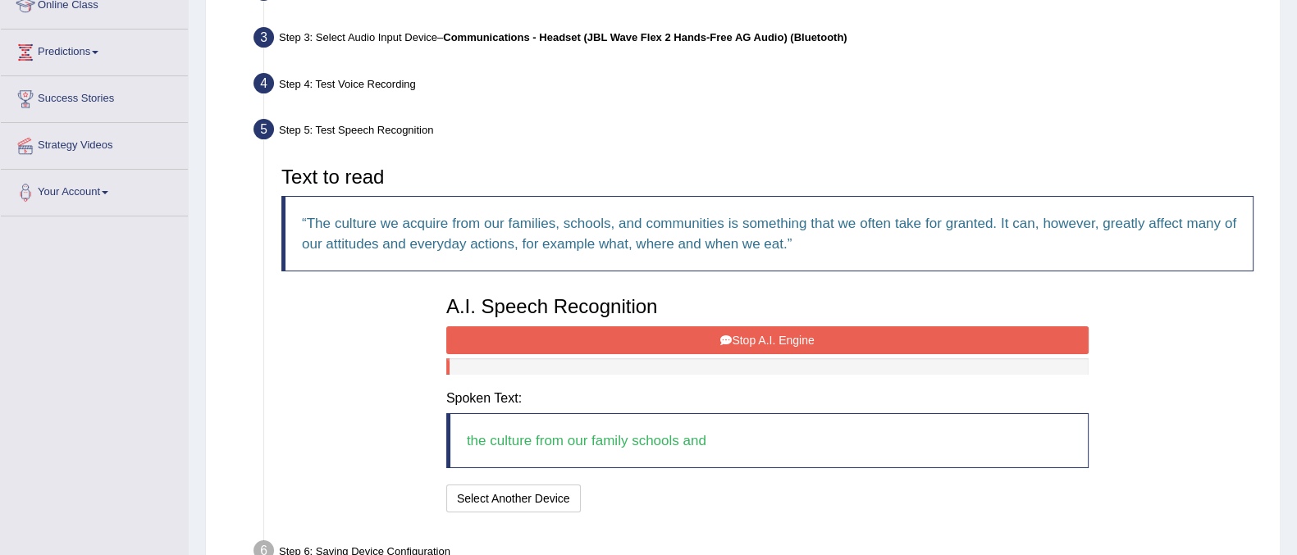
click at [752, 335] on button "Stop A.I. Engine" at bounding box center [767, 340] width 642 height 28
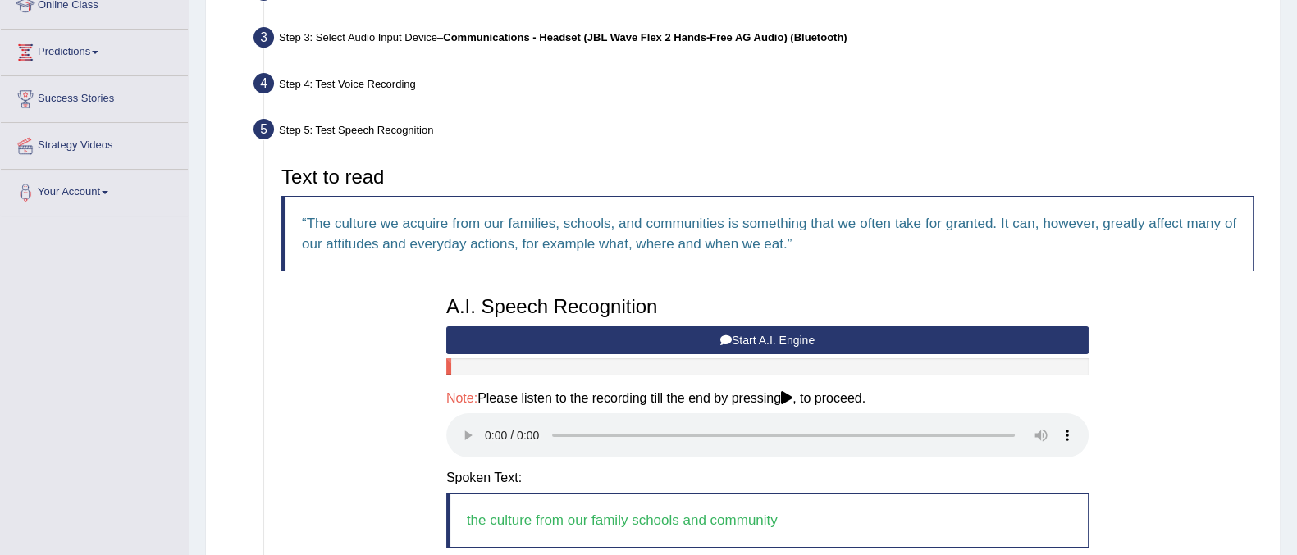
scroll to position [417, 0]
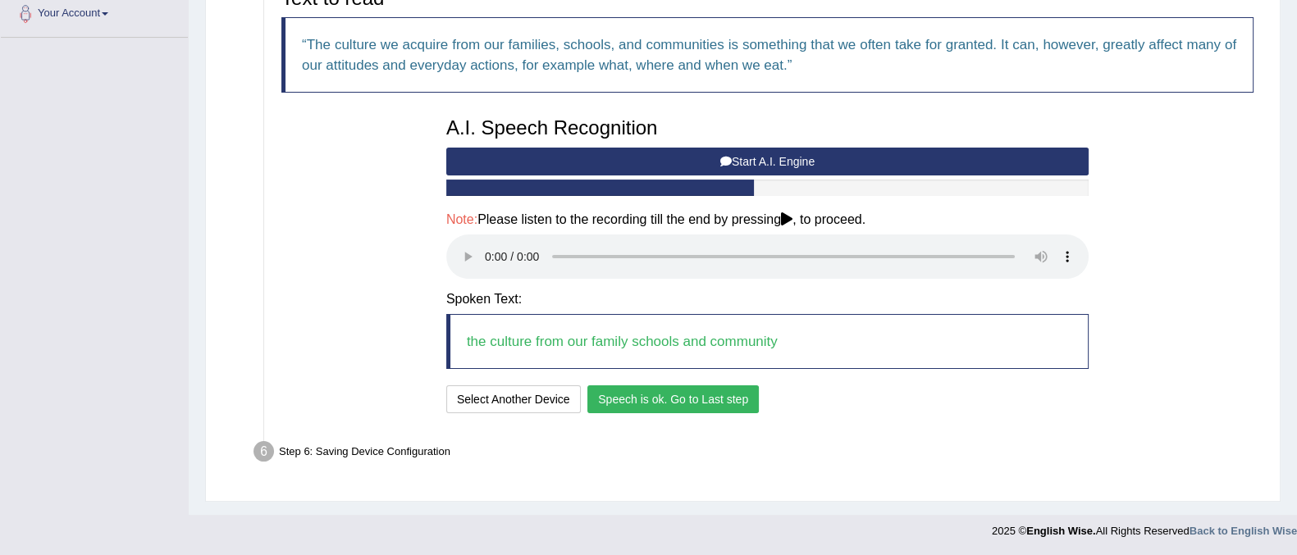
click at [678, 399] on button "Speech is ok. Go to Last step" at bounding box center [672, 399] width 171 height 28
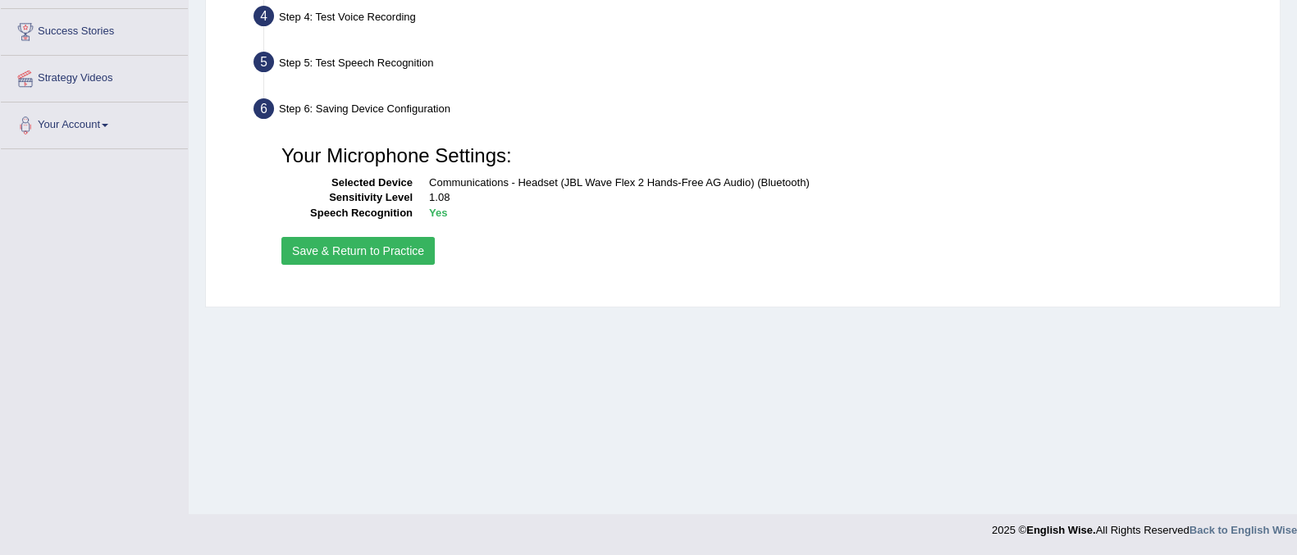
click at [391, 253] on button "Save & Return to Practice" at bounding box center [357, 251] width 153 height 28
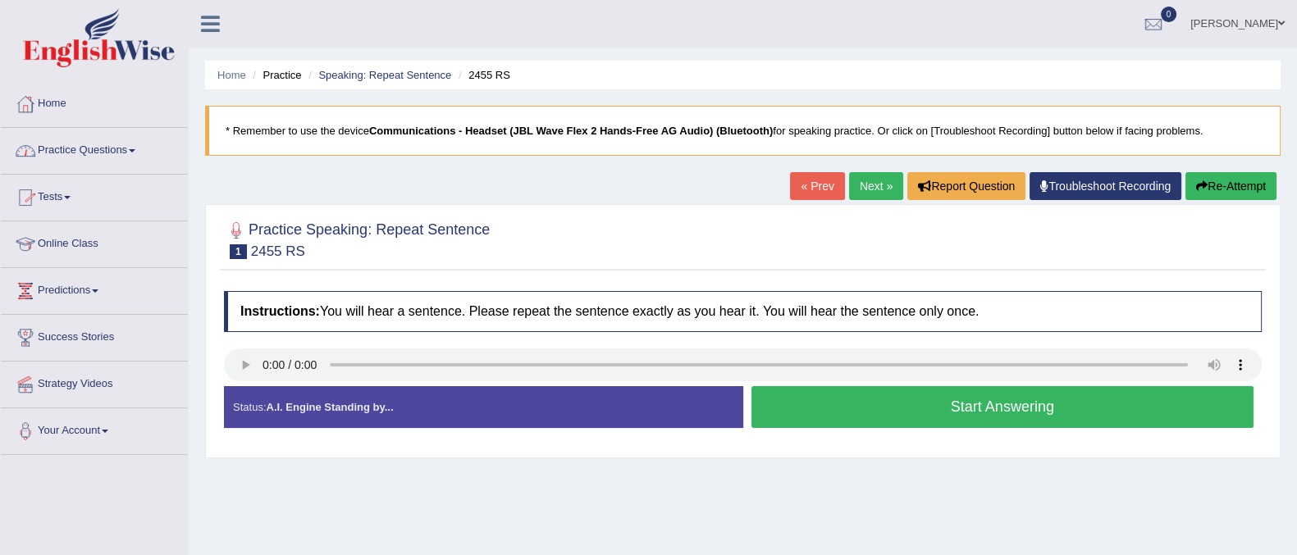
click at [134, 144] on link "Practice Questions" at bounding box center [94, 148] width 187 height 41
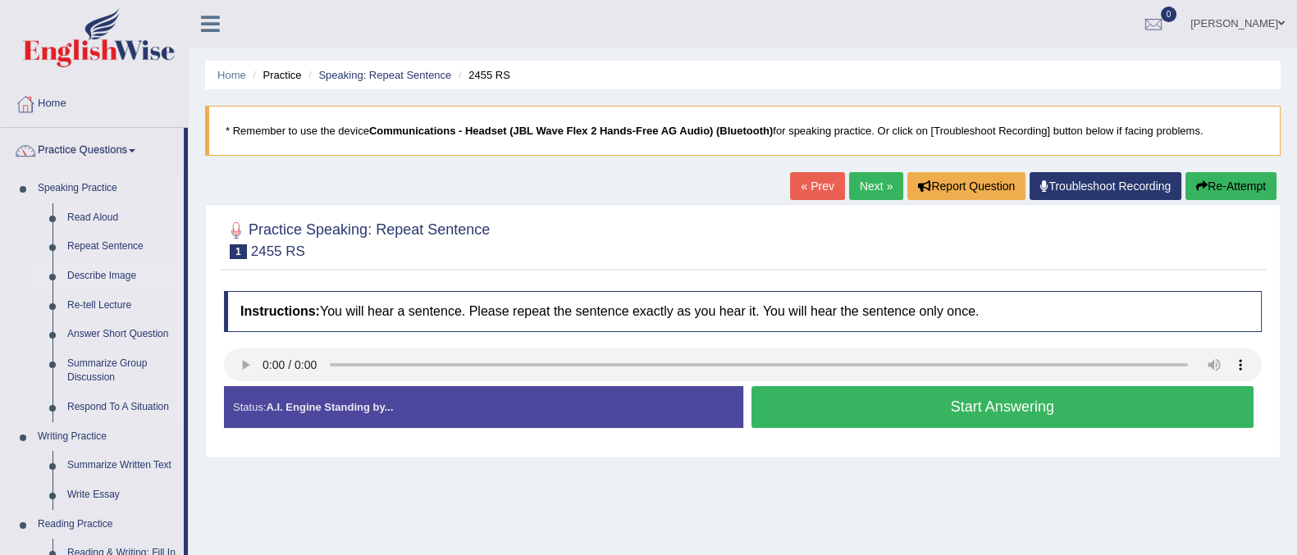
click at [109, 268] on link "Describe Image" at bounding box center [122, 277] width 124 height 30
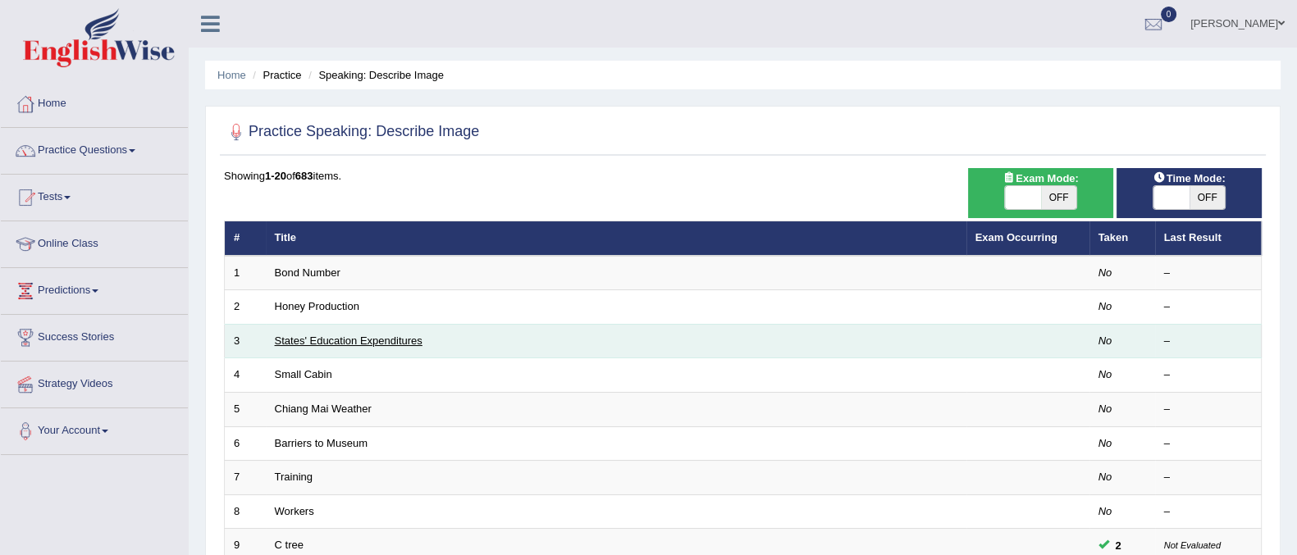
click at [309, 344] on link "States' Education Expenditures" at bounding box center [349, 341] width 148 height 12
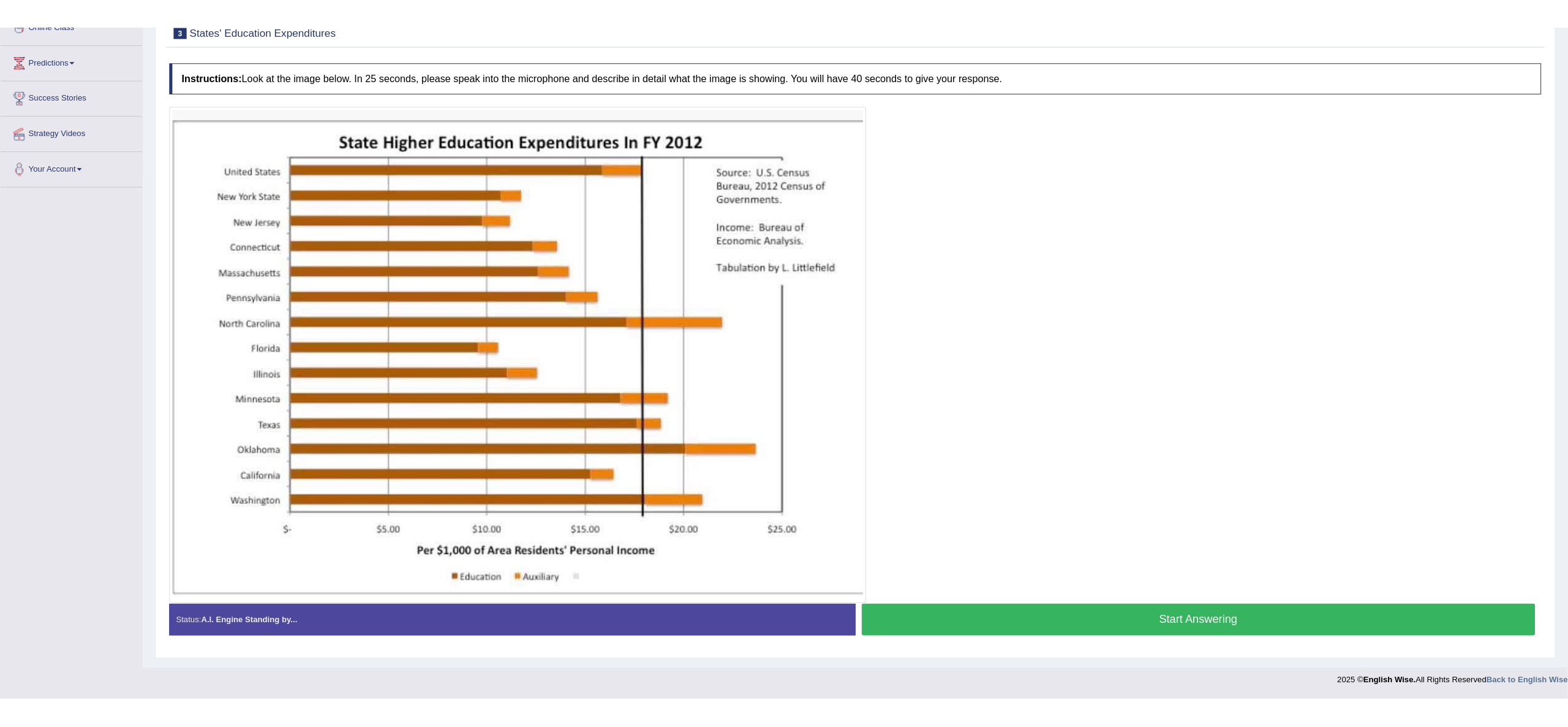
scroll to position [121, 0]
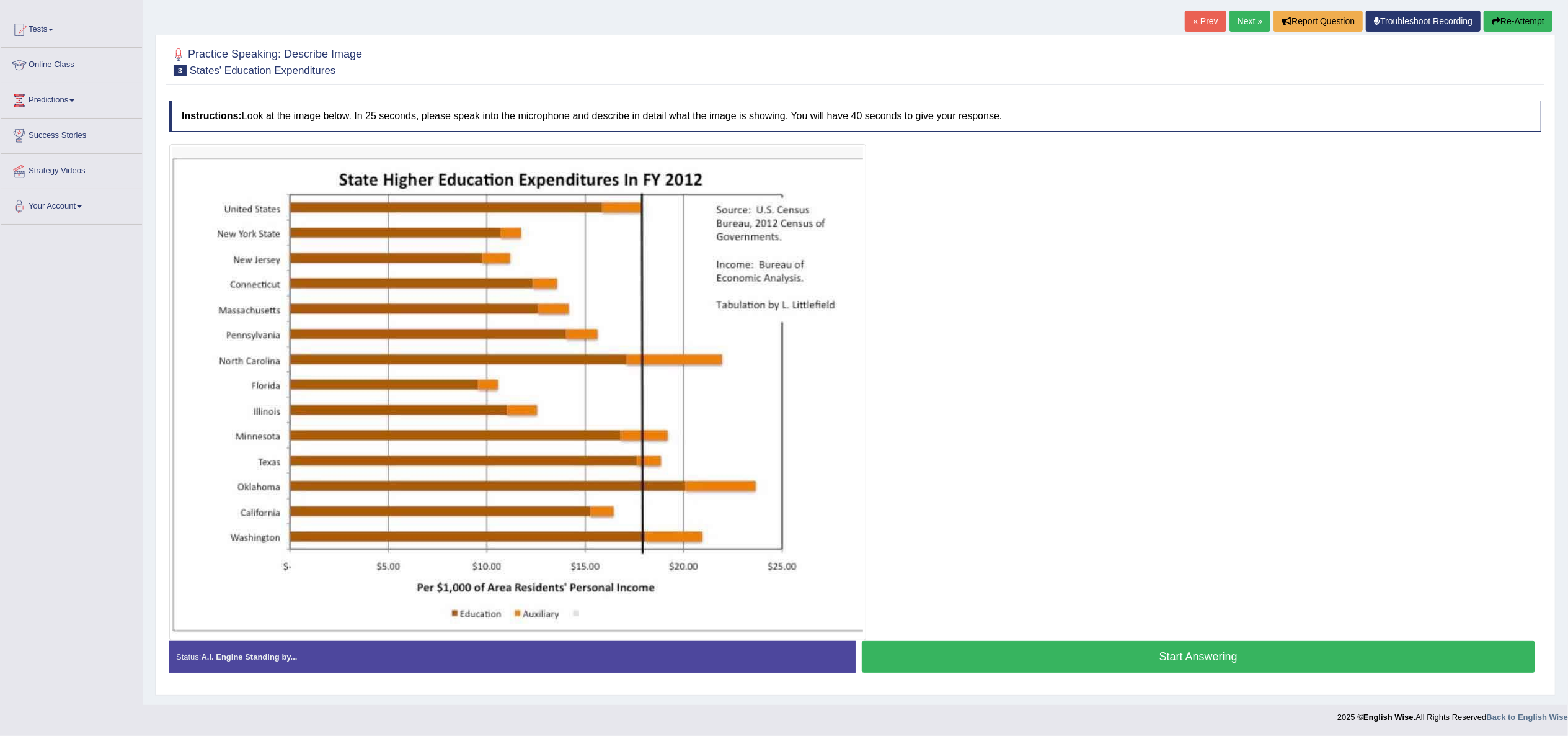
click at [980, 419] on button "Start Answering" at bounding box center [1198, 657] width 674 height 32
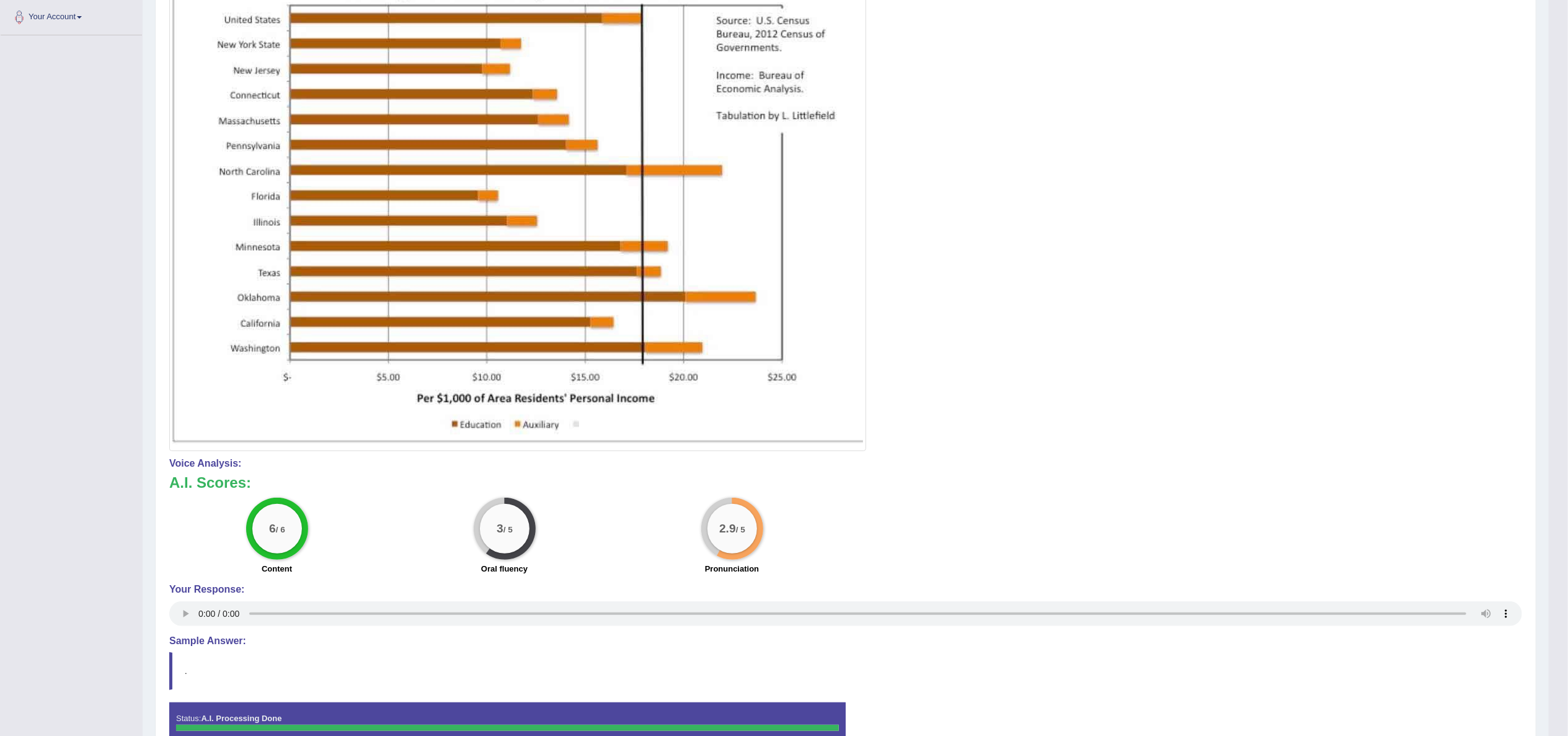
scroll to position [0, 0]
